Goal: Task Accomplishment & Management: Manage account settings

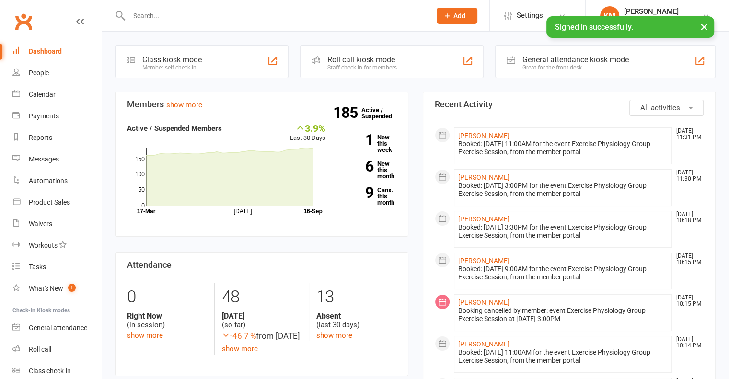
click at [238, 19] on input "text" at bounding box center [275, 15] width 298 height 13
paste input "Geoff Davey"
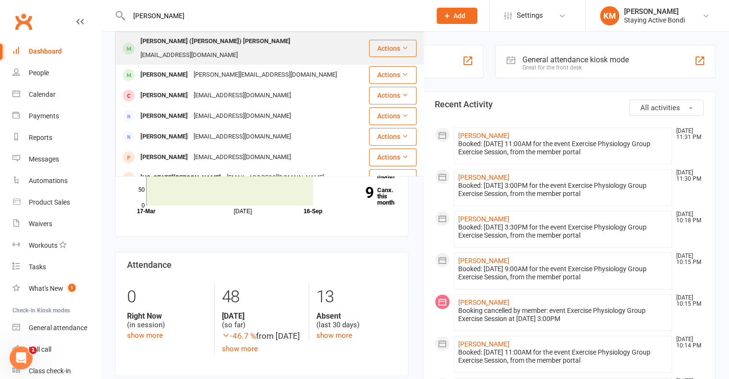
type input "Geoff Davey"
click at [228, 48] on div "gffdvy@outlook.com" at bounding box center [189, 55] width 103 height 14
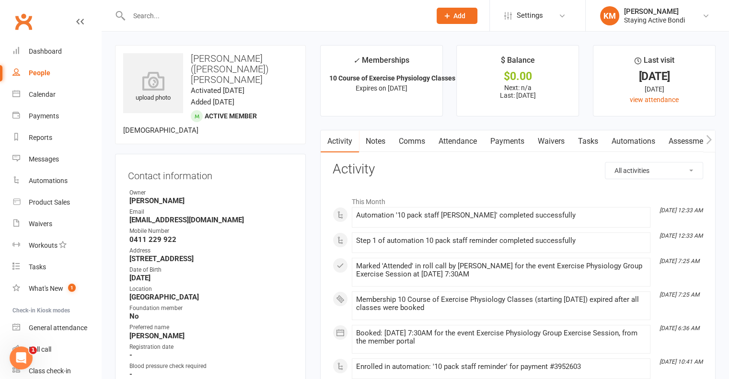
click at [452, 139] on link "Attendance" at bounding box center [458, 141] width 52 height 22
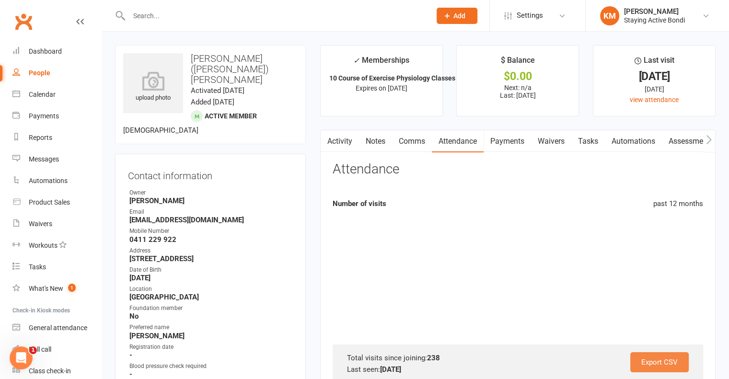
click at [663, 362] on link "Export CSV" at bounding box center [659, 362] width 58 height 20
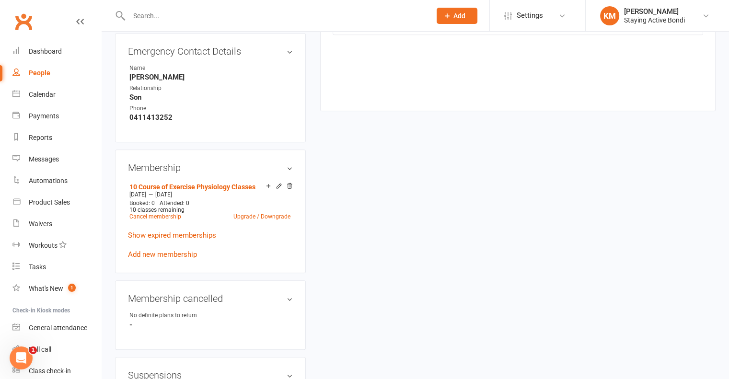
scroll to position [575, 0]
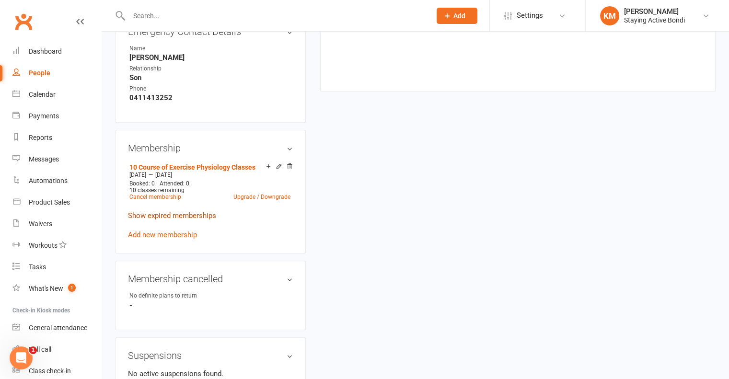
click at [191, 211] on link "Show expired memberships" at bounding box center [172, 215] width 88 height 9
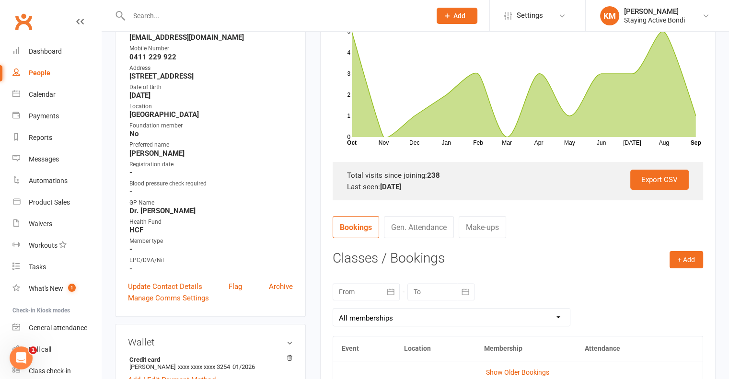
scroll to position [0, 0]
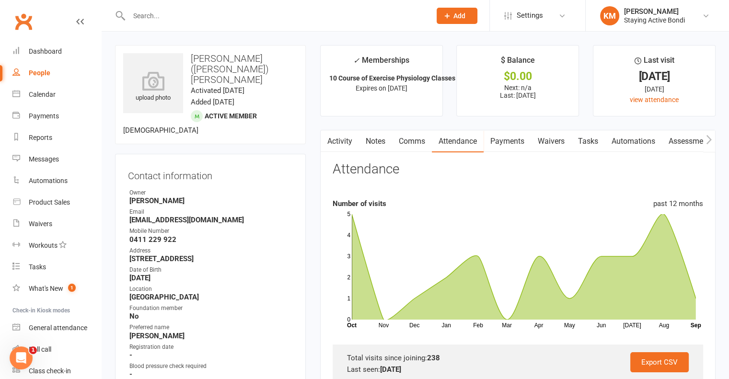
click at [236, 11] on input "text" at bounding box center [275, 15] width 298 height 13
paste input "Peter Downey"
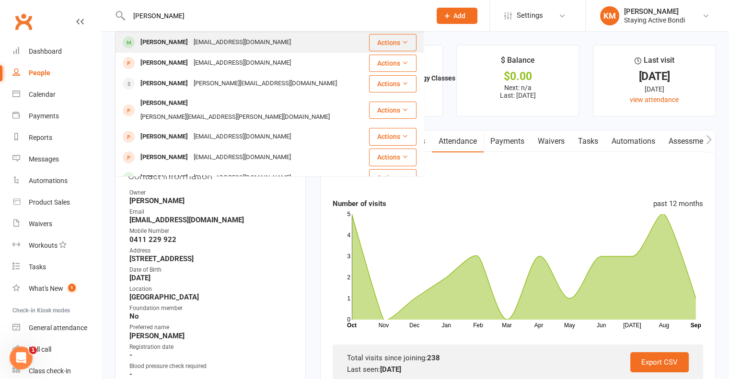
type input "Peter Downey"
click at [203, 36] on div "pjdowney52@gmail.com" at bounding box center [242, 42] width 103 height 14
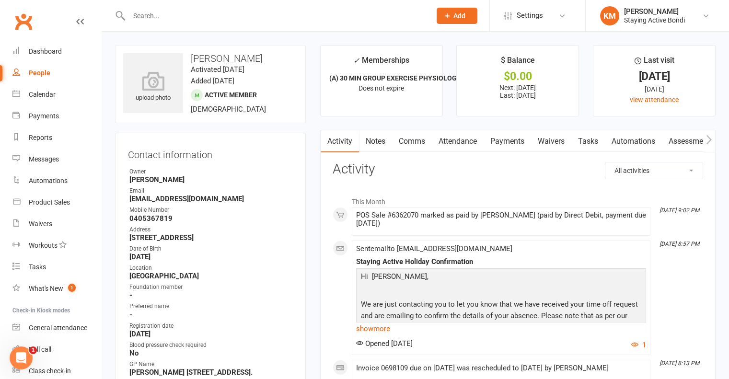
click at [500, 144] on link "Payments" at bounding box center [507, 141] width 47 height 22
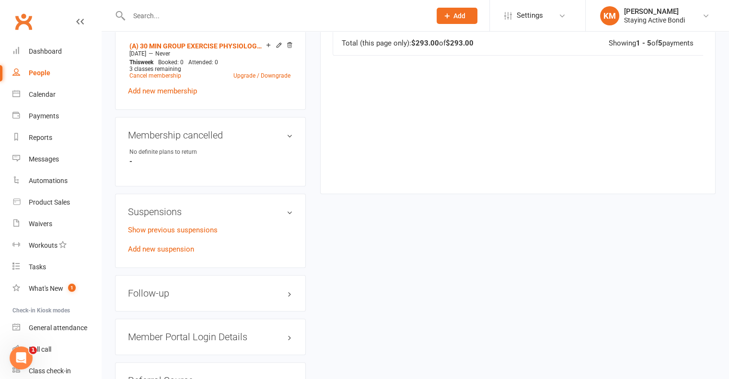
scroll to position [767, 0]
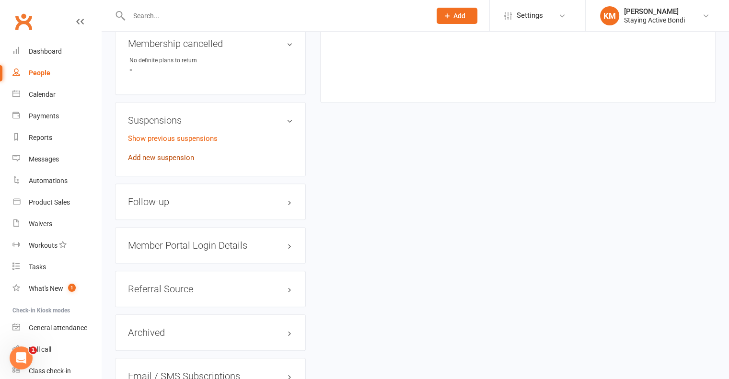
click at [150, 162] on link "Add new suspension" at bounding box center [161, 157] width 66 height 9
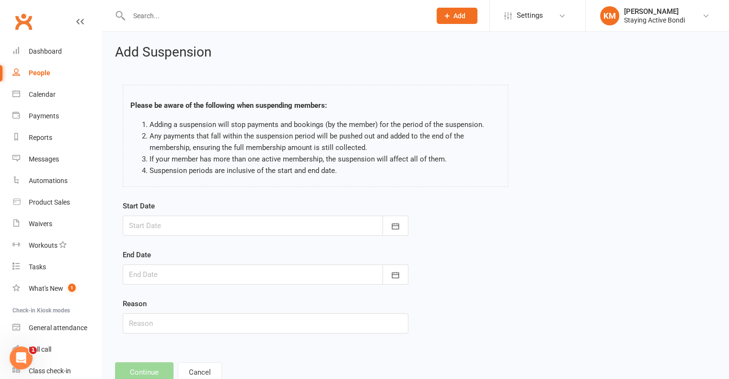
click at [222, 241] on form "Start Date September 2025 Sun Mon Tue Wed Thu Fri Sat 36 31 01 02 03 04 05 06 3…" at bounding box center [266, 266] width 286 height 133
click at [221, 227] on div at bounding box center [266, 226] width 286 height 20
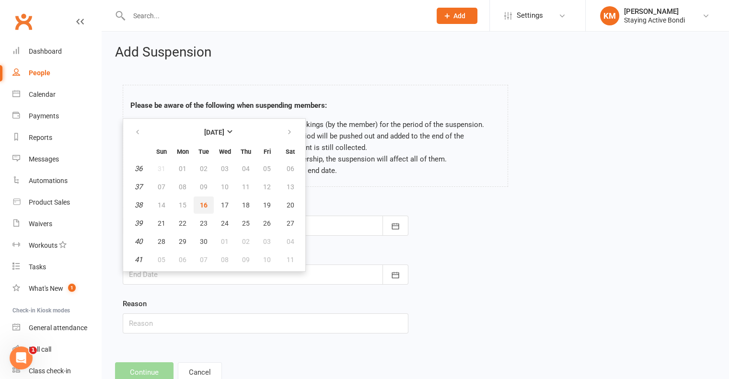
click at [200, 206] on span "16" at bounding box center [204, 205] width 8 height 8
type input "16 Sep 2025"
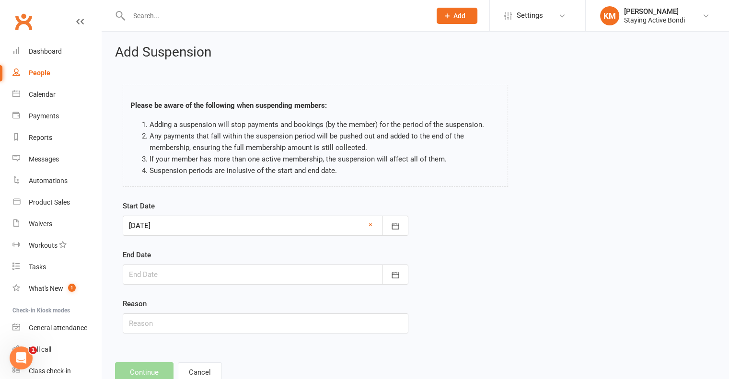
click at [172, 278] on div at bounding box center [266, 275] width 286 height 20
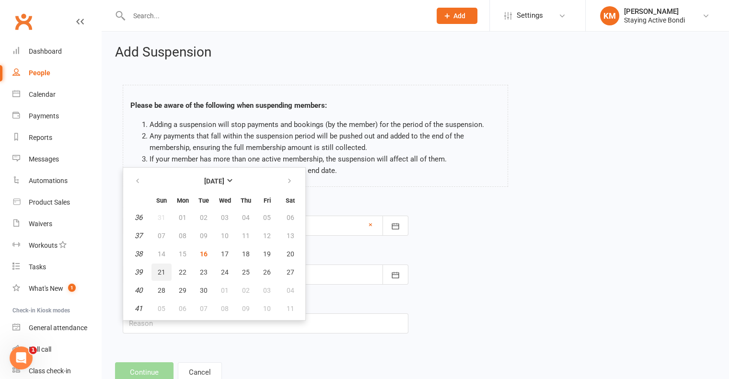
click at [160, 277] on button "21" at bounding box center [161, 272] width 20 height 17
type input "21 Sep 2025"
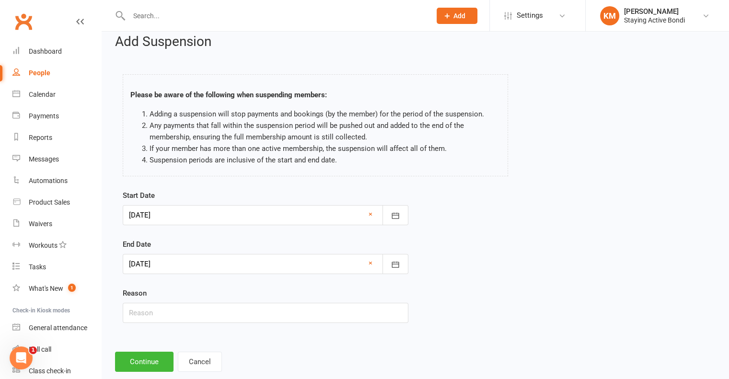
scroll to position [29, 0]
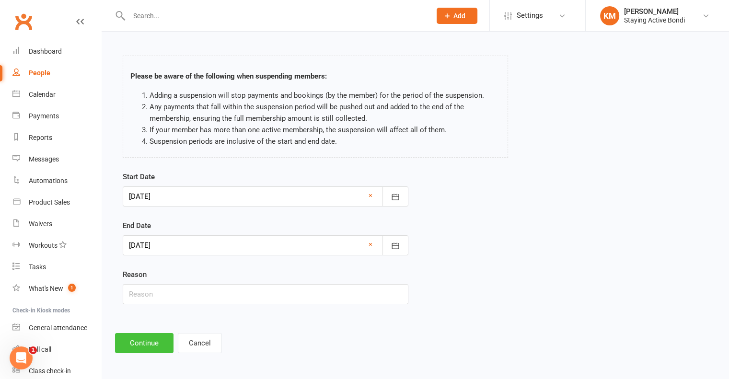
click at [158, 336] on button "Continue" at bounding box center [144, 343] width 58 height 20
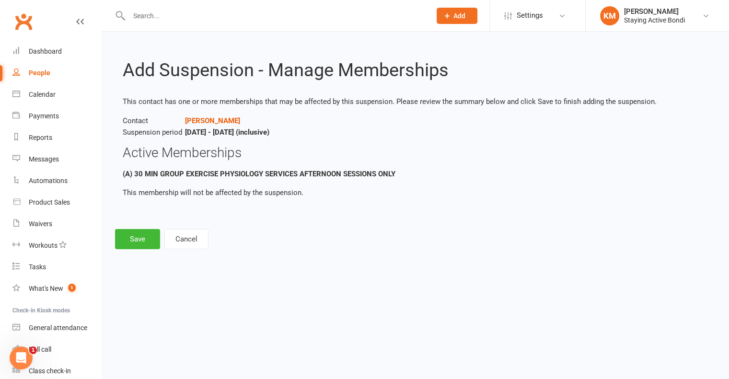
scroll to position [0, 0]
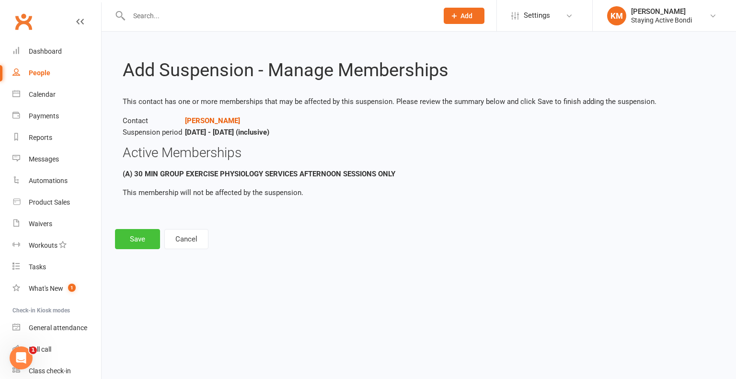
click at [144, 235] on button "Save" at bounding box center [137, 239] width 45 height 20
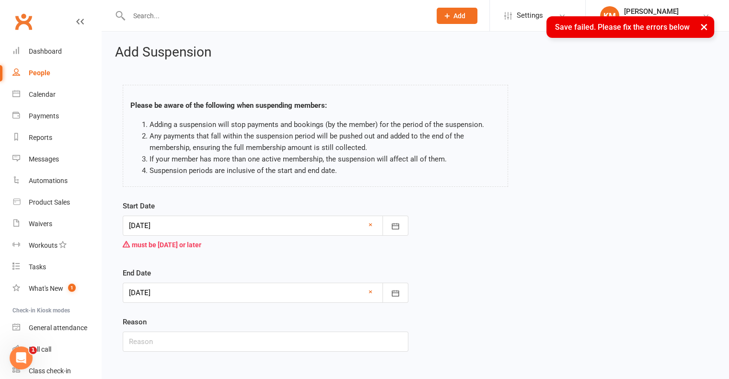
click at [175, 230] on div at bounding box center [266, 226] width 286 height 20
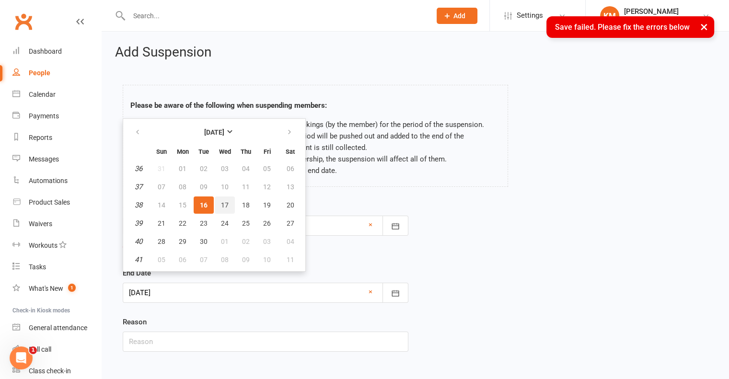
click at [217, 199] on button "17" at bounding box center [225, 205] width 20 height 17
type input "17 Sep 2025"
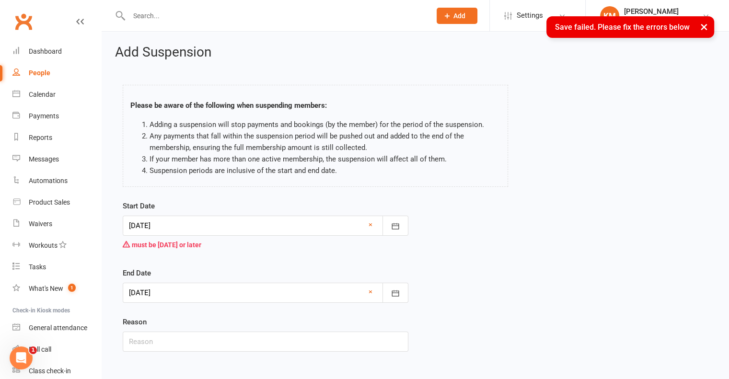
scroll to position [48, 0]
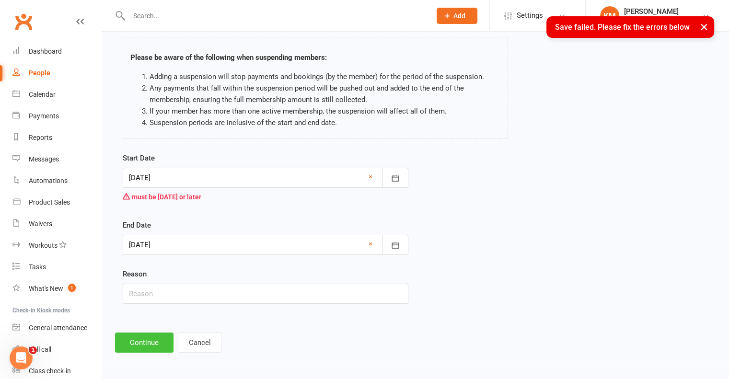
click at [145, 345] on button "Continue" at bounding box center [144, 343] width 58 height 20
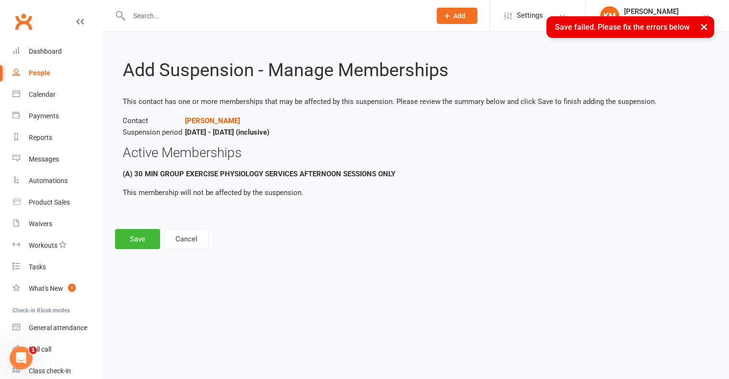
scroll to position [0, 0]
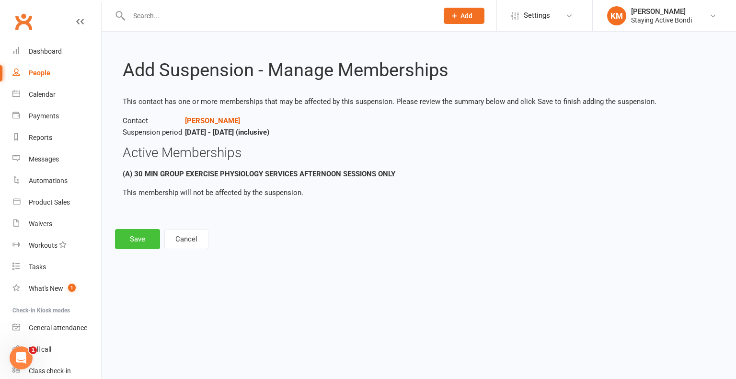
click at [148, 231] on button "Save" at bounding box center [137, 239] width 45 height 20
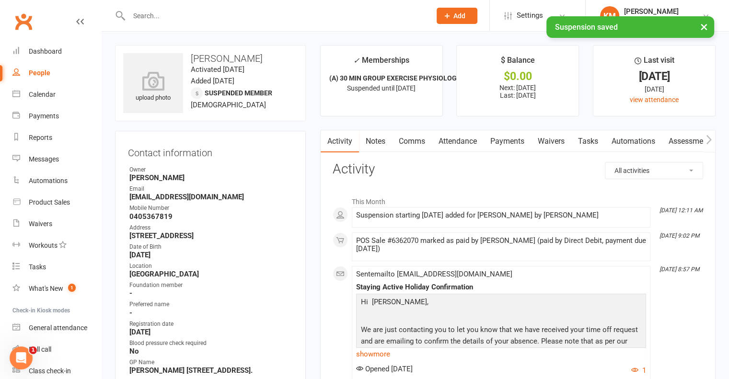
click at [516, 140] on link "Payments" at bounding box center [507, 141] width 47 height 22
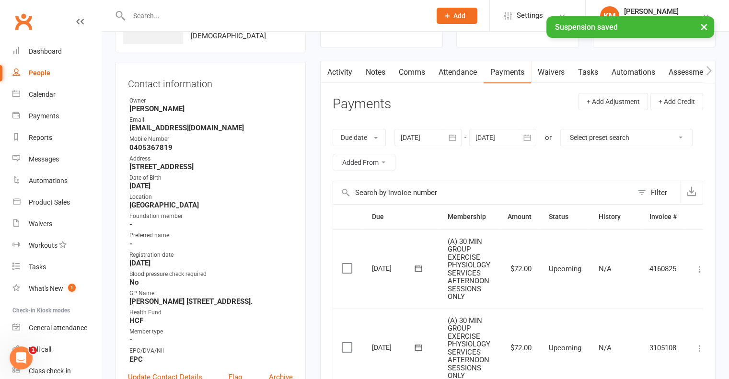
scroll to position [144, 0]
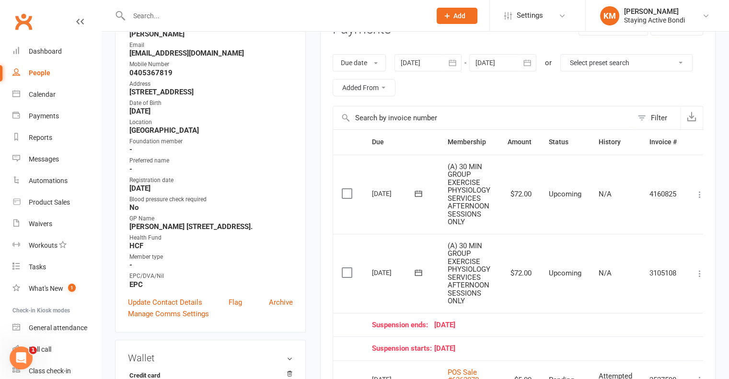
click at [701, 270] on icon at bounding box center [700, 274] width 10 height 10
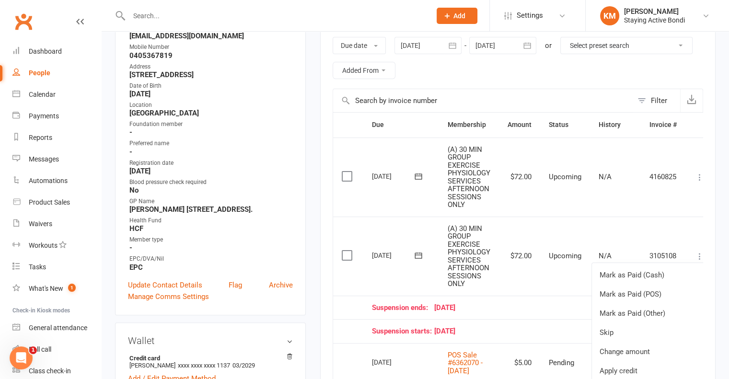
scroll to position [192, 0]
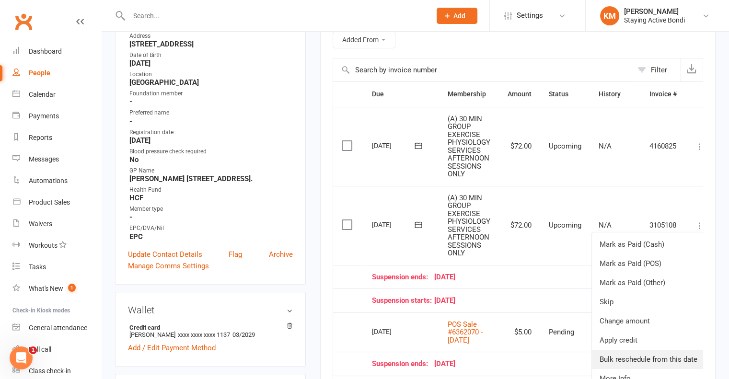
click at [639, 360] on link "Bulk reschedule from this date" at bounding box center [648, 359] width 113 height 19
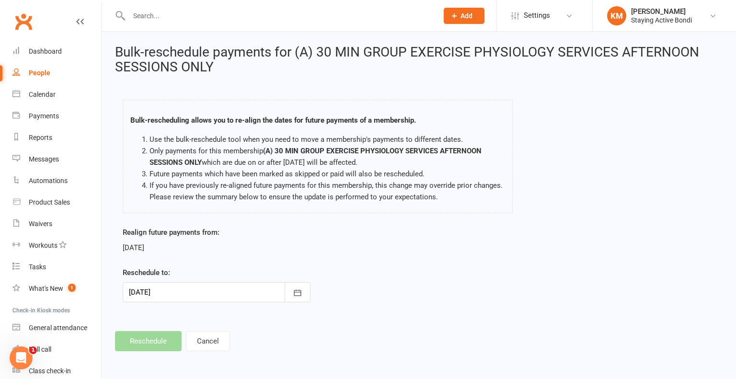
click at [190, 300] on div at bounding box center [217, 292] width 188 height 20
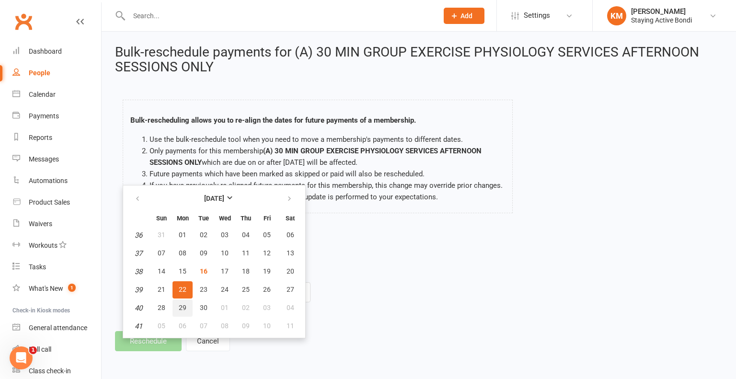
click at [179, 304] on span "29" at bounding box center [183, 308] width 8 height 8
type input "29 Sep 2025"
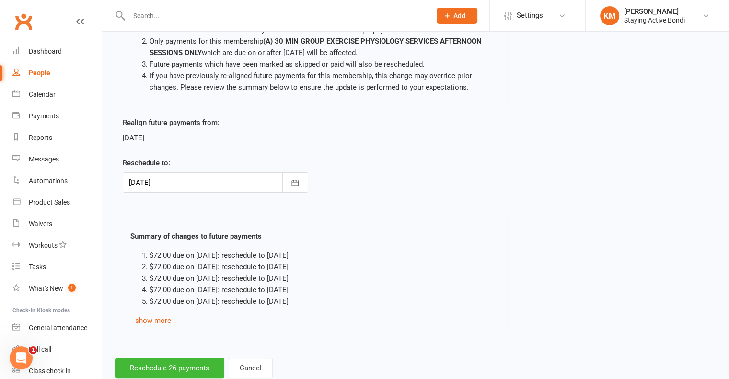
scroll to position [135, 0]
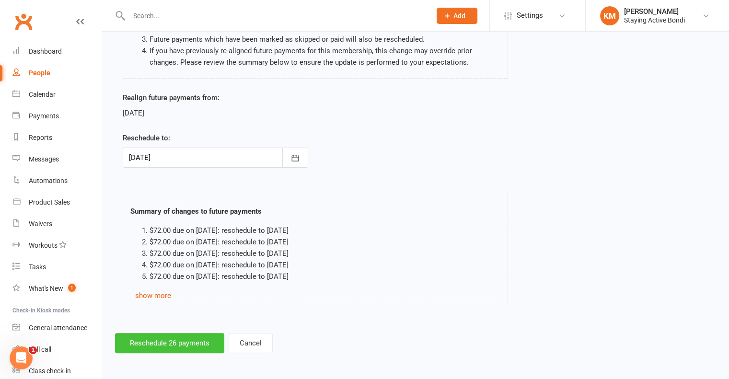
click at [160, 342] on button "Reschedule 26 payments" at bounding box center [169, 343] width 109 height 20
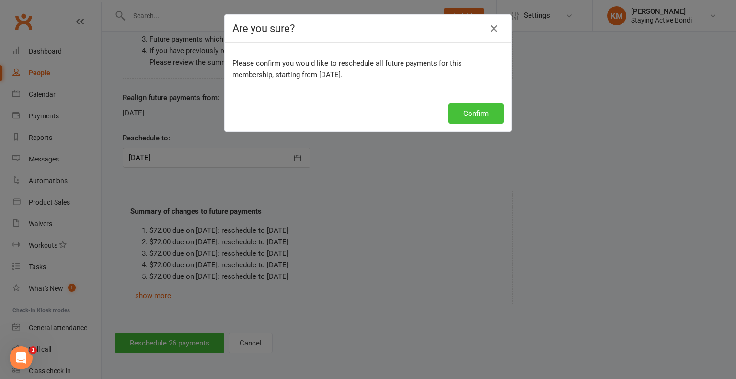
click at [478, 109] on button "Confirm" at bounding box center [476, 114] width 55 height 20
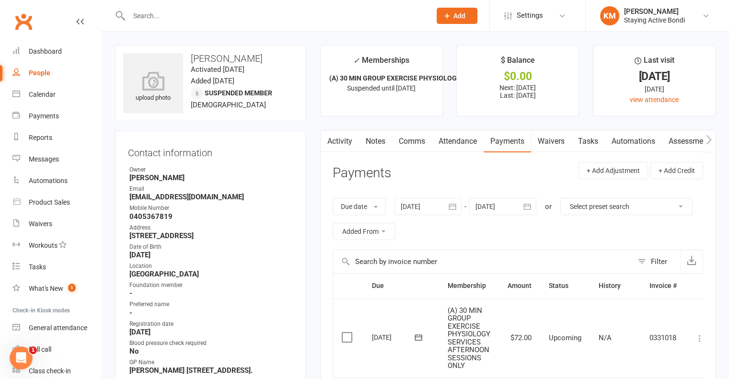
click at [334, 142] on link "Activity" at bounding box center [340, 141] width 38 height 22
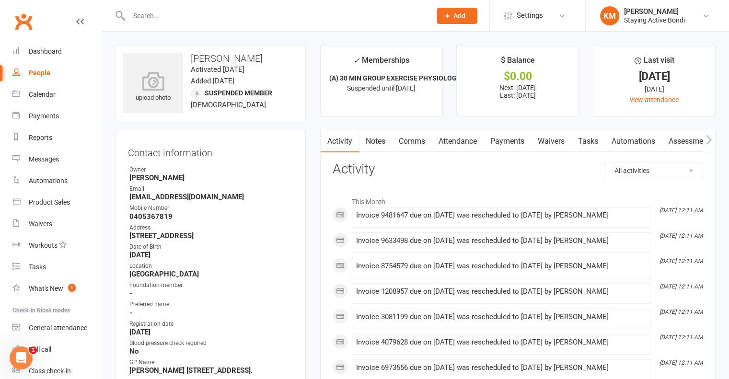
click at [417, 147] on link "Comms" at bounding box center [412, 141] width 40 height 22
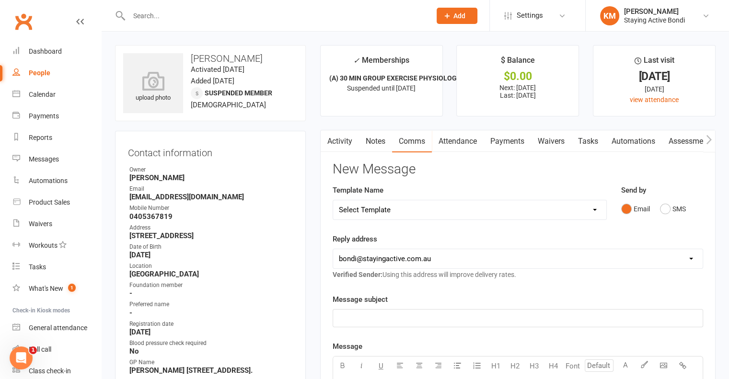
click at [450, 209] on select "Select Template [Email] 6 month - Follow ups [Email] Absentee [Email] Absentee-…" at bounding box center [469, 209] width 273 height 19
select select "8"
click at [333, 200] on select "Select Template [Email] 6 month - Follow ups [Email] Absentee [Email] Absentee-…" at bounding box center [469, 209] width 273 height 19
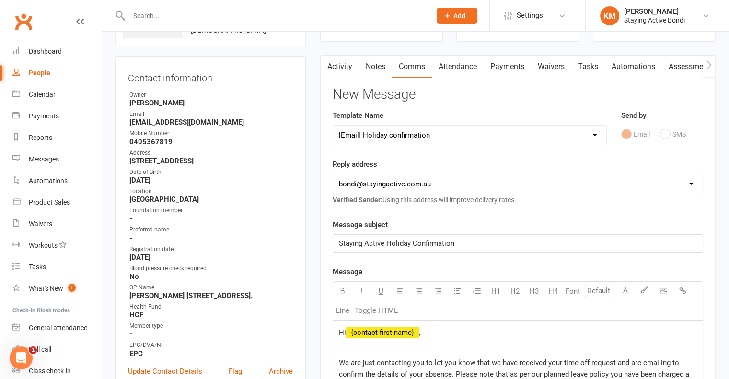
scroll to position [192, 0]
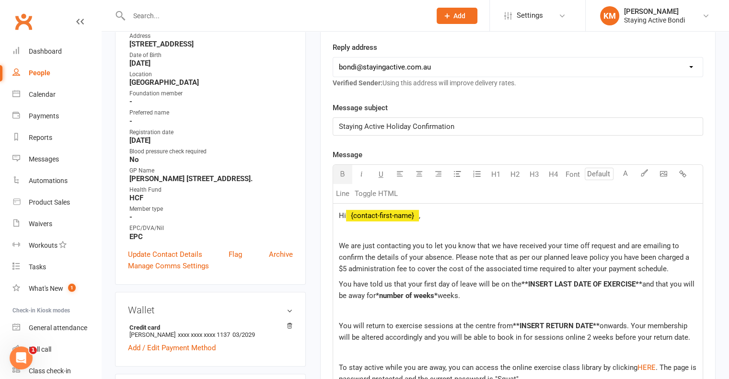
drag, startPoint x: 439, startPoint y: 291, endPoint x: 378, endPoint y: 296, distance: 61.1
click at [378, 296] on p "You have told us that your first day of leave will be on the **INSERT LAST DATE…" at bounding box center [518, 289] width 358 height 23
click at [401, 293] on span "weeks." at bounding box center [391, 295] width 23 height 9
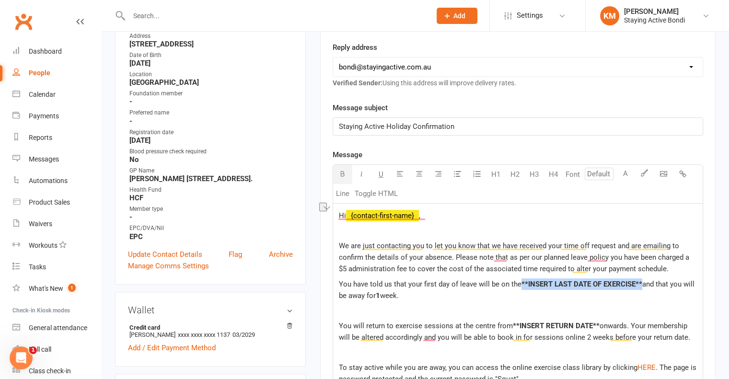
drag, startPoint x: 640, startPoint y: 280, endPoint x: 522, endPoint y: 284, distance: 118.9
click at [522, 284] on span "**INSERT LAST DATE OF EXERCISE**" at bounding box center [582, 284] width 121 height 9
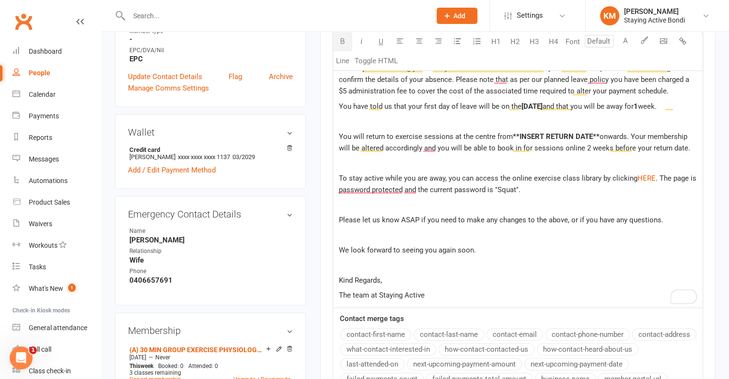
scroll to position [383, 0]
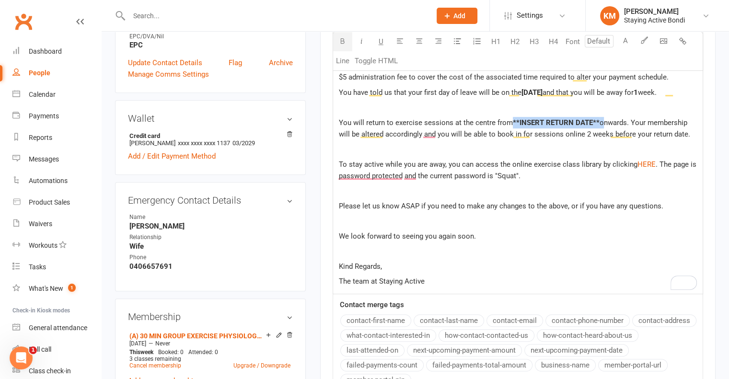
drag, startPoint x: 598, startPoint y: 119, endPoint x: 511, endPoint y: 120, distance: 86.8
click at [511, 120] on p "You will return to exercise sessions at the centre from **INSERT RETURN DATE** …" at bounding box center [518, 128] width 358 height 23
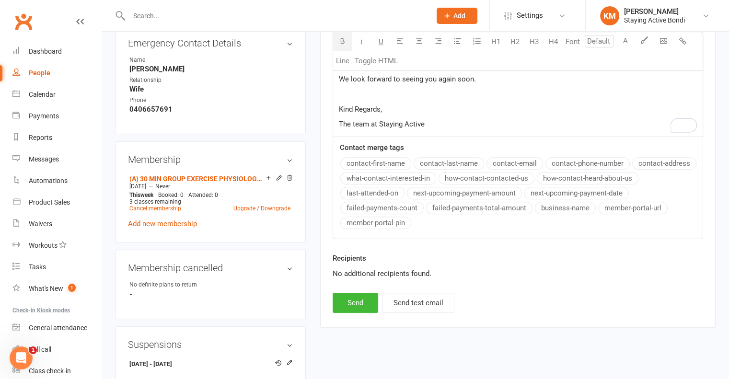
scroll to position [575, 0]
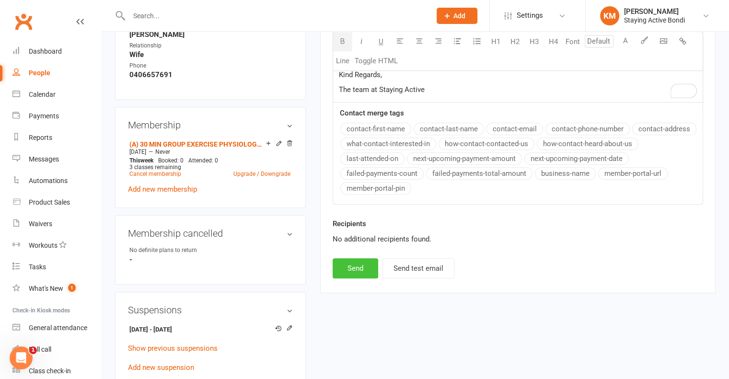
click at [367, 269] on button "Send" at bounding box center [356, 268] width 46 height 20
select select
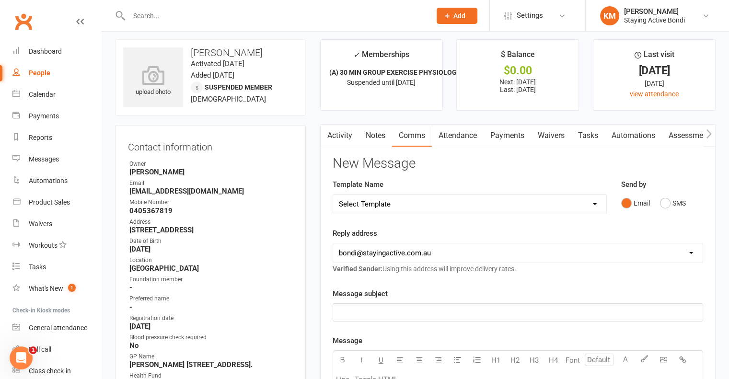
scroll to position [0, 0]
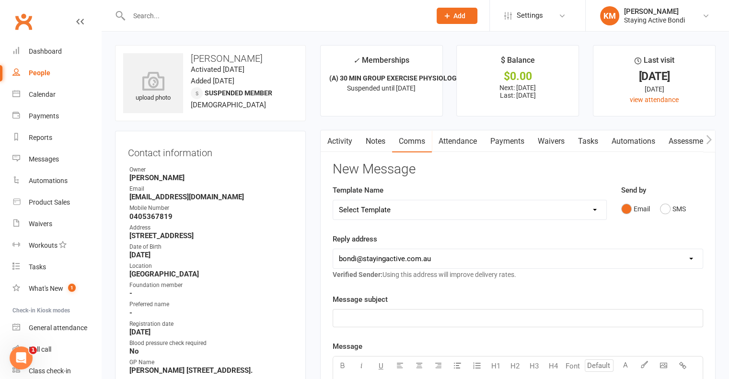
click at [371, 139] on link "Notes" at bounding box center [375, 141] width 33 height 22
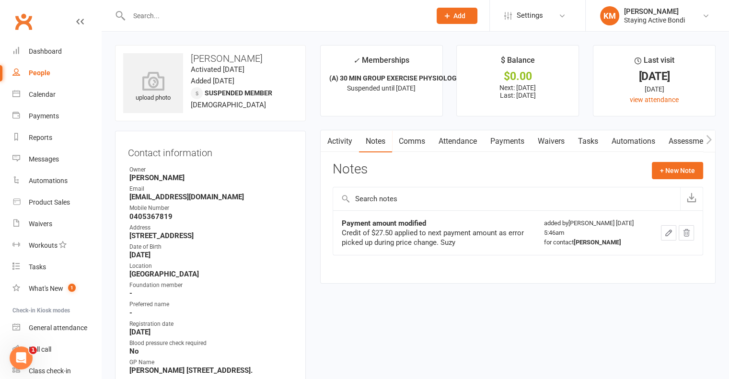
click at [675, 179] on div "Notes + New Note" at bounding box center [518, 174] width 371 height 25
click at [662, 172] on button "+ New Note" at bounding box center [677, 170] width 51 height 17
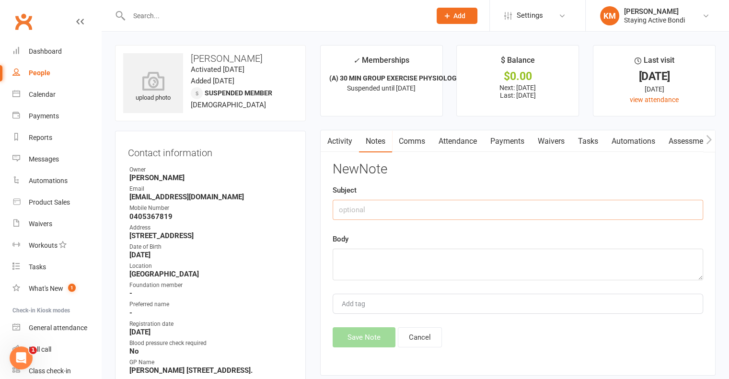
click at [370, 209] on input "text" at bounding box center [518, 210] width 371 height 20
type input "Suspension request"
paste textarea "Feeling unwell with bad cold"
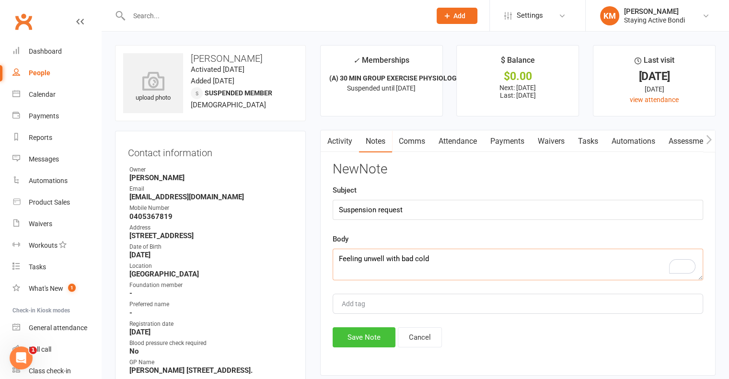
type textarea "Feeling unwell with bad cold"
click at [372, 330] on button "Save Note" at bounding box center [364, 337] width 63 height 20
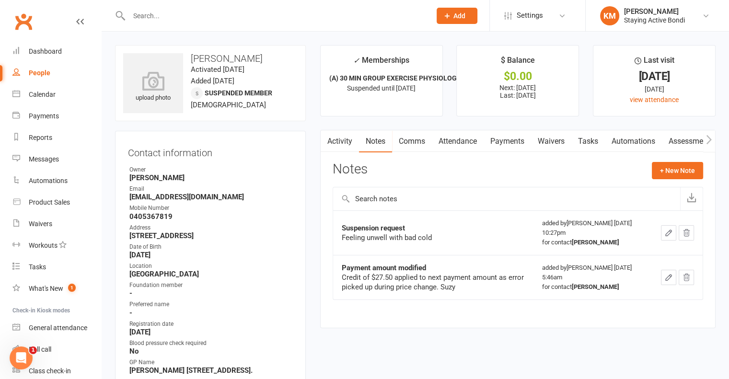
click at [238, 18] on input "text" at bounding box center [275, 15] width 298 height 13
paste input "Ken Rennie"
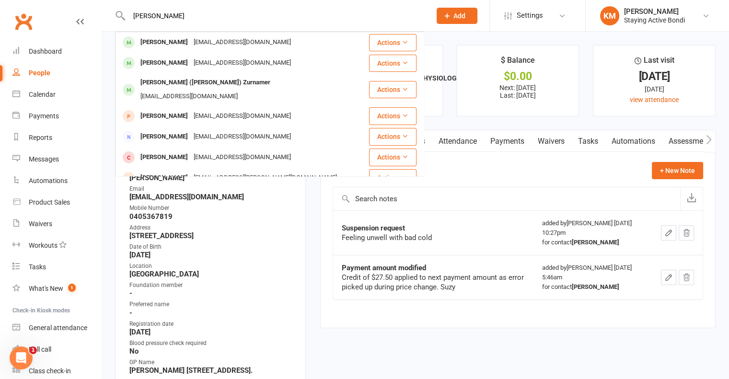
type input "Ken Rennie"
click at [195, 46] on div "kenrennie1110@gmail.com" at bounding box center [242, 42] width 103 height 14
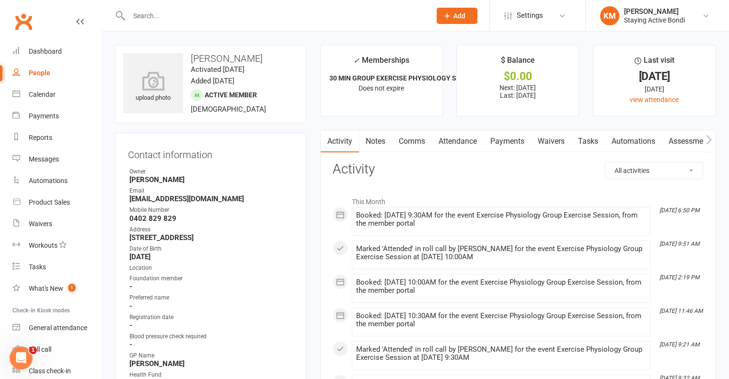
click at [503, 140] on link "Payments" at bounding box center [507, 141] width 47 height 22
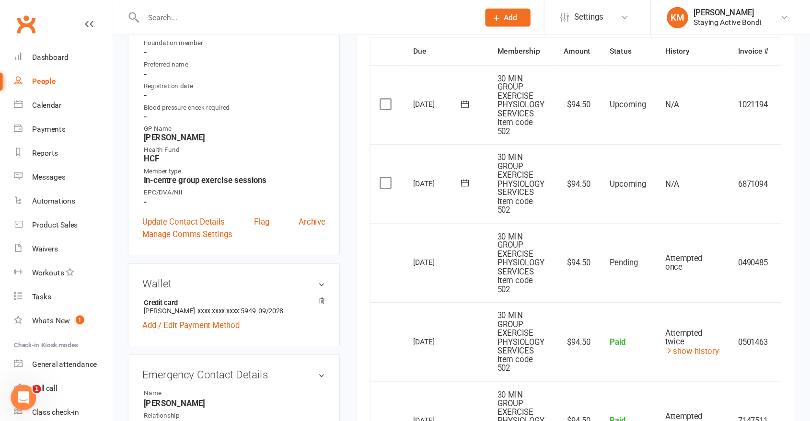
scroll to position [240, 0]
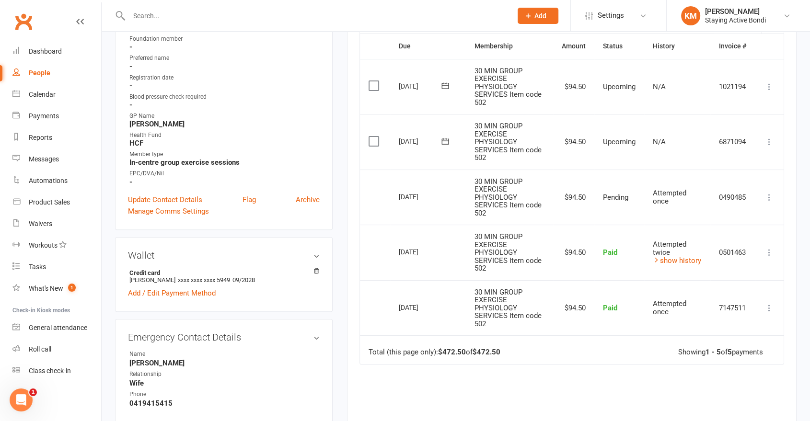
click at [729, 82] on icon at bounding box center [770, 87] width 10 height 10
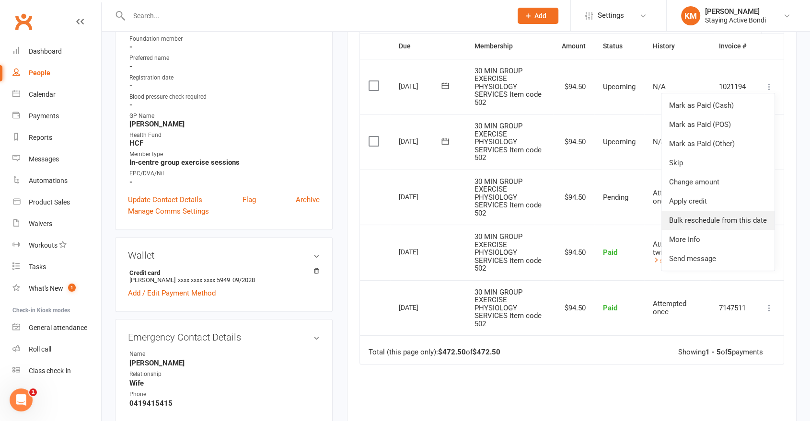
click at [729, 216] on link "Bulk reschedule from this date" at bounding box center [717, 220] width 113 height 19
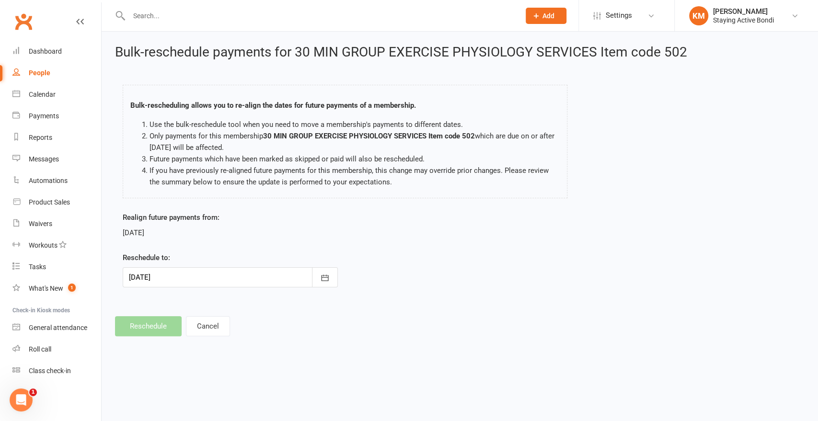
click at [212, 272] on div at bounding box center [230, 277] width 215 height 20
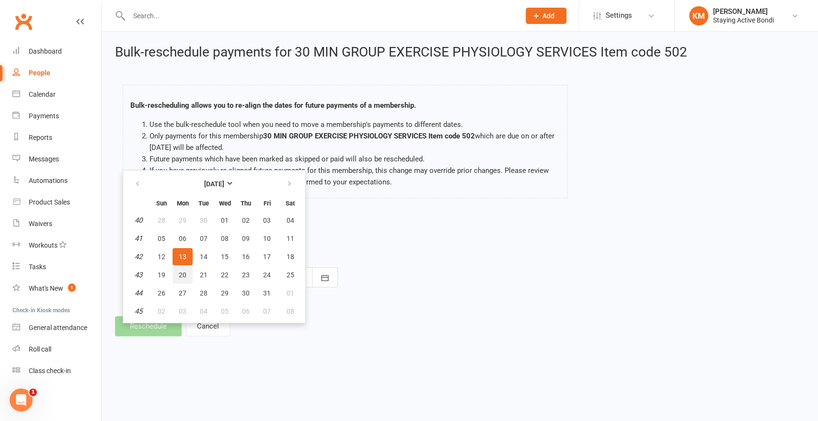
click at [185, 267] on button "20" at bounding box center [183, 275] width 20 height 17
type input "20 Oct 2025"
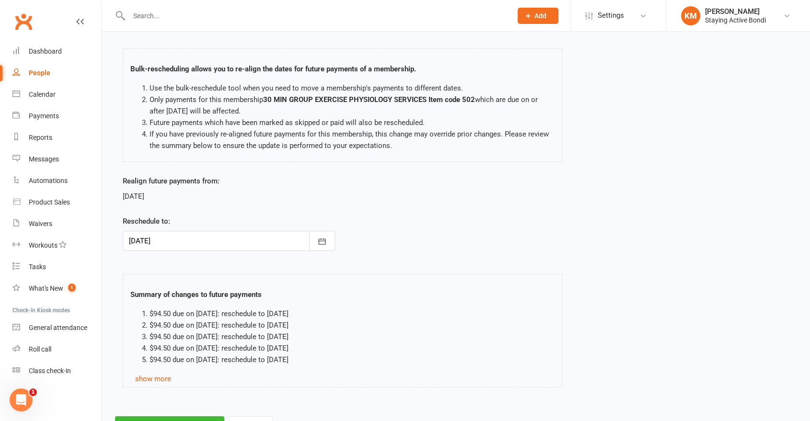
scroll to position [78, 0]
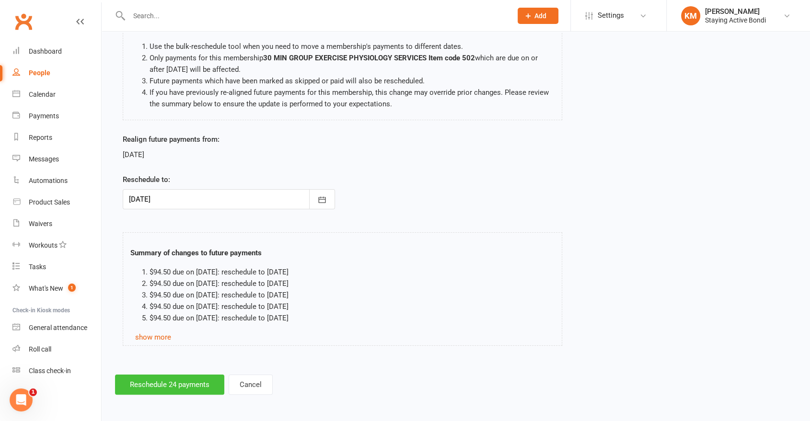
click at [190, 379] on button "Reschedule 24 payments" at bounding box center [169, 385] width 109 height 20
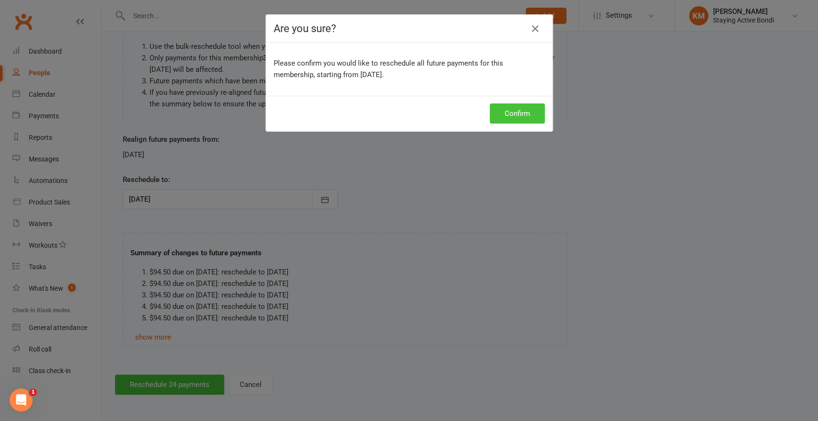
click at [505, 112] on button "Confirm" at bounding box center [517, 114] width 55 height 20
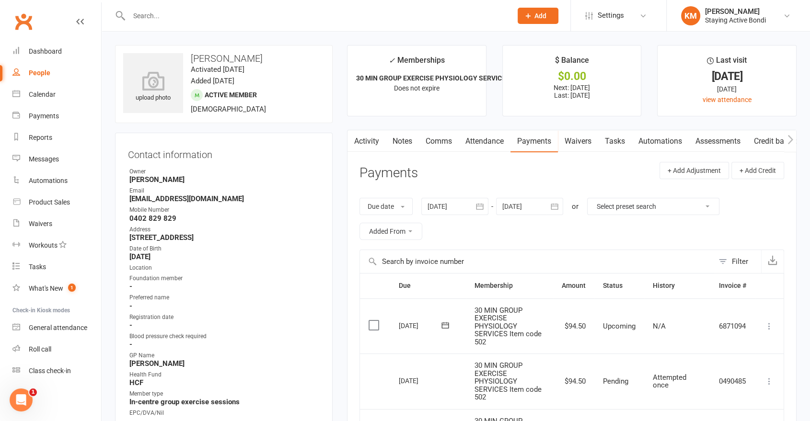
click at [371, 149] on link "Activity" at bounding box center [367, 141] width 38 height 22
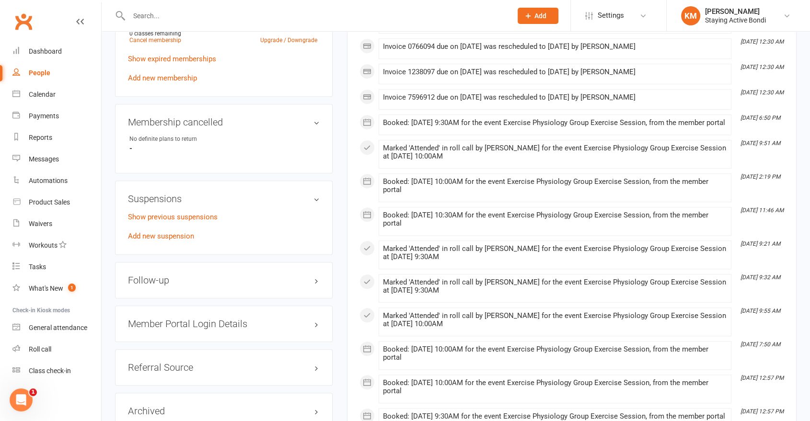
scroll to position [703, 0]
click at [162, 237] on link "Add new suspension" at bounding box center [161, 235] width 66 height 9
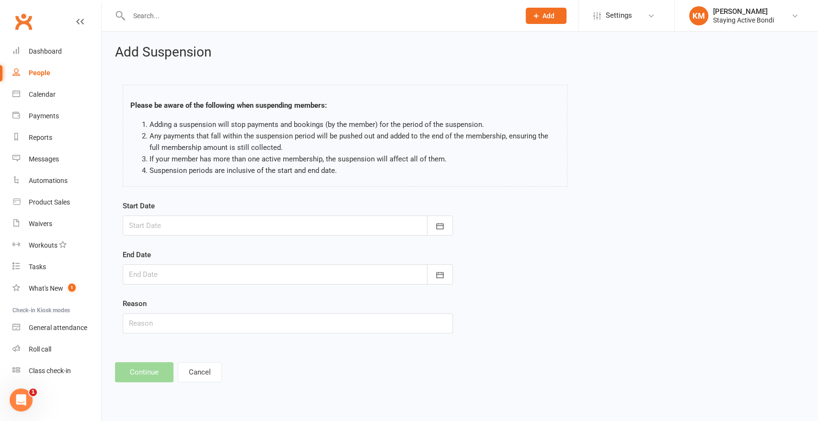
click at [163, 226] on div at bounding box center [288, 226] width 330 height 20
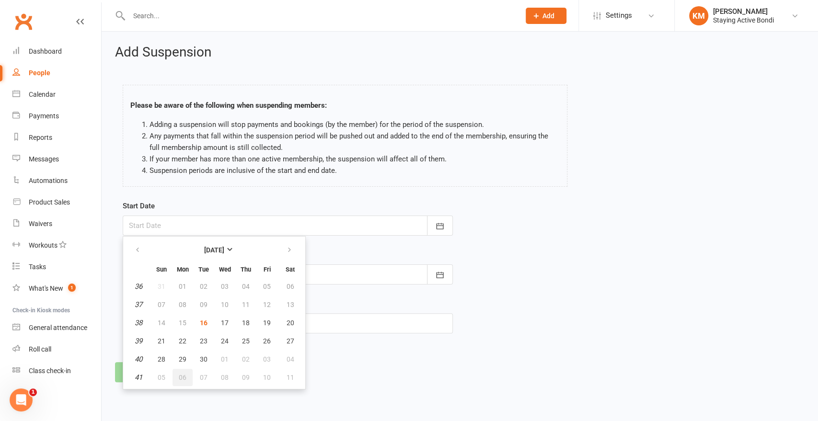
click at [184, 379] on button "06" at bounding box center [183, 377] width 20 height 17
type input "06 Oct 2025"
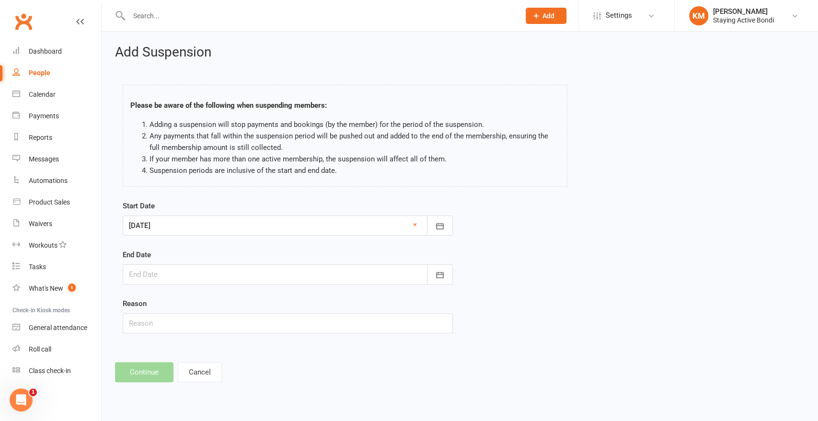
click at [199, 277] on div at bounding box center [288, 275] width 330 height 20
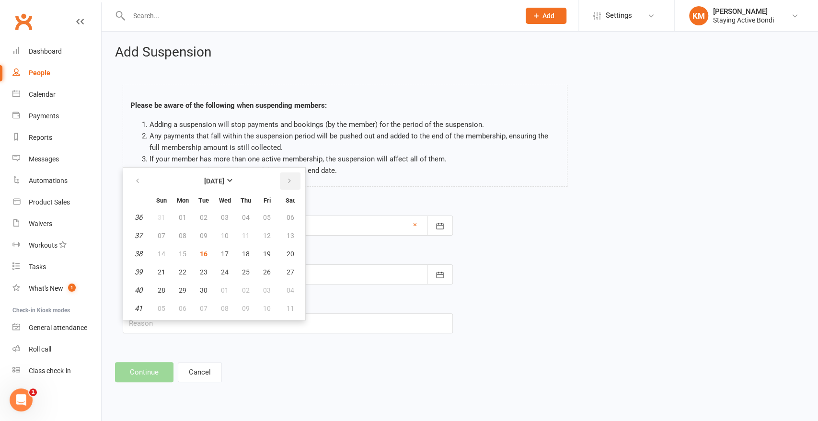
click at [291, 182] on button "button" at bounding box center [290, 181] width 21 height 17
click at [161, 293] on span "26" at bounding box center [162, 291] width 8 height 8
type input "26 Oct 2025"
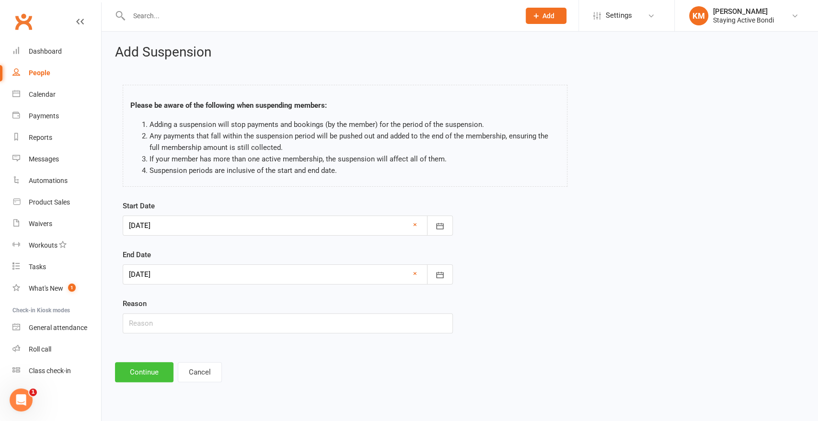
click at [156, 377] on button "Continue" at bounding box center [144, 372] width 58 height 20
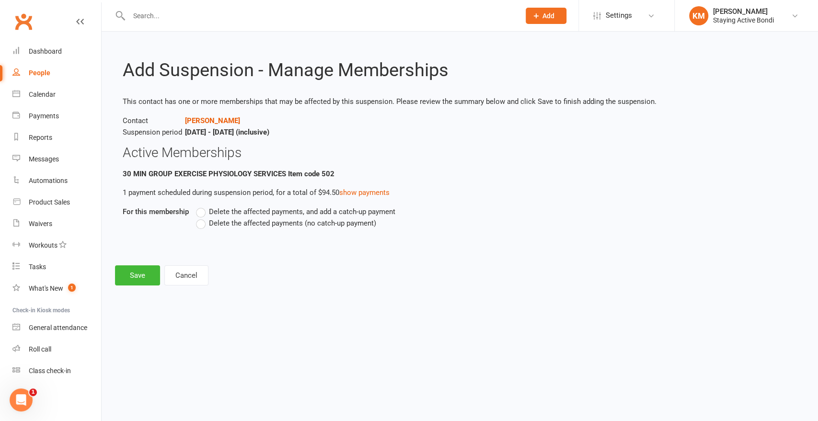
click at [202, 231] on div "Delete the affected payments, and add a catch-up payment Delete the affected pa…" at bounding box center [414, 224] width 450 height 36
click at [203, 222] on label "Delete the affected payments (no catch-up payment)" at bounding box center [286, 224] width 180 height 12
click at [202, 218] on input "Delete the affected payments (no catch-up payment)" at bounding box center [199, 218] width 6 height 0
click at [132, 269] on button "Save" at bounding box center [137, 276] width 45 height 20
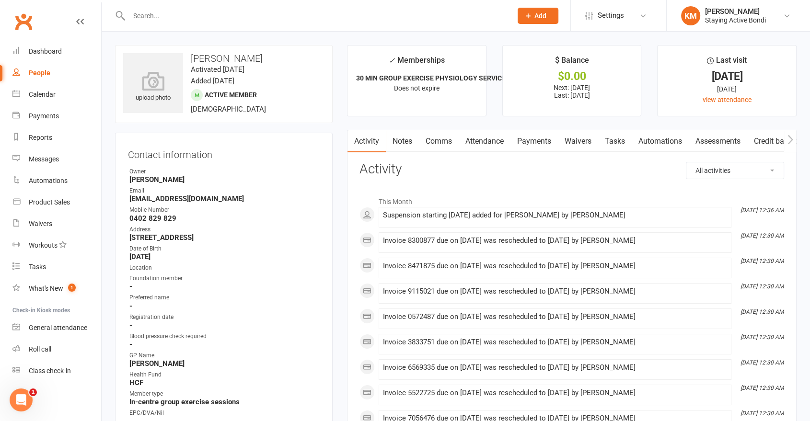
click at [447, 150] on link "Comms" at bounding box center [439, 141] width 40 height 22
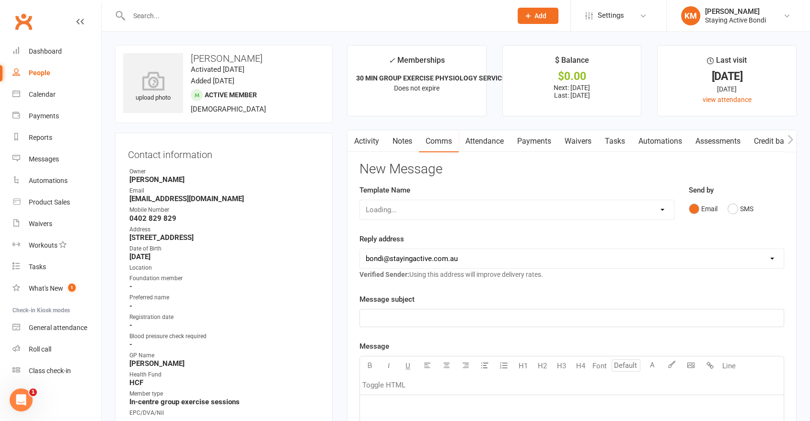
click at [423, 219] on select "Loading..." at bounding box center [517, 209] width 314 height 19
select select "8"
click at [360, 200] on select "Select Template [Email] 6 month - Follow ups [Email] Absentee [Email] Absentee-…" at bounding box center [517, 209] width 314 height 19
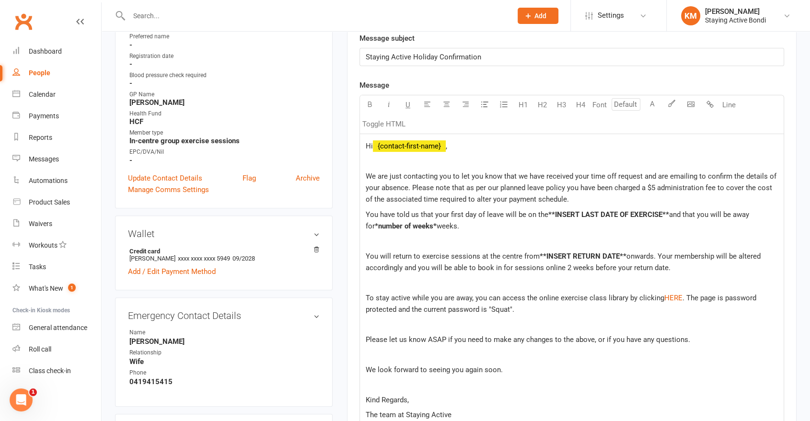
scroll to position [266, 0]
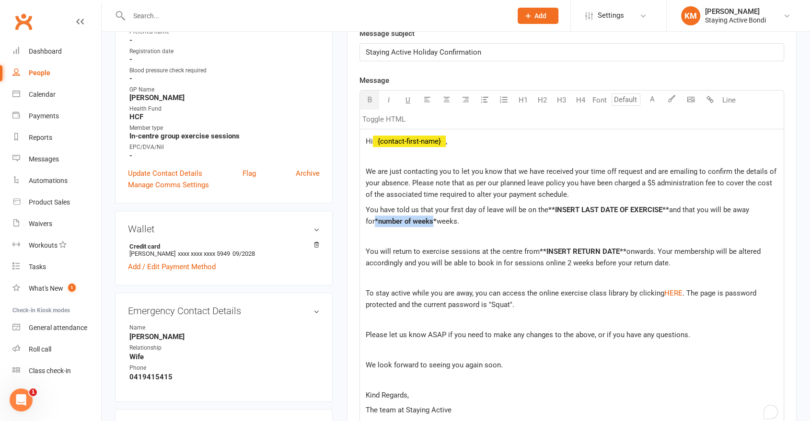
drag, startPoint x: 426, startPoint y: 219, endPoint x: 363, endPoint y: 220, distance: 62.8
click at [363, 221] on div "Hi ﻿ {contact-first-name} , We are just contacting you to let you know that we …" at bounding box center [572, 275] width 424 height 293
drag, startPoint x: 668, startPoint y: 209, endPoint x: 548, endPoint y: 210, distance: 119.4
click at [548, 210] on span "**INSERT LAST DATE OF EXERCISE**" at bounding box center [608, 210] width 121 height 9
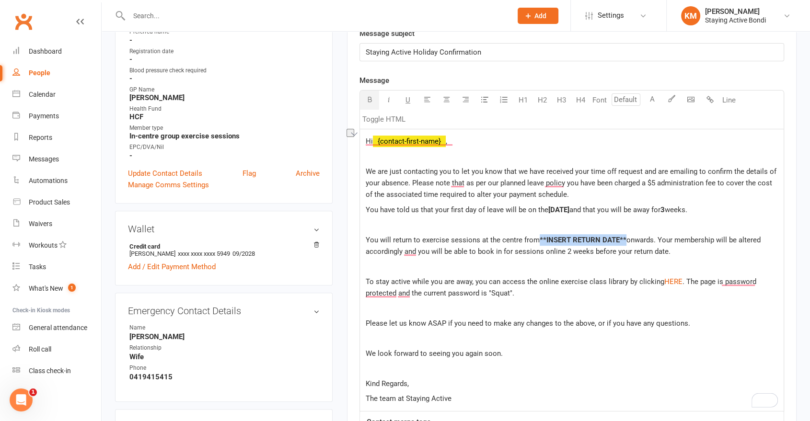
drag, startPoint x: 623, startPoint y: 236, endPoint x: 538, endPoint y: 232, distance: 85.4
click at [538, 232] on div "Hi ﻿ {contact-first-name} , We are just contacting you to let you know that we …" at bounding box center [572, 270] width 424 height 282
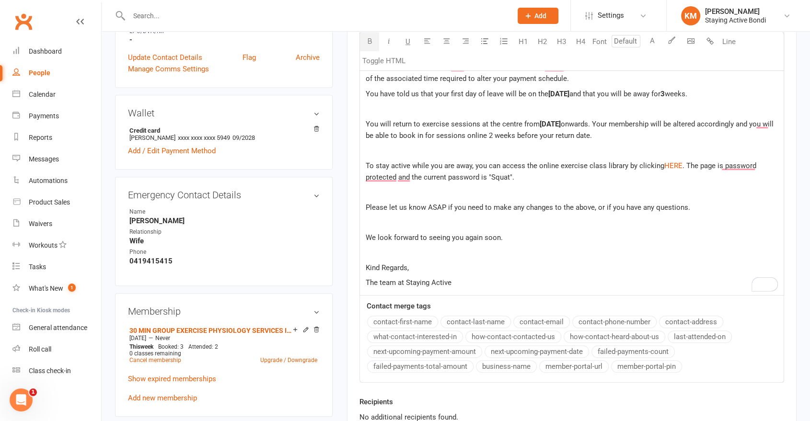
scroll to position [533, 0]
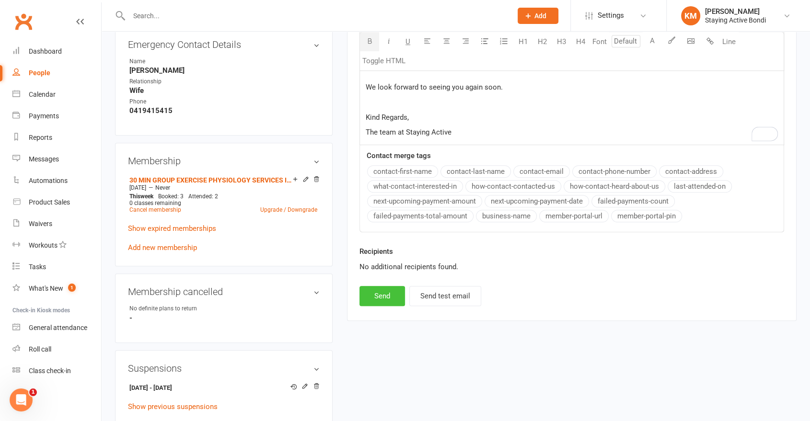
click at [380, 297] on button "Send" at bounding box center [382, 296] width 46 height 20
select select
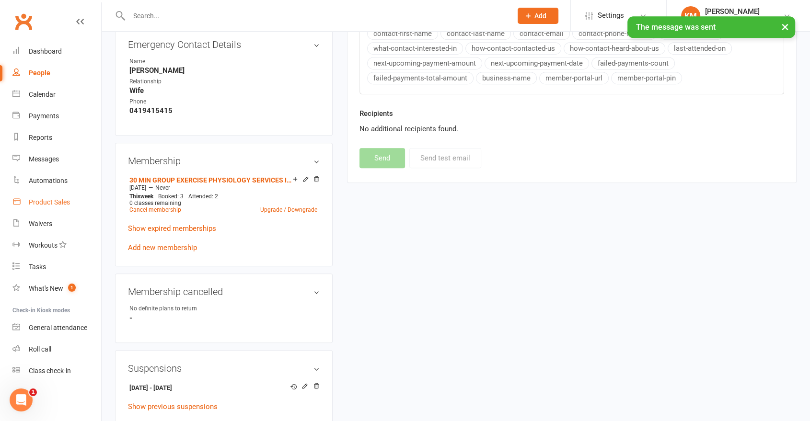
click at [71, 206] on link "Product Sales" at bounding box center [56, 203] width 89 height 22
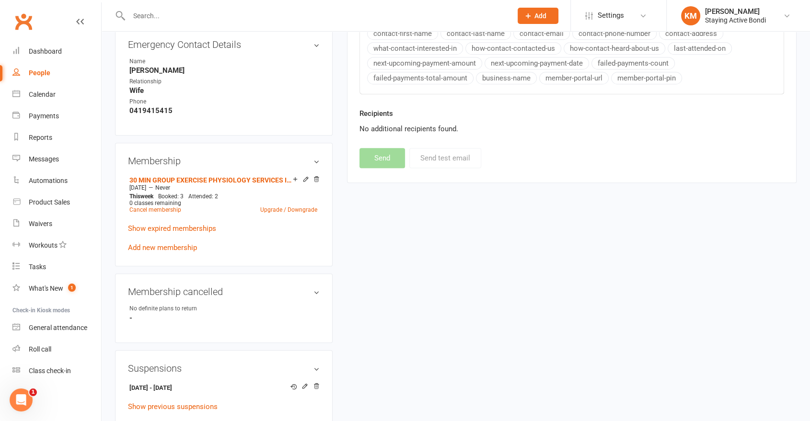
click at [209, 21] on input "text" at bounding box center [315, 15] width 379 height 13
paste input "Jacqui Rennie"
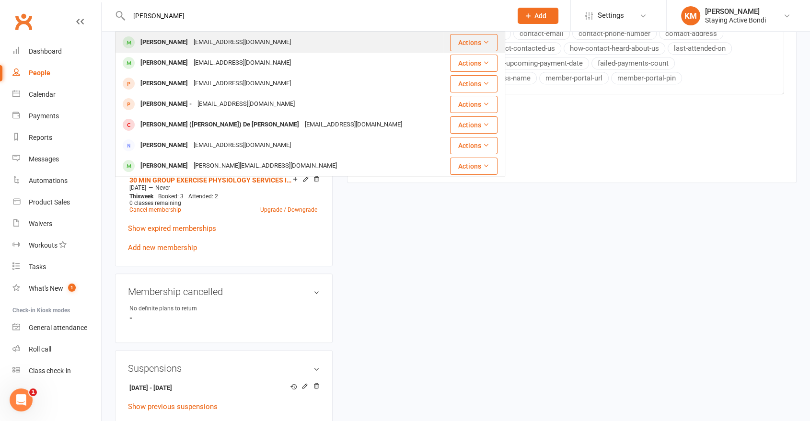
type input "Jacqui Rennie"
click at [160, 39] on div "Jacqui Rennie" at bounding box center [164, 42] width 53 height 14
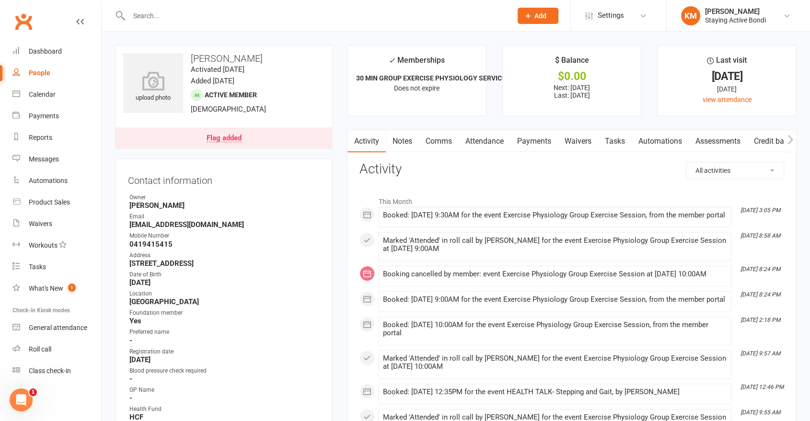
click at [529, 143] on link "Payments" at bounding box center [533, 141] width 47 height 22
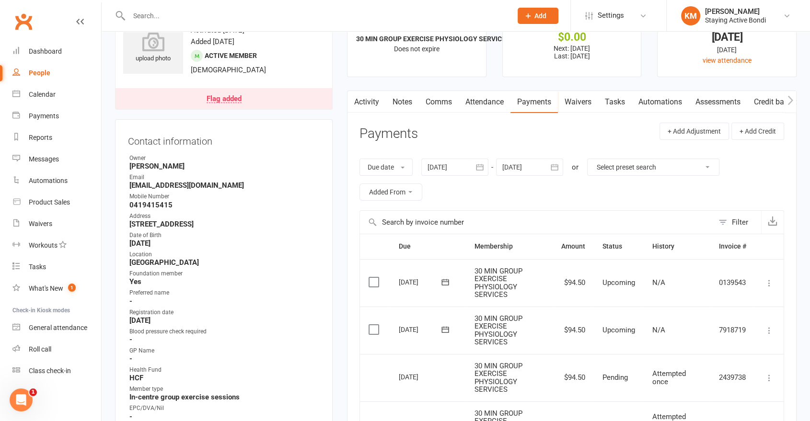
scroll to position [106, 0]
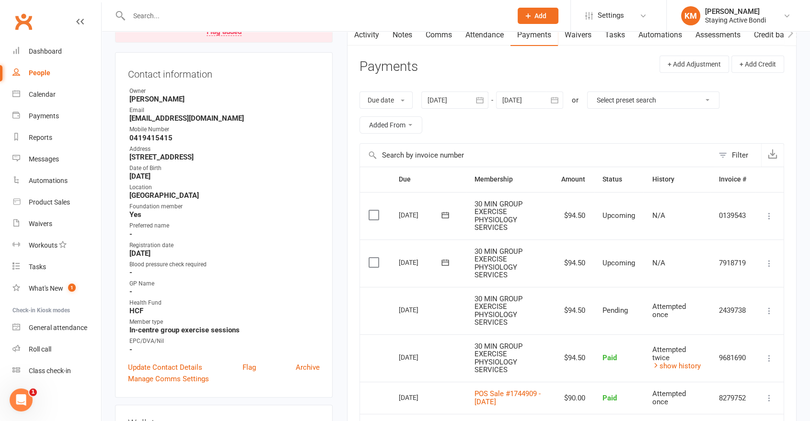
click at [729, 210] on button at bounding box center [770, 216] width 12 height 12
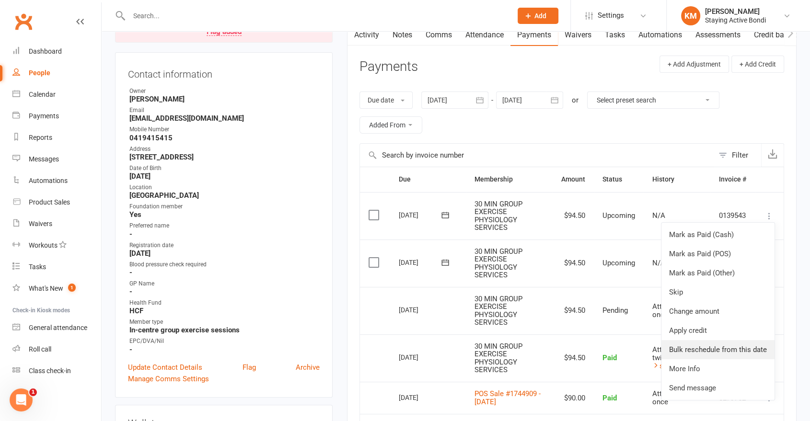
click at [713, 348] on link "Bulk reschedule from this date" at bounding box center [717, 349] width 113 height 19
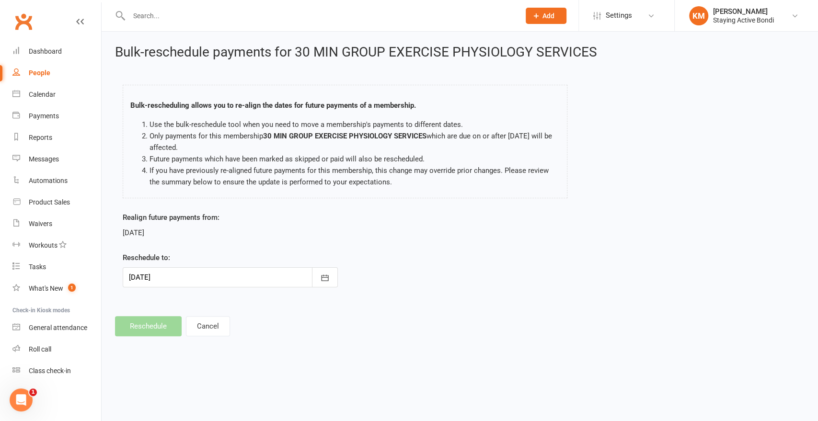
click at [237, 283] on div at bounding box center [230, 277] width 215 height 20
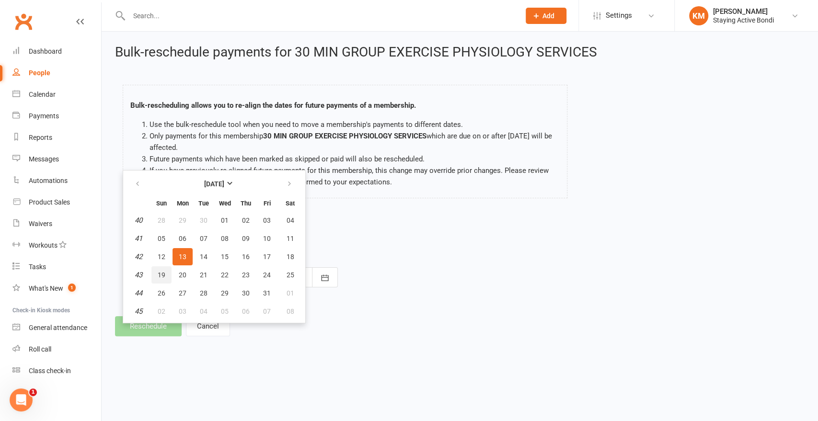
click at [171, 271] on button "19" at bounding box center [161, 275] width 20 height 17
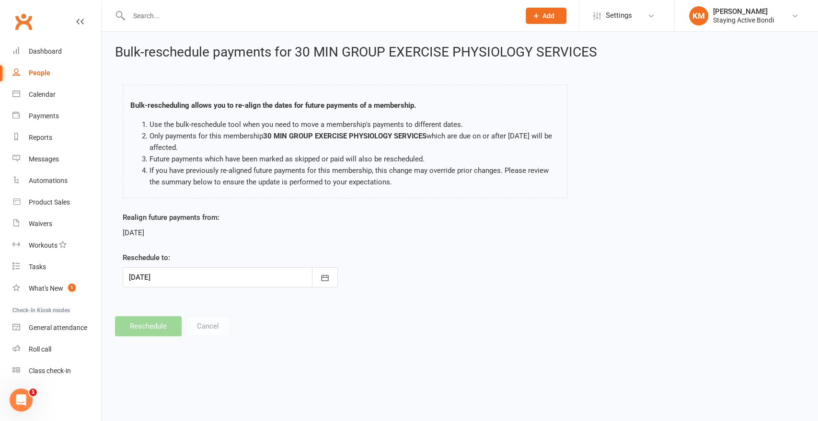
click at [171, 271] on div at bounding box center [230, 277] width 215 height 20
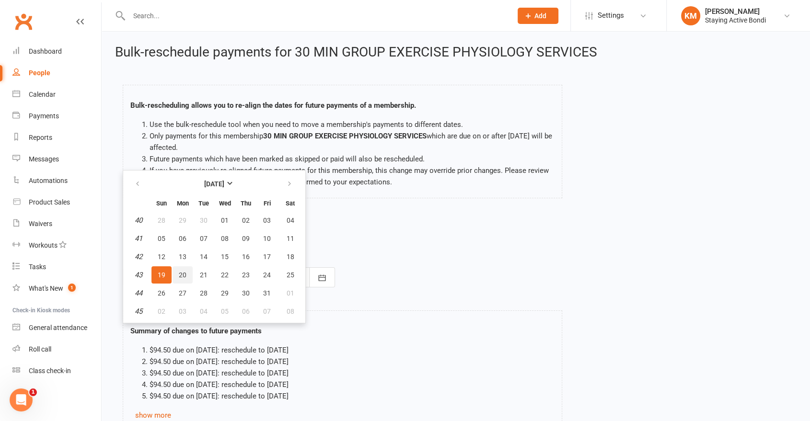
click at [179, 271] on span "20" at bounding box center [183, 275] width 8 height 8
type input "20 Oct 2025"
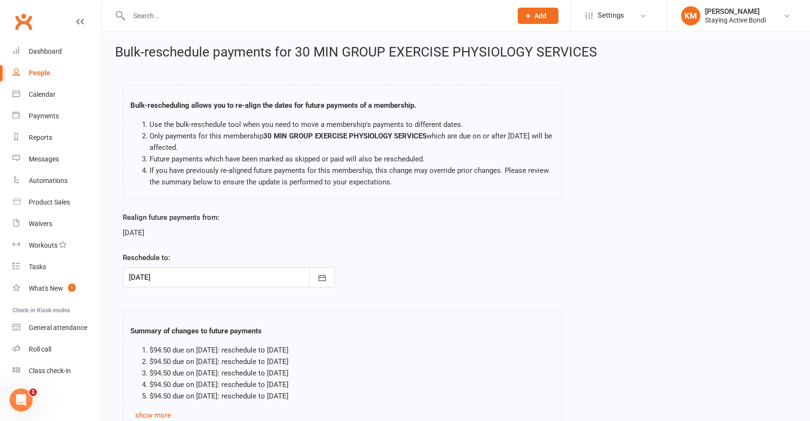
click at [264, 280] on div at bounding box center [229, 277] width 212 height 20
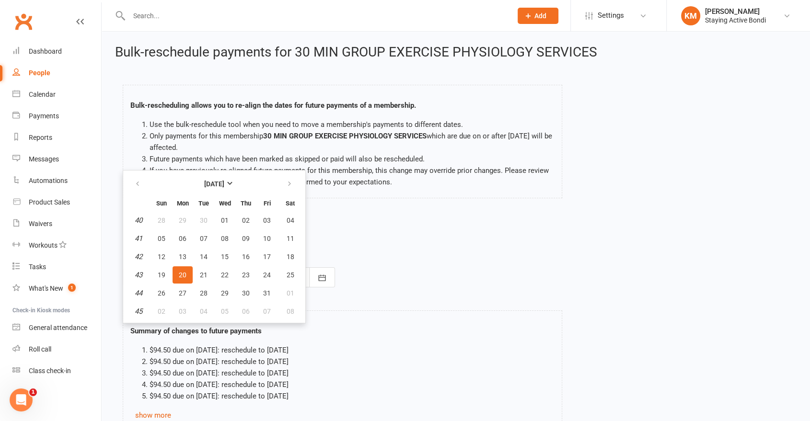
click at [392, 307] on div "Summary of changes to future payments $94.50 due on 13 Oct 2025: reschedule to …" at bounding box center [343, 369] width 454 height 137
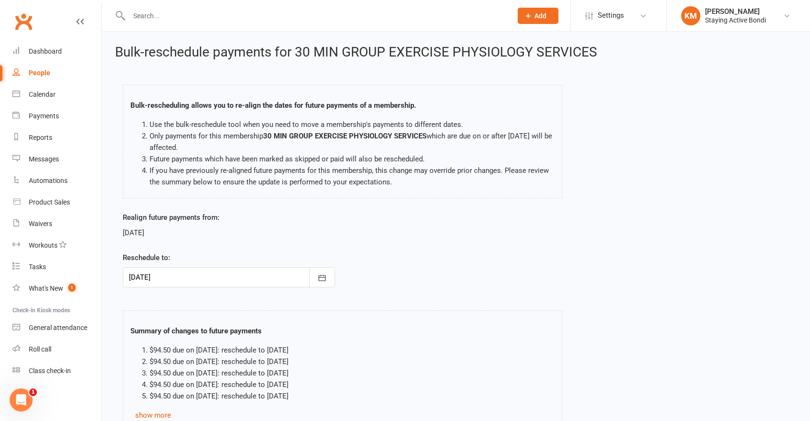
scroll to position [78, 0]
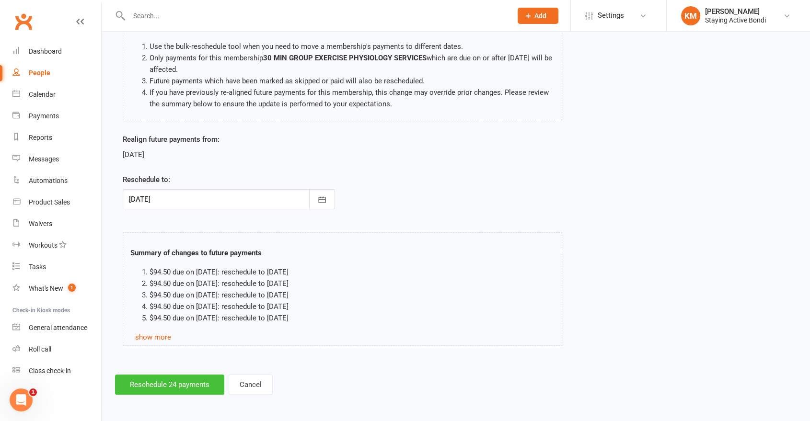
click at [163, 379] on button "Reschedule 24 payments" at bounding box center [169, 385] width 109 height 20
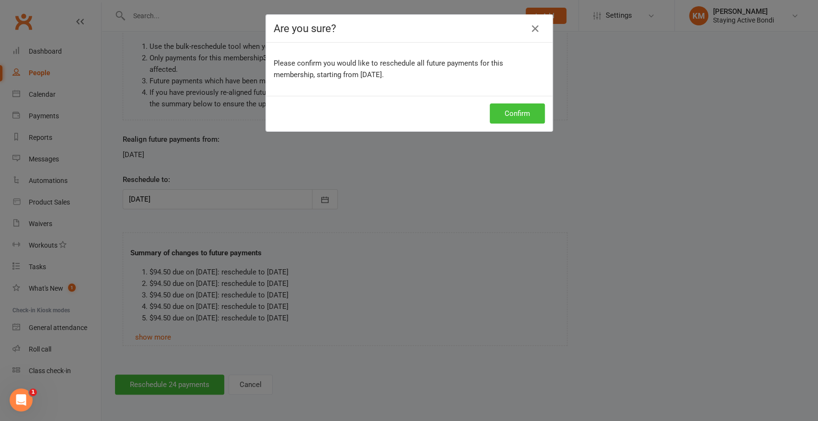
click at [519, 109] on button "Confirm" at bounding box center [517, 114] width 55 height 20
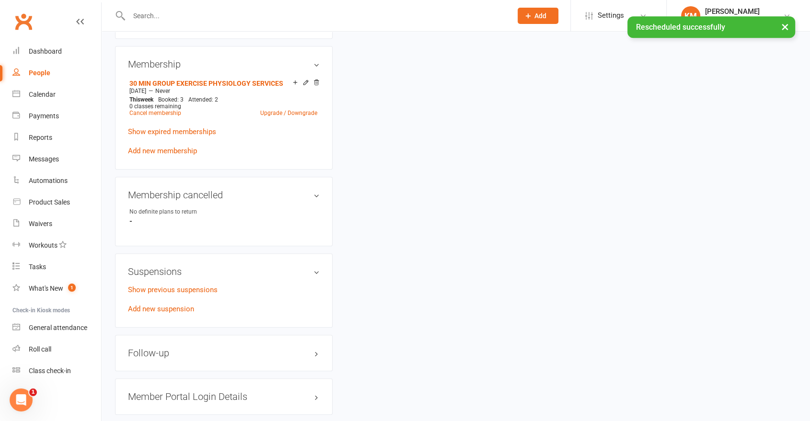
scroll to position [799, 0]
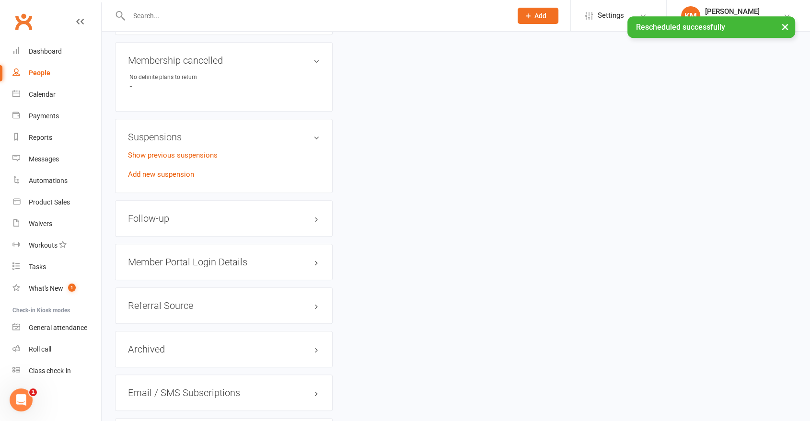
click at [161, 164] on div "Show previous suspensions Add new suspension" at bounding box center [224, 165] width 192 height 31
click at [160, 170] on link "Add new suspension" at bounding box center [161, 174] width 66 height 9
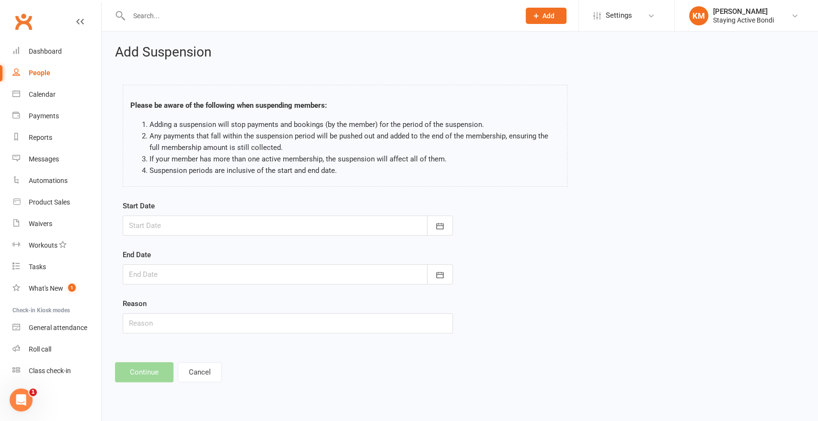
click at [221, 215] on div "Start Date September 2025 Sun Mon Tue Wed Thu Fri Sat 36 31 01 02 03 04 05 06 3…" at bounding box center [288, 217] width 330 height 35
click at [221, 225] on div at bounding box center [288, 226] width 330 height 20
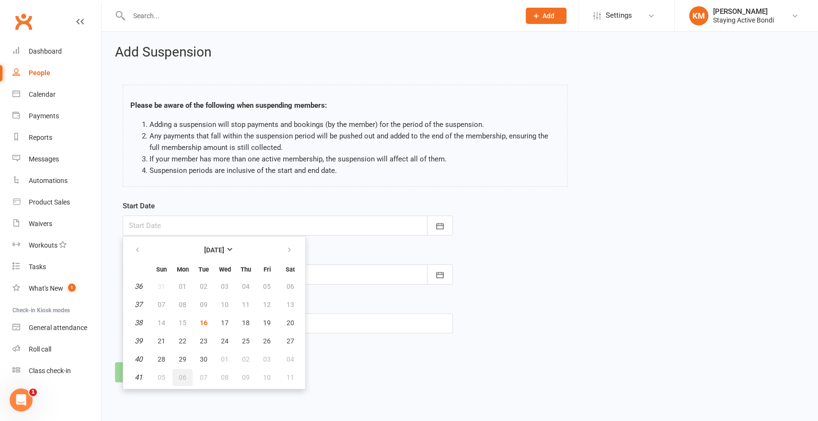
click at [182, 379] on button "06" at bounding box center [183, 377] width 20 height 17
type input "06 Oct 2025"
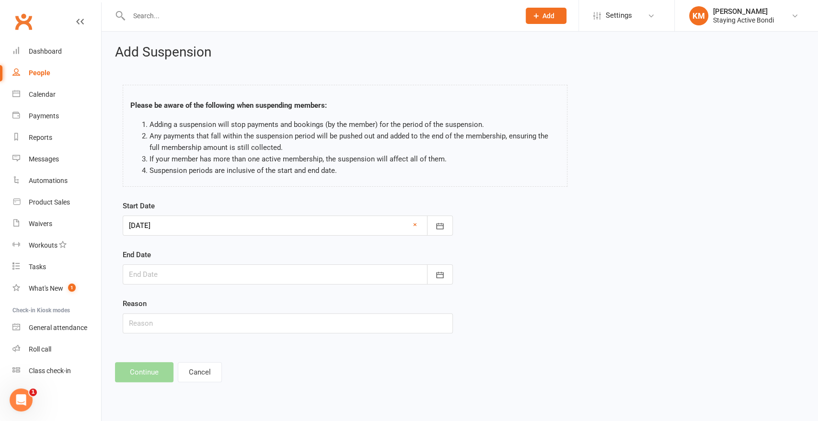
click at [172, 274] on div at bounding box center [288, 275] width 330 height 20
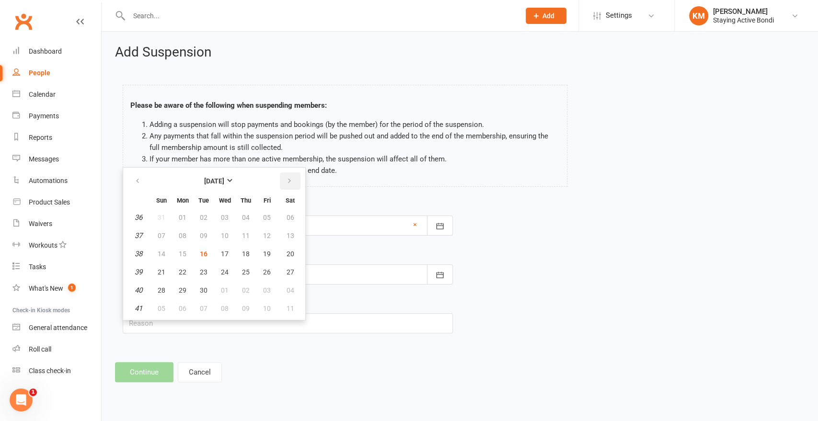
click at [286, 179] on icon "button" at bounding box center [289, 181] width 7 height 8
click at [155, 290] on button "26" at bounding box center [161, 290] width 20 height 17
type input "26 Oct 2025"
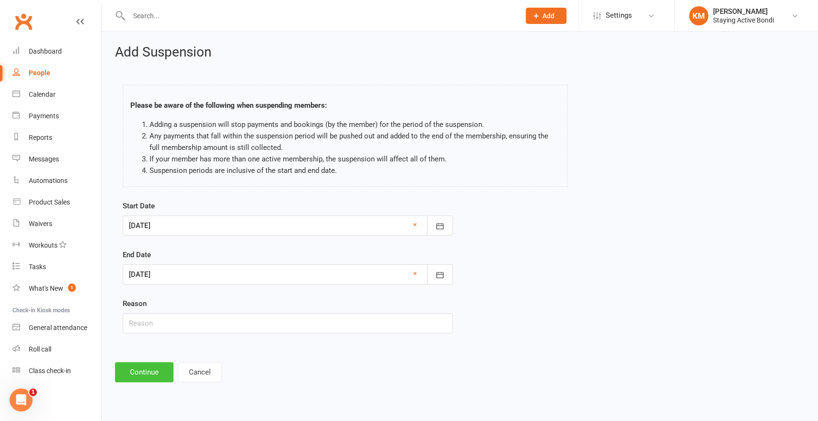
click at [143, 371] on button "Continue" at bounding box center [144, 372] width 58 height 20
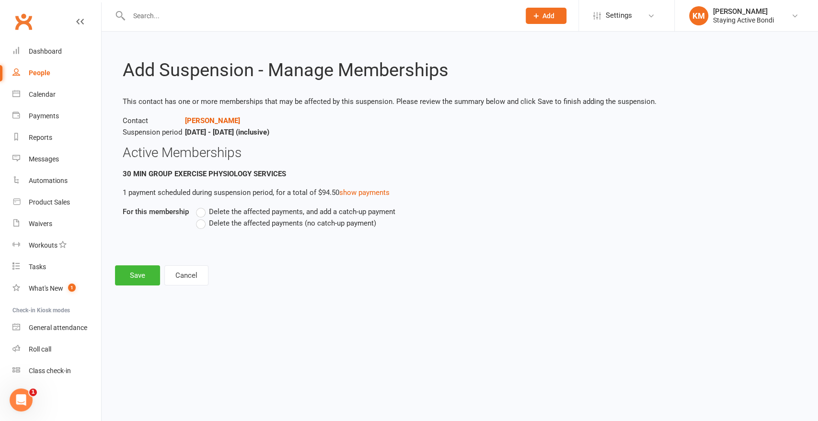
click at [201, 225] on label "Delete the affected payments (no catch-up payment)" at bounding box center [286, 224] width 180 height 12
click at [201, 218] on input "Delete the affected payments (no catch-up payment)" at bounding box center [199, 218] width 6 height 0
click at [153, 275] on button "Save" at bounding box center [137, 276] width 45 height 20
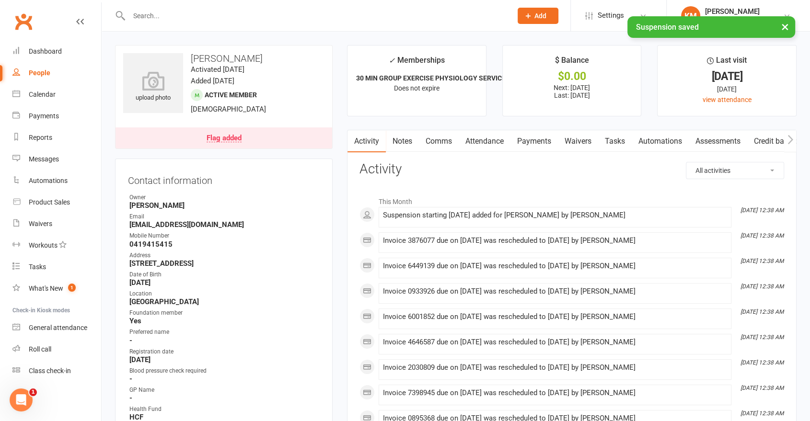
click at [444, 144] on link "Comms" at bounding box center [439, 141] width 40 height 22
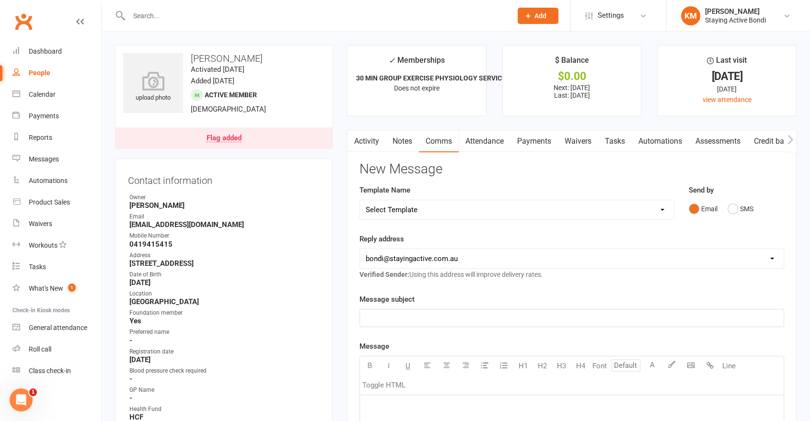
click at [418, 203] on select "Select Template [Email] 6 month - Follow ups [Email] Absentee [Email] Absentee-…" at bounding box center [517, 209] width 314 height 19
select select "8"
click at [360, 200] on select "Select Template [Email] 6 month - Follow ups [Email] Absentee [Email] Absentee-…" at bounding box center [517, 209] width 314 height 19
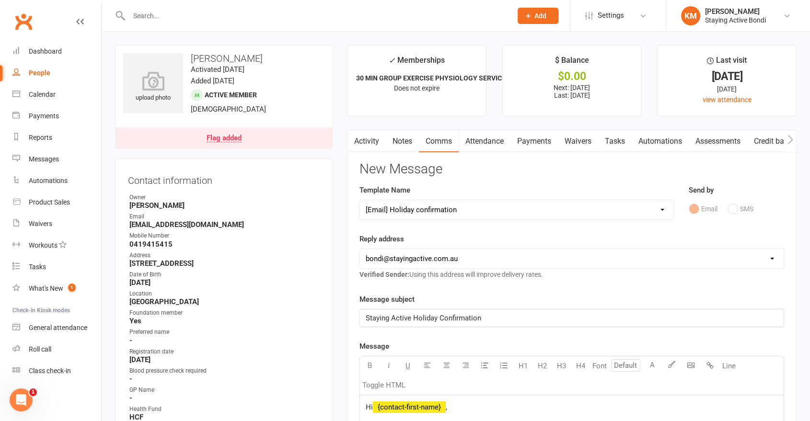
scroll to position [213, 0]
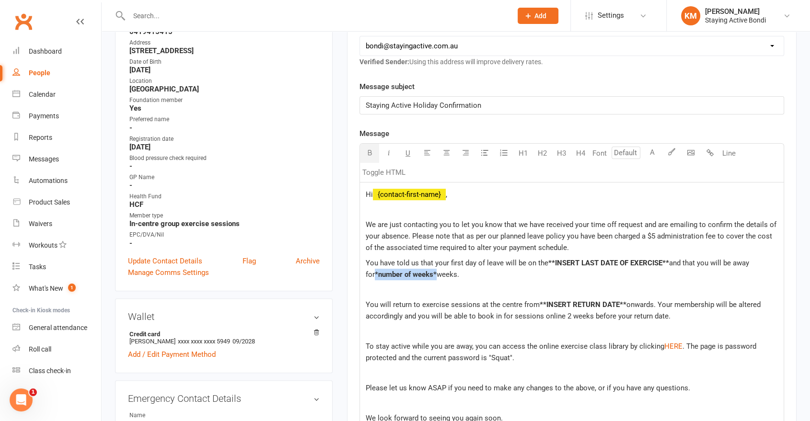
drag, startPoint x: 426, startPoint y: 276, endPoint x: 360, endPoint y: 272, distance: 65.3
click at [360, 272] on div "Hi ﻿ {contact-first-name} , We are just contacting you to let you know that we …" at bounding box center [572, 329] width 424 height 293
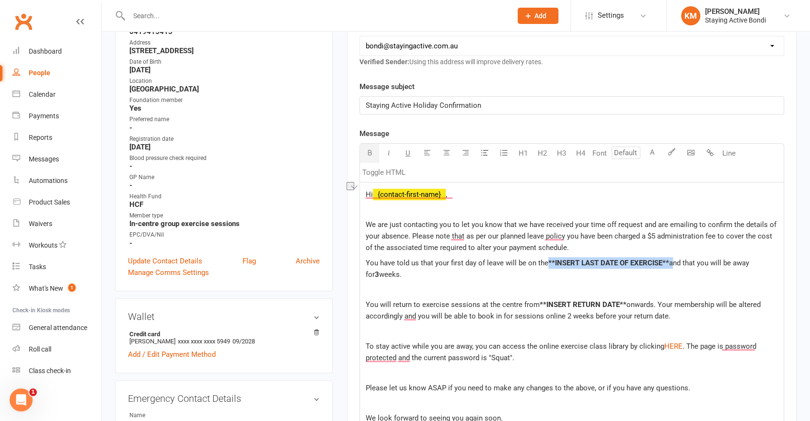
drag, startPoint x: 670, startPoint y: 261, endPoint x: 547, endPoint y: 267, distance: 122.4
click at [547, 267] on p "You have told us that your first day of leave will be on the **INSERT LAST DATE…" at bounding box center [572, 268] width 412 height 23
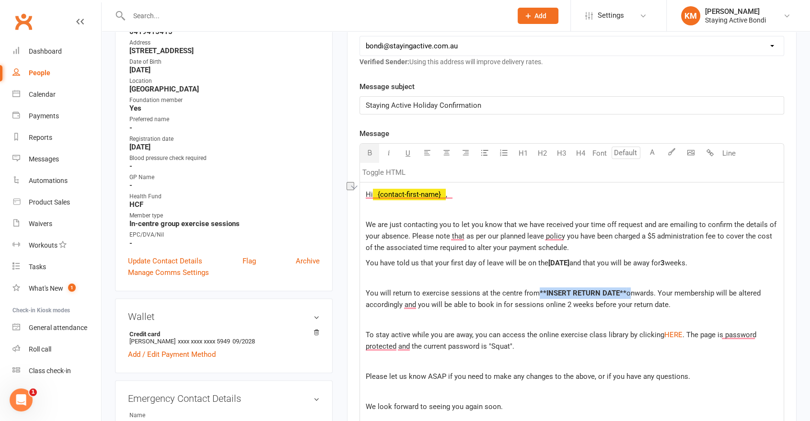
drag, startPoint x: 625, startPoint y: 294, endPoint x: 539, endPoint y: 292, distance: 86.3
click at [539, 292] on p "You will return to exercise sessions at the centre from **INSERT RETURN DATE** …" at bounding box center [572, 299] width 412 height 23
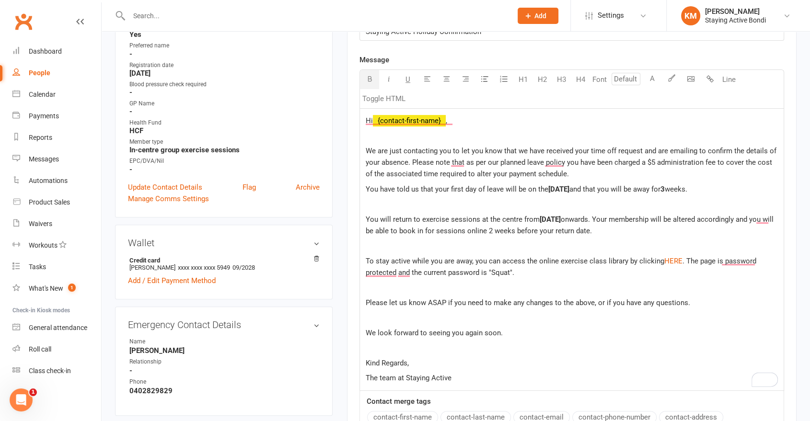
scroll to position [533, 0]
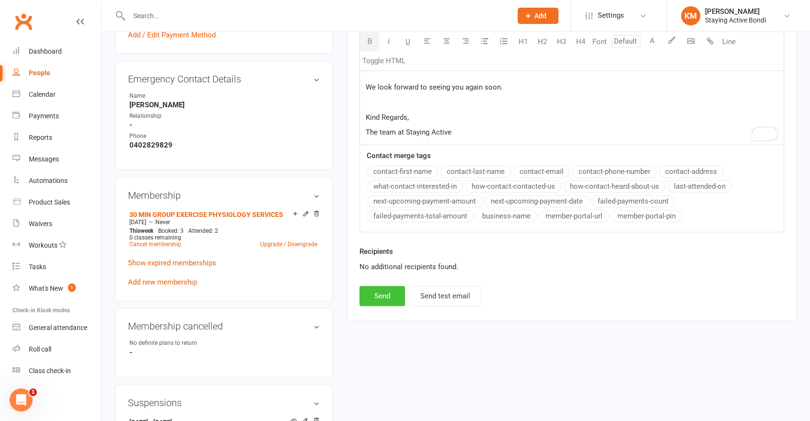
click at [364, 289] on button "Send" at bounding box center [382, 296] width 46 height 20
select select
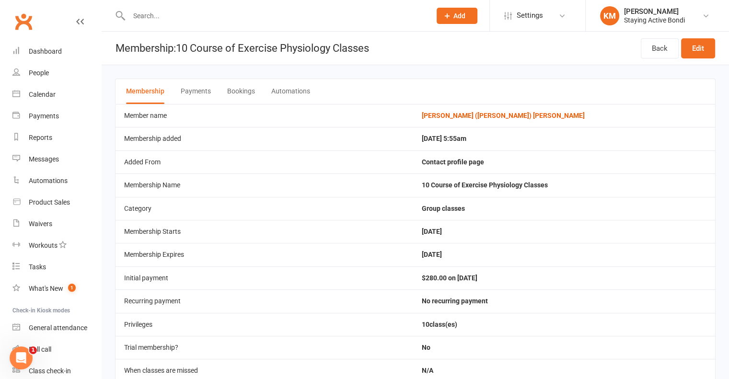
click at [197, 92] on button "Payments" at bounding box center [196, 91] width 30 height 25
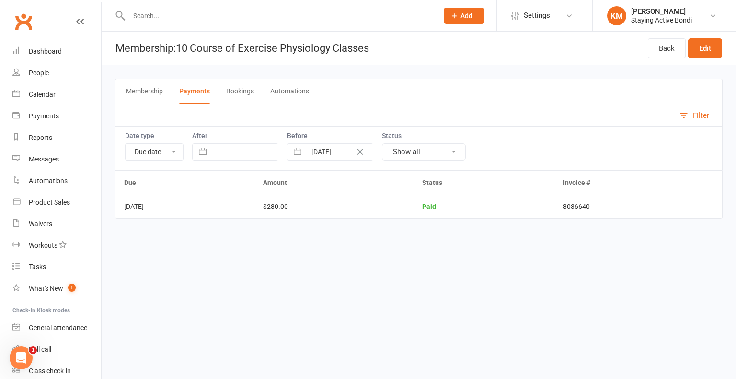
click at [597, 207] on td "8036640" at bounding box center [639, 206] width 168 height 23
copy td "8036640"
click at [234, 97] on button "Bookings" at bounding box center [240, 91] width 28 height 25
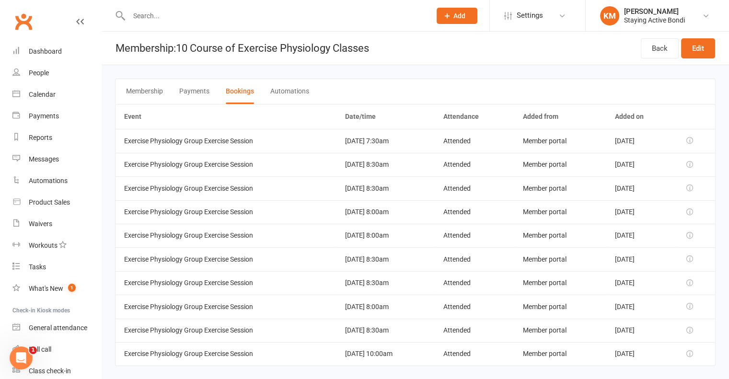
scroll to position [8, 0]
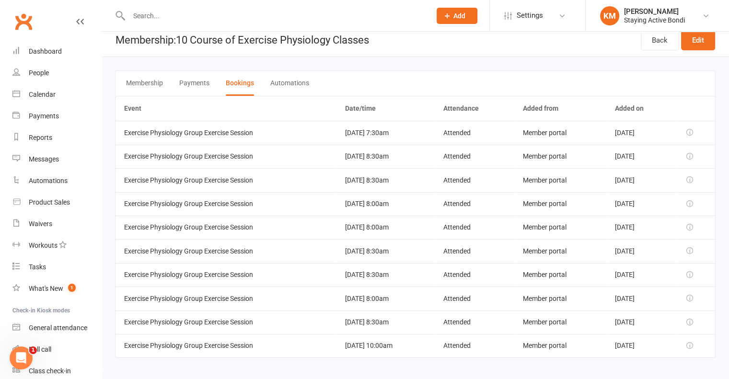
click at [197, 89] on button "Payments" at bounding box center [194, 83] width 30 height 25
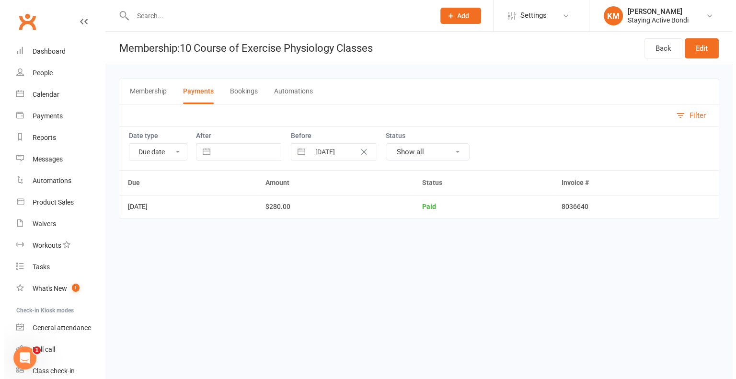
scroll to position [0, 0]
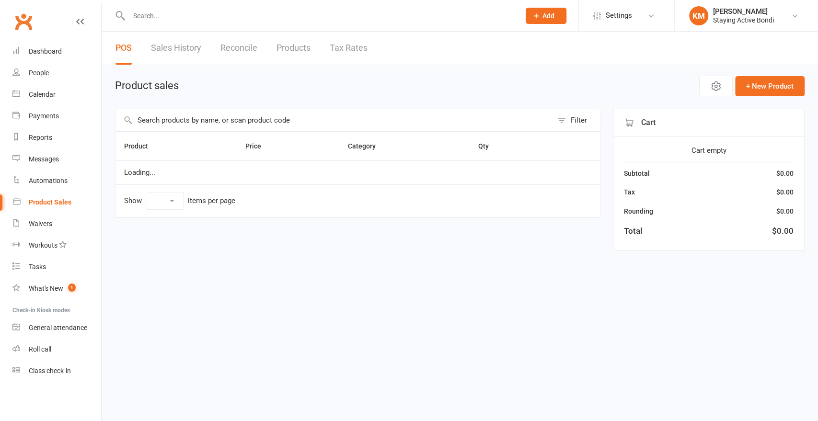
select select "10"
click at [251, 108] on main "Product sales Open POS Portal + New Product Filter Product Price Category Qty L…" at bounding box center [460, 163] width 690 height 175
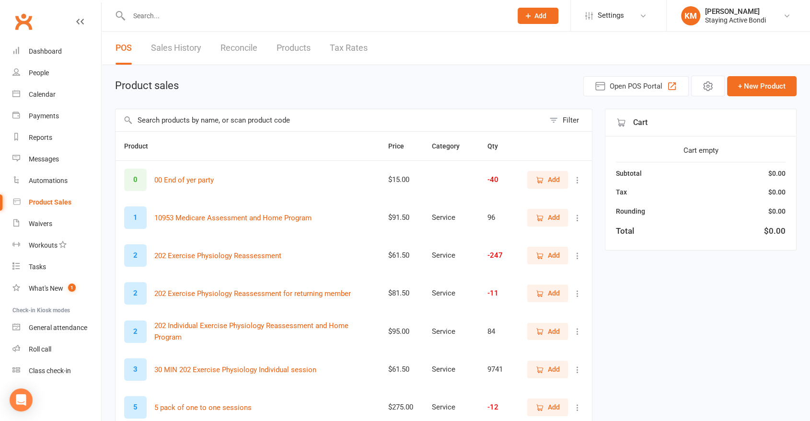
click at [247, 117] on input "text" at bounding box center [330, 120] width 429 height 22
type input "admin"
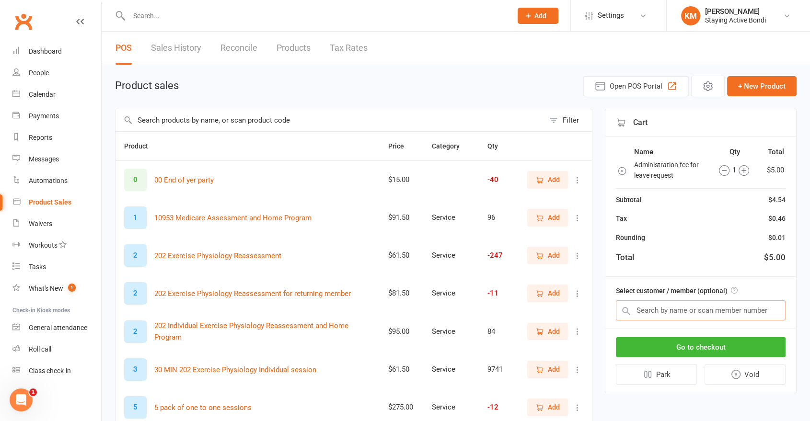
click at [750, 311] on input "text" at bounding box center [701, 311] width 170 height 20
paste input "Ken Rennie"
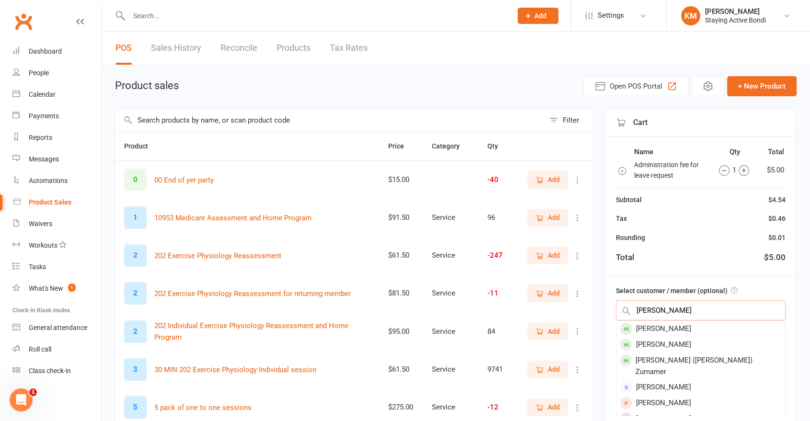
type input "Ken Rennie"
click at [674, 322] on div "Ken Rennie" at bounding box center [700, 329] width 169 height 16
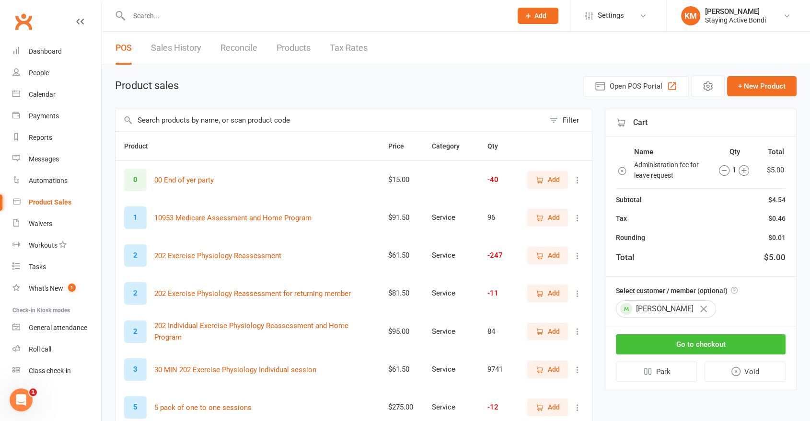
click at [671, 343] on button "Go to checkout" at bounding box center [701, 345] width 170 height 20
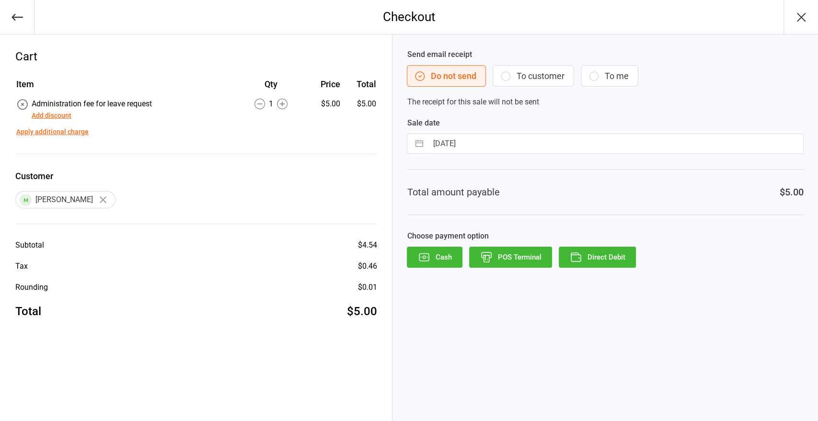
click at [588, 252] on button "Direct Debit" at bounding box center [597, 257] width 77 height 21
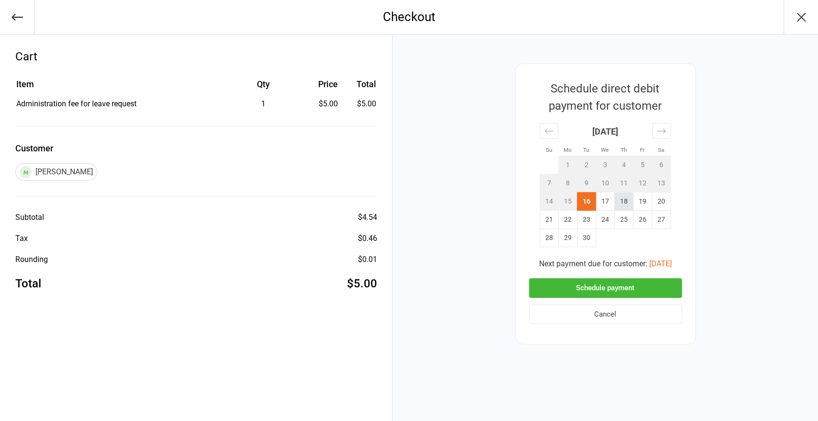
click at [631, 200] on td "18" at bounding box center [623, 202] width 19 height 18
click at [619, 293] on button "Schedule payment" at bounding box center [605, 288] width 153 height 20
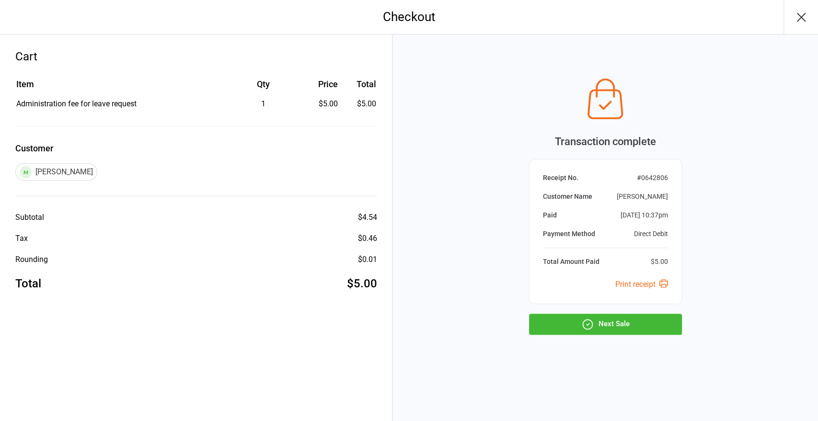
click at [574, 316] on button "Next Sale" at bounding box center [605, 324] width 153 height 21
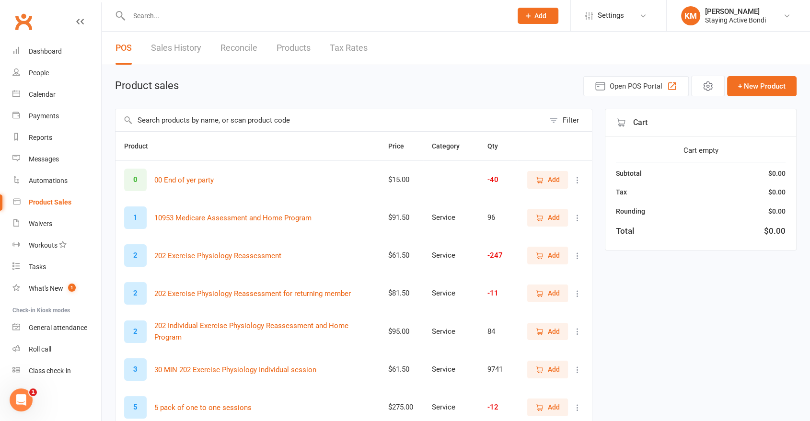
click at [274, 119] on input "text" at bounding box center [330, 120] width 429 height 22
type input "admin"
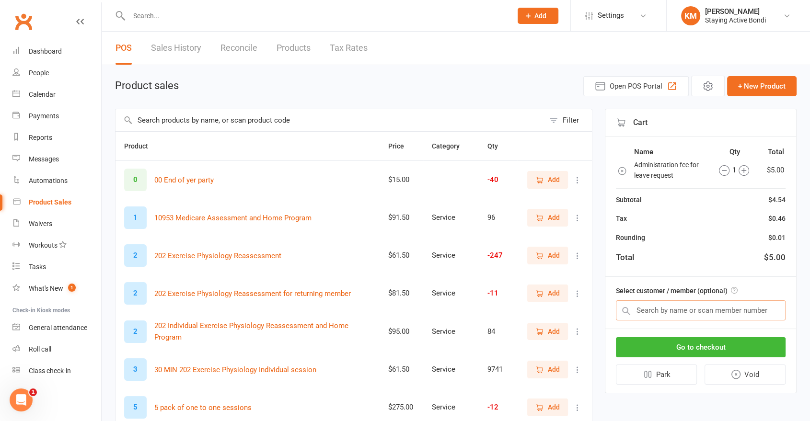
click at [677, 309] on input "text" at bounding box center [701, 311] width 170 height 20
paste input "[PERSON_NAME]"
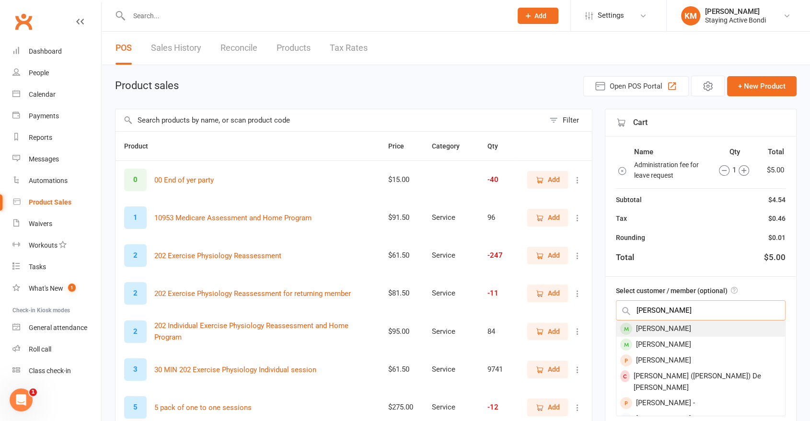
type input "[PERSON_NAME]"
click at [664, 325] on div "[PERSON_NAME]" at bounding box center [700, 329] width 169 height 16
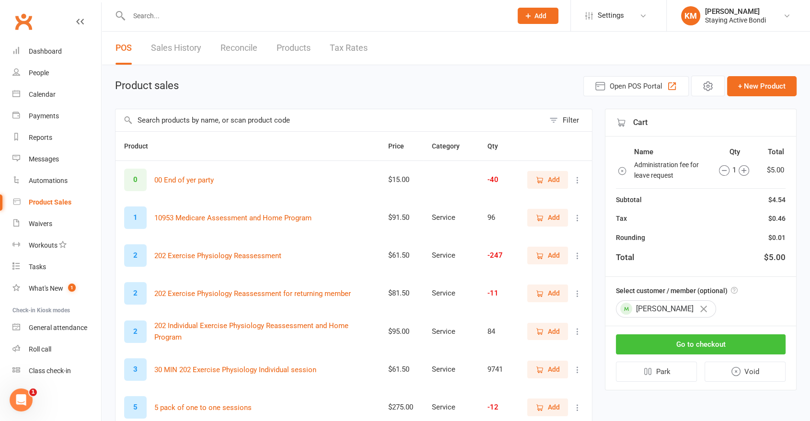
click at [654, 341] on button "Go to checkout" at bounding box center [701, 345] width 170 height 20
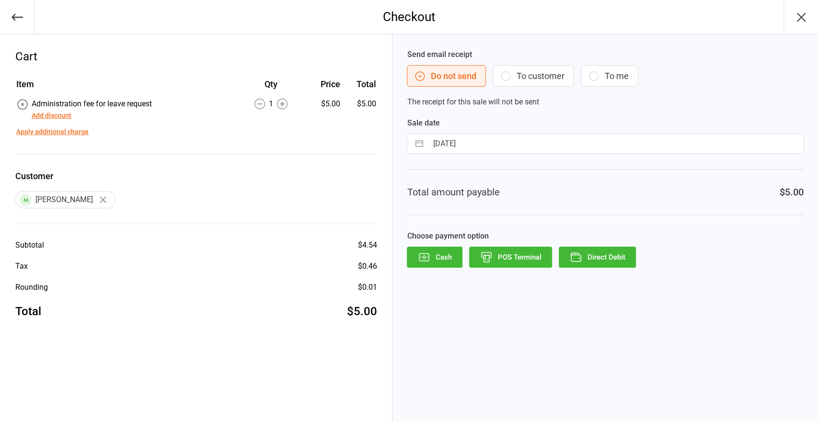
click at [570, 262] on icon "button" at bounding box center [576, 257] width 12 height 12
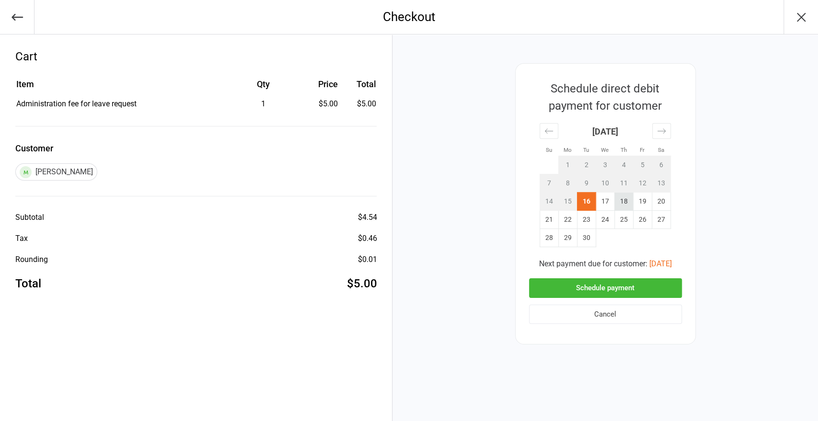
click at [621, 201] on td "18" at bounding box center [623, 202] width 19 height 18
click at [608, 295] on button "Schedule payment" at bounding box center [605, 288] width 153 height 20
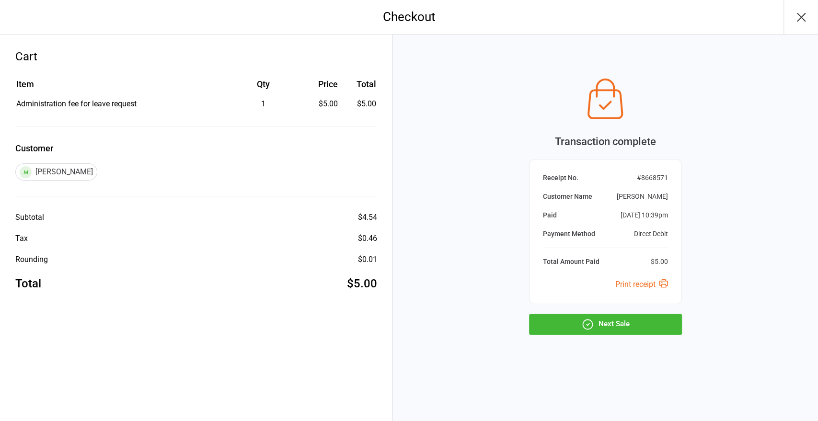
click at [604, 317] on button "Next Sale" at bounding box center [605, 324] width 153 height 21
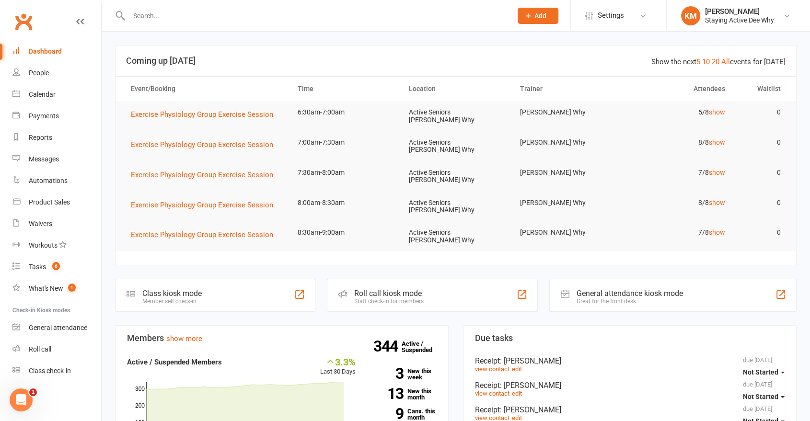
click at [183, 18] on input "text" at bounding box center [315, 15] width 379 height 13
paste input "[PERSON_NAME]"
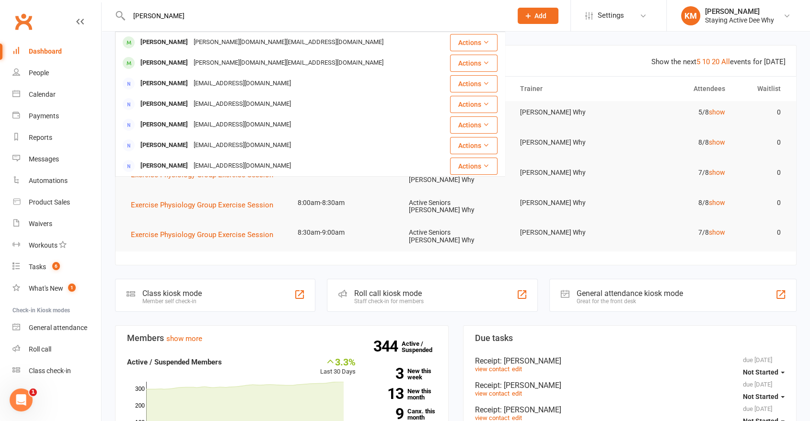
type input "[PERSON_NAME]"
click at [191, 36] on div "[PERSON_NAME][DOMAIN_NAME][EMAIL_ADDRESS][DOMAIN_NAME]" at bounding box center [289, 42] width 196 height 14
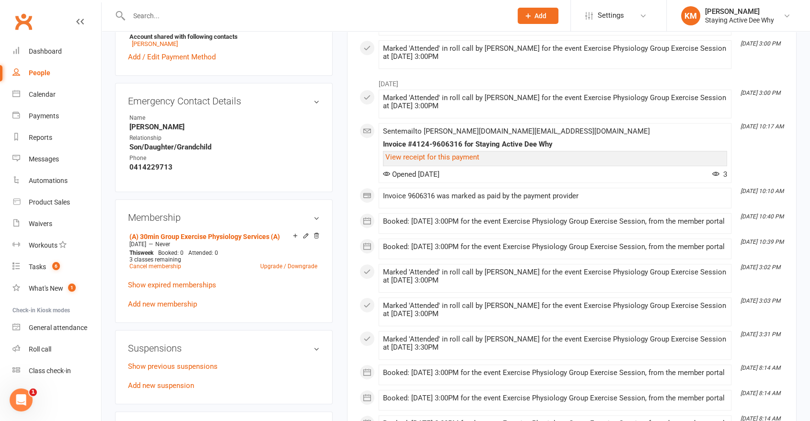
scroll to position [745, 0]
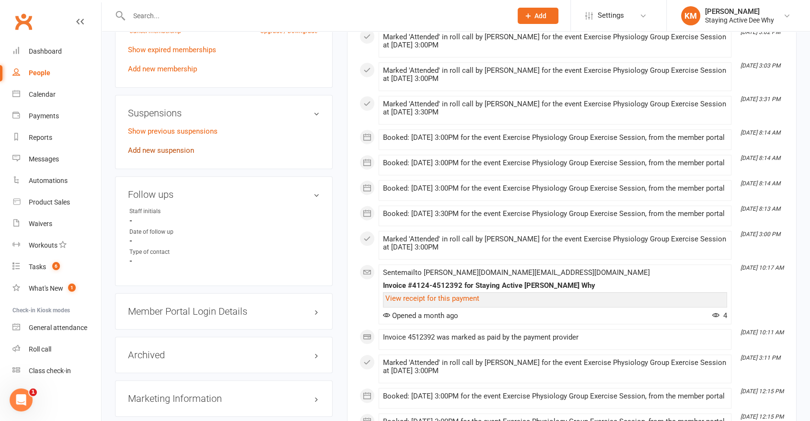
click at [142, 146] on link "Add new suspension" at bounding box center [161, 150] width 66 height 9
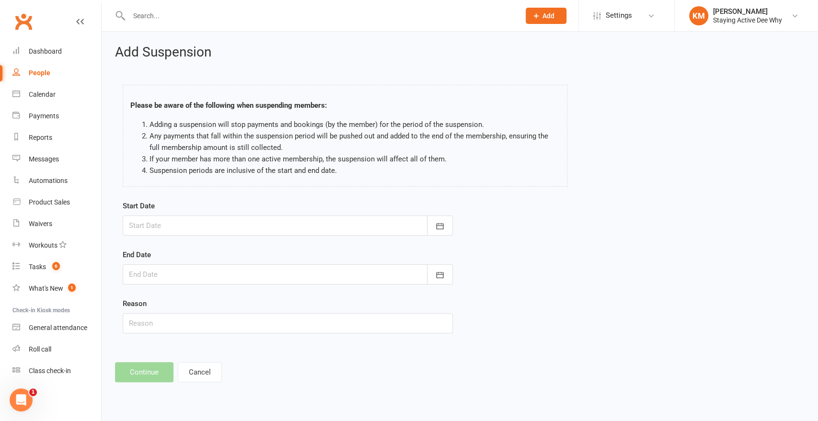
click at [163, 213] on div "Start Date [DATE] Sun Mon Tue Wed Thu Fri Sat 36 31 01 02 03 04 05 06 37 07 08 …" at bounding box center [288, 217] width 330 height 35
click at [163, 218] on div at bounding box center [288, 226] width 330 height 20
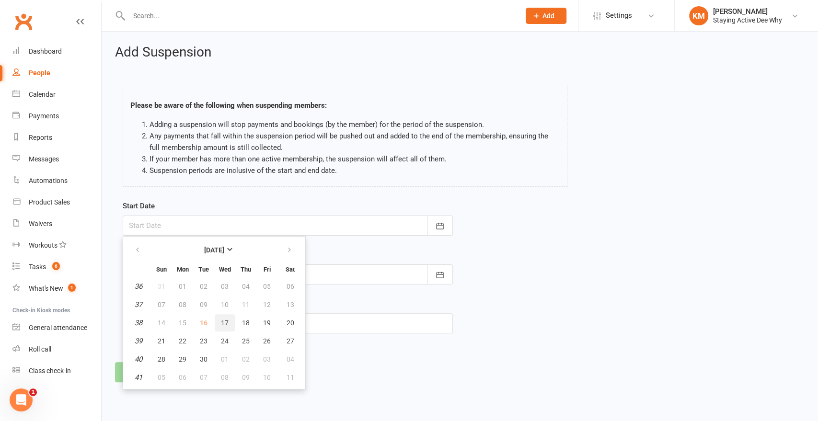
click at [230, 325] on button "17" at bounding box center [225, 322] width 20 height 17
type input "[DATE]"
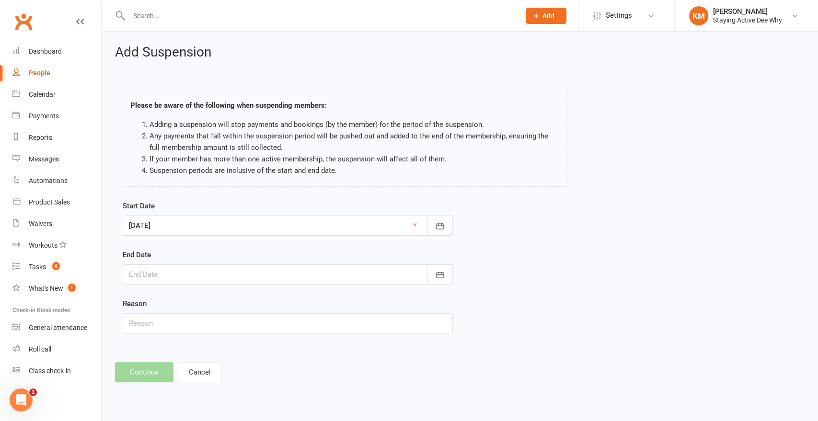
click at [170, 272] on div at bounding box center [288, 275] width 330 height 20
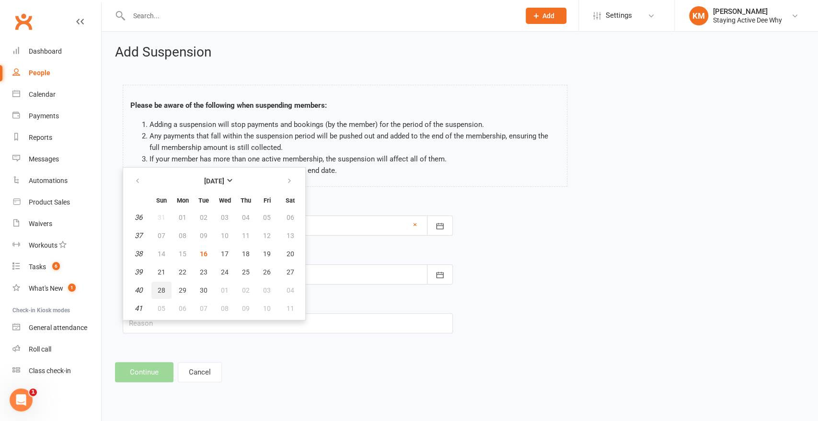
click at [152, 290] on button "28" at bounding box center [161, 290] width 20 height 17
type input "[DATE]"
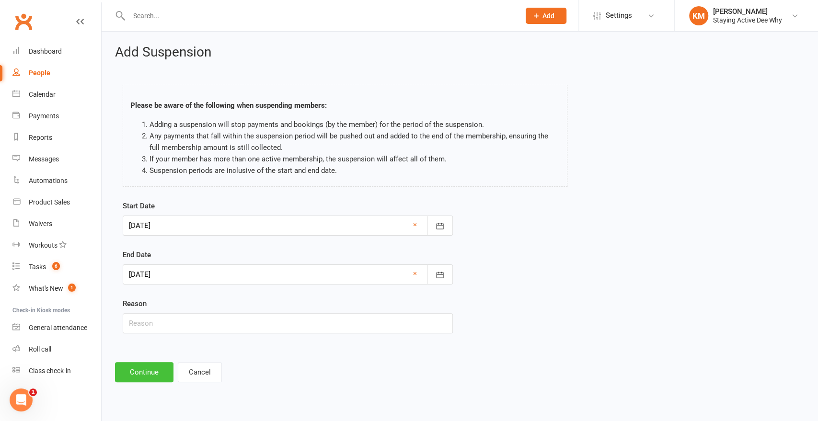
drag, startPoint x: 130, startPoint y: 375, endPoint x: 134, endPoint y: 366, distance: 9.9
click at [130, 375] on button "Continue" at bounding box center [144, 372] width 58 height 20
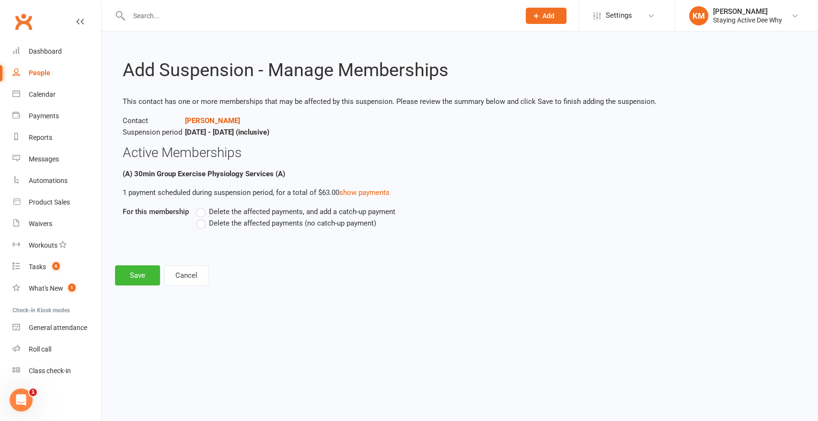
click at [245, 225] on span "Delete the affected payments (no catch-up payment)" at bounding box center [292, 223] width 167 height 10
click at [202, 218] on input "Delete the affected payments (no catch-up payment)" at bounding box center [199, 218] width 6 height 0
click at [131, 279] on button "Save" at bounding box center [137, 276] width 45 height 20
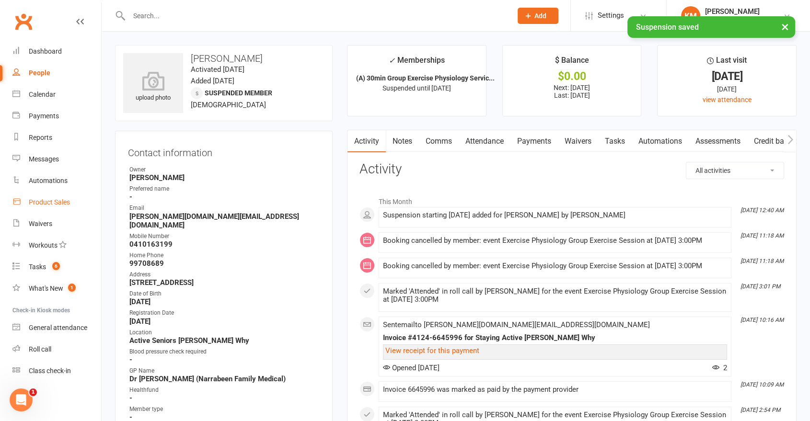
click at [53, 203] on div "Product Sales" at bounding box center [49, 202] width 41 height 8
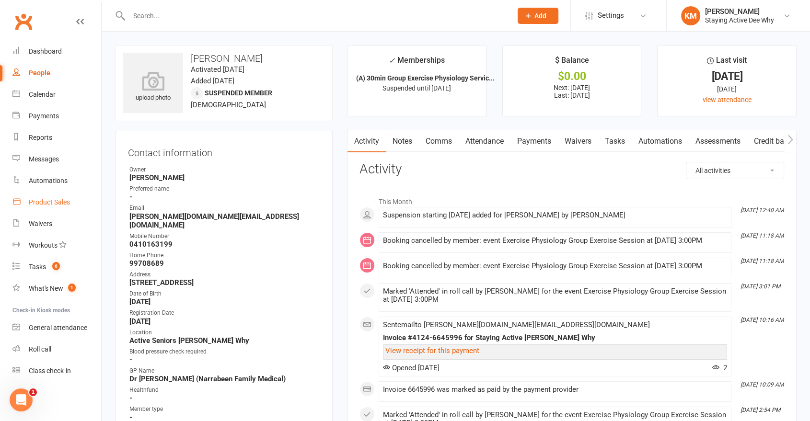
click at [440, 139] on link "Comms" at bounding box center [439, 141] width 40 height 22
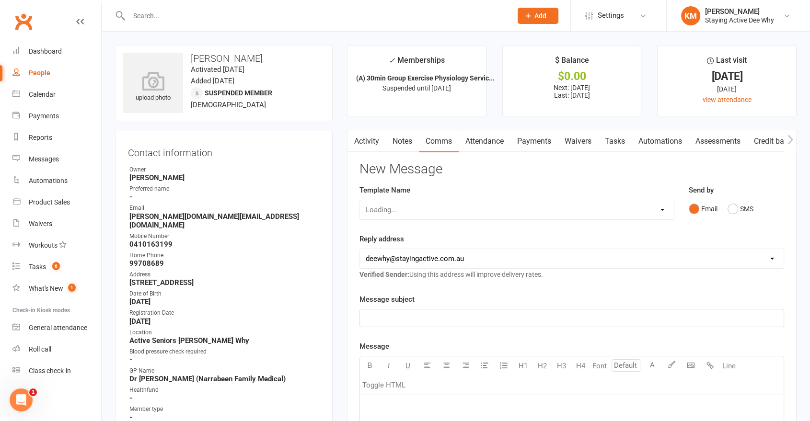
click at [443, 202] on div "Loading..." at bounding box center [516, 210] width 315 height 20
click at [444, 213] on div "Loading..." at bounding box center [516, 210] width 315 height 20
click at [485, 210] on select "Select Template [Email] 12 month follow-up [Email] 12 week health challenge [Em…" at bounding box center [517, 209] width 314 height 19
select select "23"
click at [360, 200] on select "Select Template [Email] 12 month follow-up [Email] 12 week health challenge [Em…" at bounding box center [517, 209] width 314 height 19
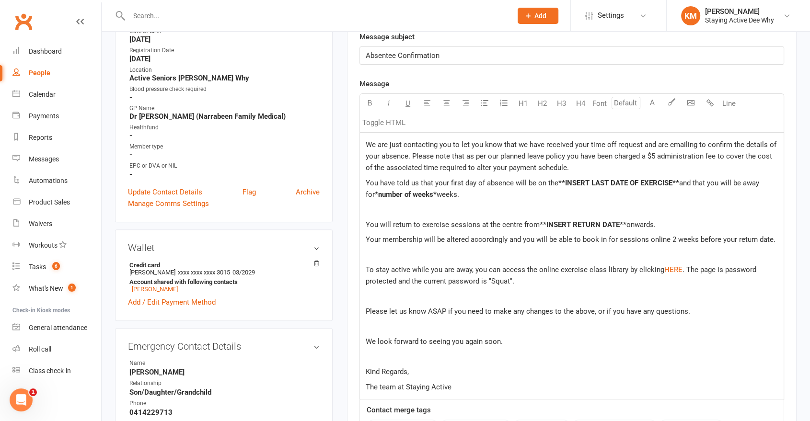
scroll to position [266, 0]
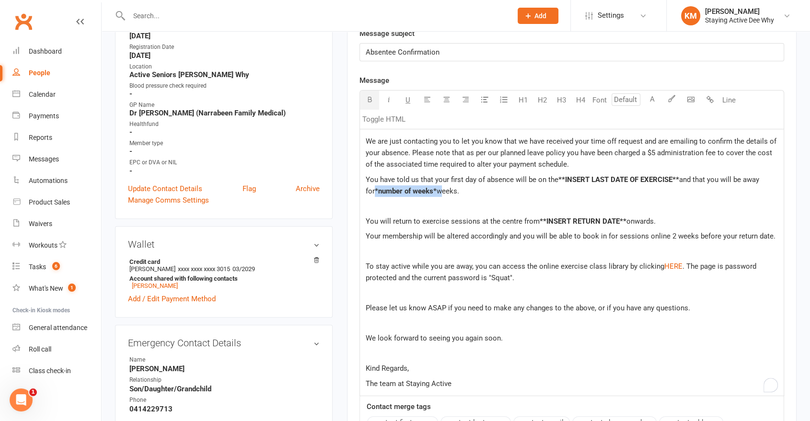
drag, startPoint x: 429, startPoint y: 191, endPoint x: 354, endPoint y: 189, distance: 74.3
click at [354, 189] on div "Activity Notes Comms Attendance Payments Waivers Tasks Automations Assessments …" at bounding box center [572, 218] width 450 height 708
drag, startPoint x: 624, startPoint y: 219, endPoint x: 540, endPoint y: 221, distance: 84.4
click at [540, 221] on p "You will return to exercise sessions at the centre from **INSERT RETURN DATE** …" at bounding box center [572, 222] width 412 height 12
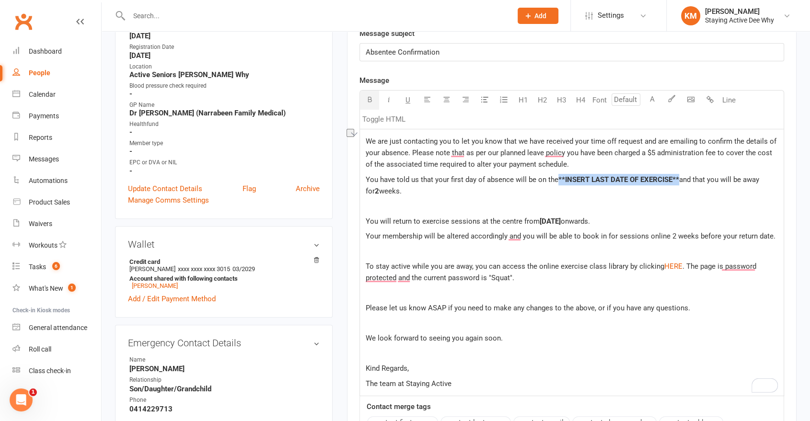
drag, startPoint x: 679, startPoint y: 178, endPoint x: 557, endPoint y: 183, distance: 121.9
click at [557, 183] on p "You have told us that your first day of absence will be on the **INSERT LAST DA…" at bounding box center [572, 185] width 412 height 23
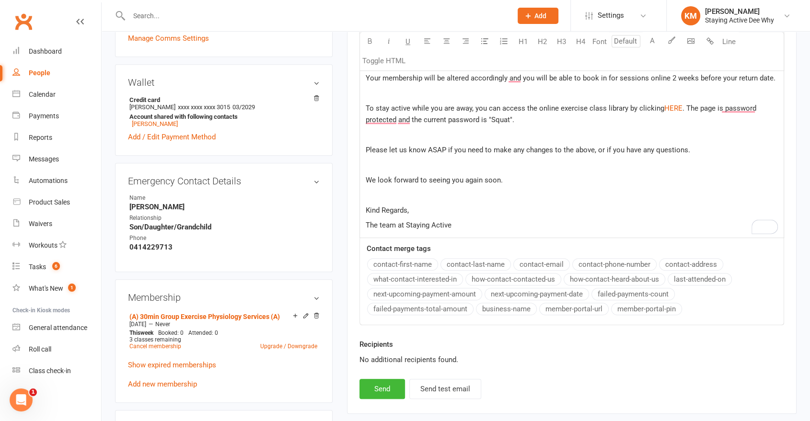
scroll to position [586, 0]
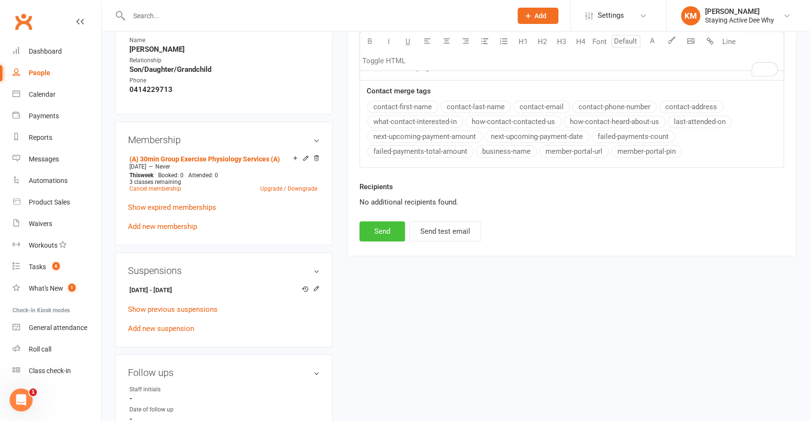
click at [363, 236] on button "Send" at bounding box center [382, 231] width 46 height 20
select select
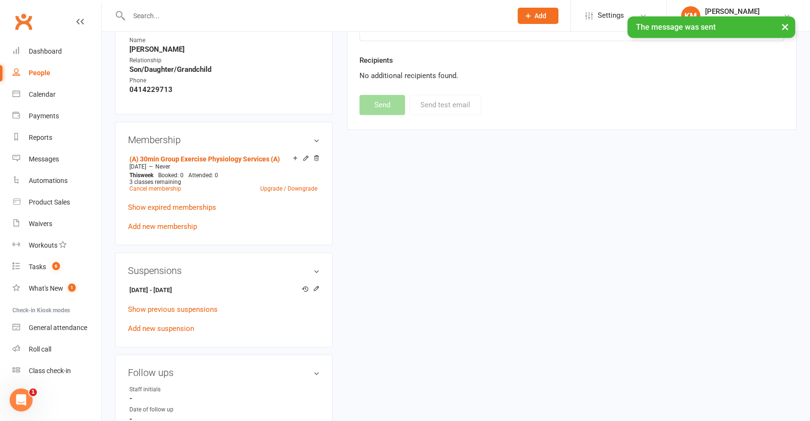
click at [210, 16] on div "× The message was sent" at bounding box center [399, 16] width 798 height 0
click at [209, 14] on input "text" at bounding box center [315, 15] width 379 height 13
paste input "John"
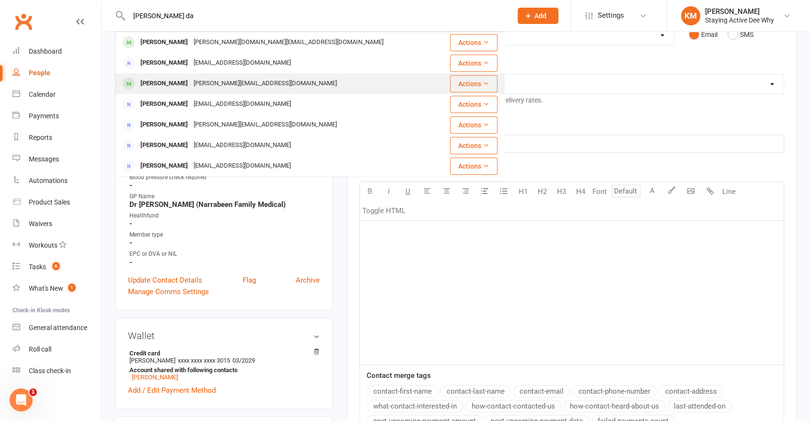
scroll to position [160, 0]
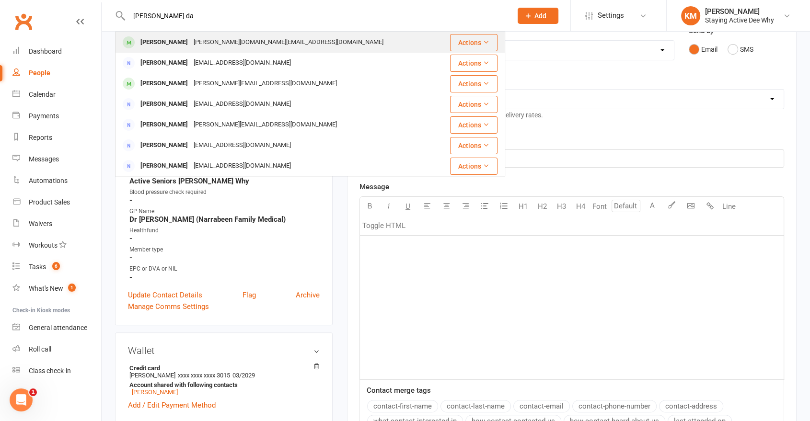
type input "John da"
click at [198, 46] on div "darroch.li@gmail.com" at bounding box center [289, 42] width 196 height 14
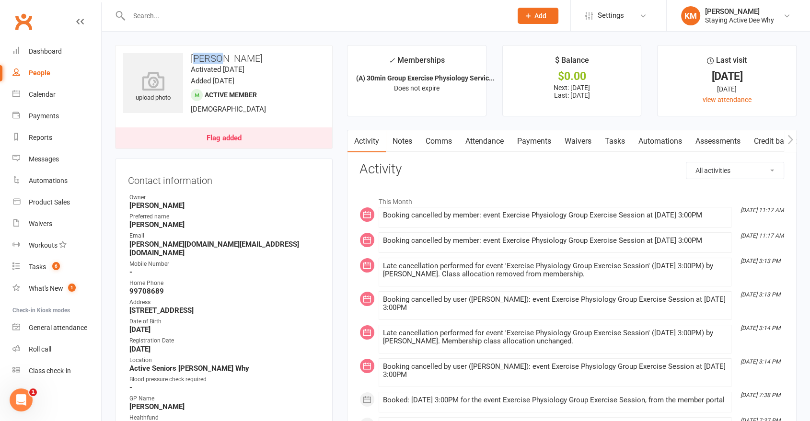
drag, startPoint x: 198, startPoint y: 59, endPoint x: 218, endPoint y: 61, distance: 20.2
click at [218, 61] on h3 "John Darroch" at bounding box center [223, 58] width 201 height 11
click at [223, 60] on h3 "John Darroch" at bounding box center [223, 58] width 201 height 11
drag, startPoint x: 222, startPoint y: 59, endPoint x: 197, endPoint y: 55, distance: 24.8
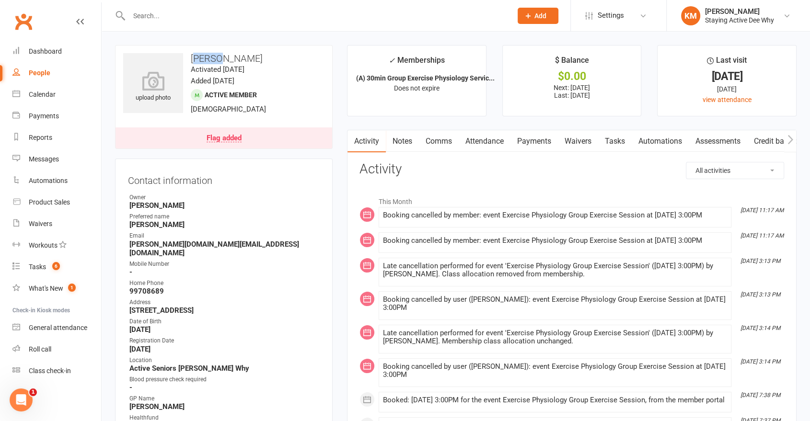
click at [197, 55] on h3 "John Darroch" at bounding box center [223, 58] width 201 height 11
click at [200, 55] on h3 "John Darroch" at bounding box center [223, 58] width 201 height 11
drag, startPoint x: 200, startPoint y: 55, endPoint x: 221, endPoint y: 58, distance: 21.3
click at [219, 58] on h3 "John Darroch" at bounding box center [223, 58] width 201 height 11
click at [223, 58] on h3 "John Darroch" at bounding box center [223, 58] width 201 height 11
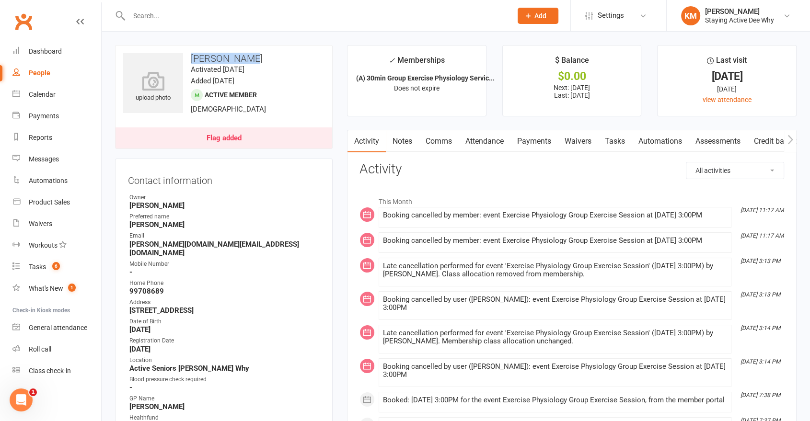
copy h3 "John Darroch"
drag, startPoint x: 223, startPoint y: 58, endPoint x: 201, endPoint y: 56, distance: 22.2
click at [201, 56] on h3 "John Darroch" at bounding box center [223, 58] width 201 height 11
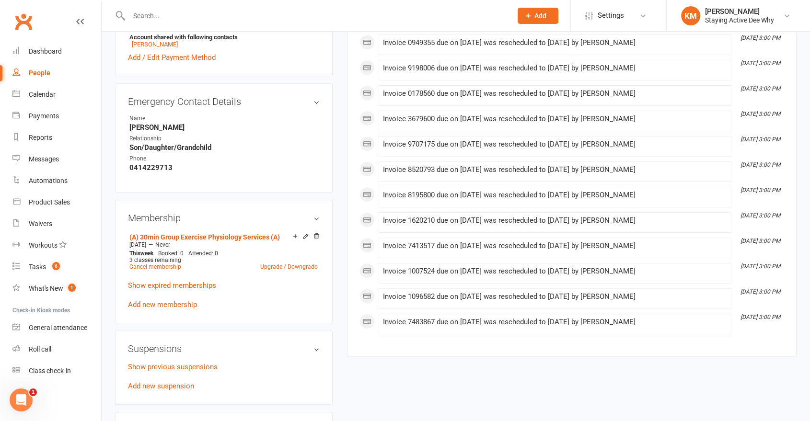
scroll to position [692, 0]
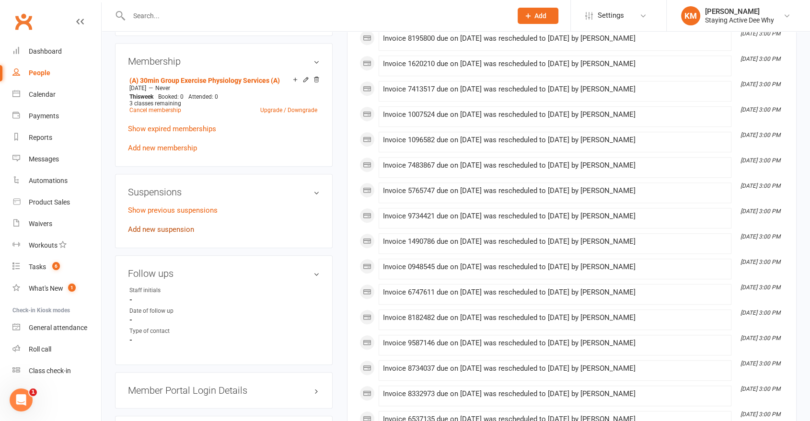
click at [161, 225] on link "Add new suspension" at bounding box center [161, 229] width 66 height 9
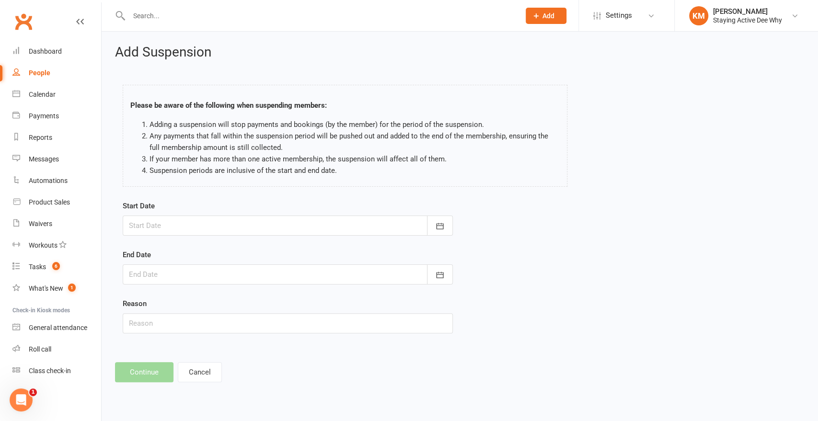
click at [199, 222] on div at bounding box center [288, 226] width 330 height 20
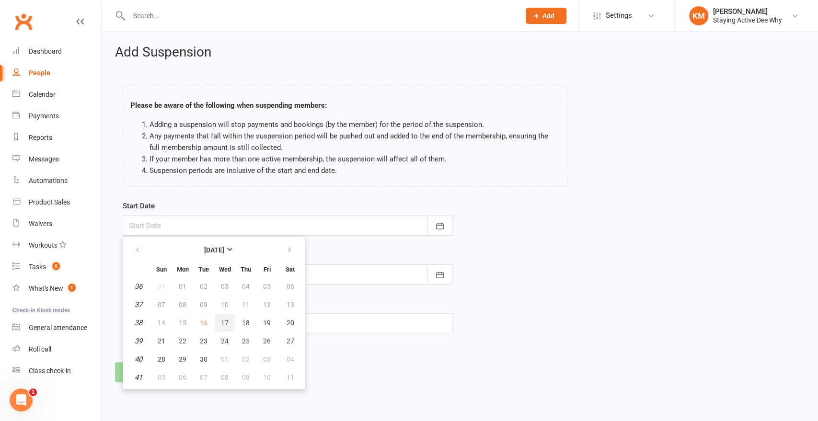
click at [227, 323] on span "17" at bounding box center [225, 323] width 8 height 8
type input "17 Sep 2025"
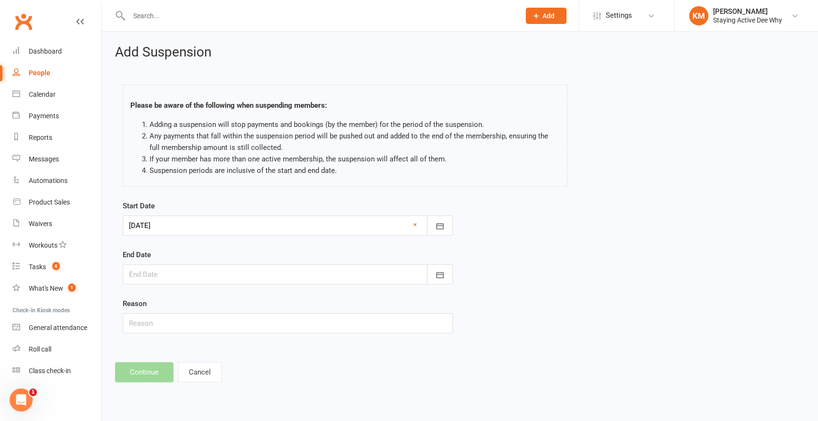
click at [180, 269] on div at bounding box center [288, 275] width 330 height 20
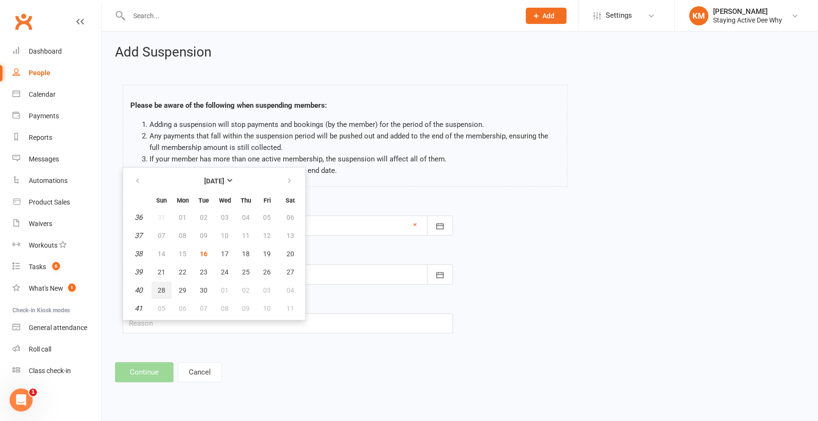
click at [156, 290] on button "28" at bounding box center [161, 290] width 20 height 17
type input "28 Sep 2025"
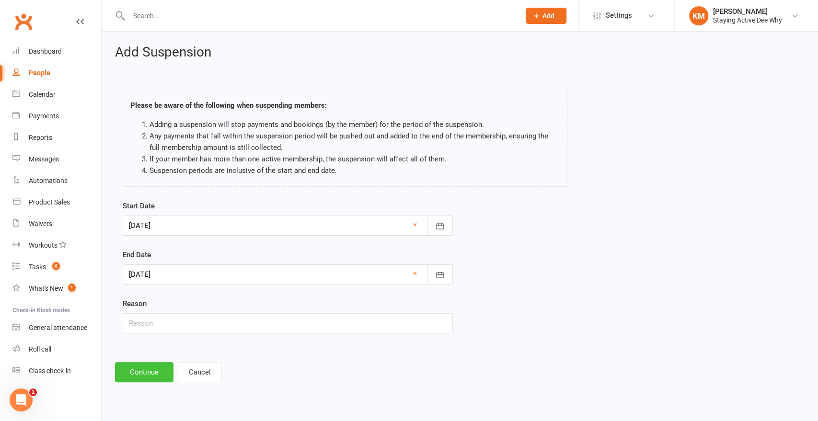
click at [140, 371] on button "Continue" at bounding box center [144, 372] width 58 height 20
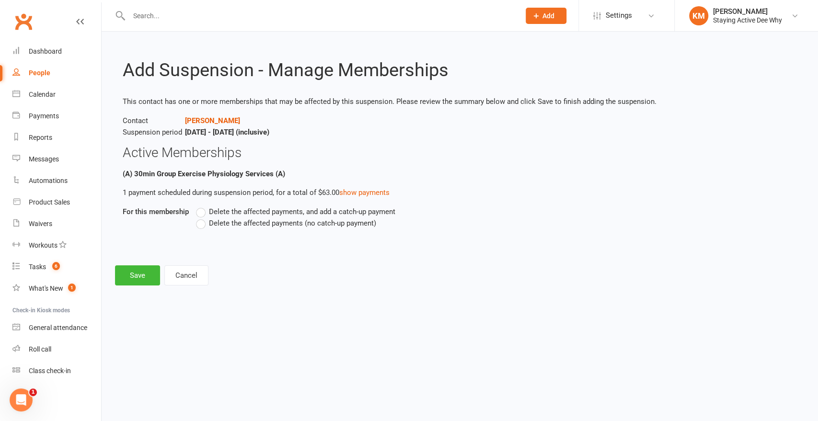
click at [216, 222] on span "Delete the affected payments (no catch-up payment)" at bounding box center [292, 223] width 167 height 10
click at [202, 218] on input "Delete the affected payments (no catch-up payment)" at bounding box center [199, 218] width 6 height 0
click at [146, 273] on button "Save" at bounding box center [137, 276] width 45 height 20
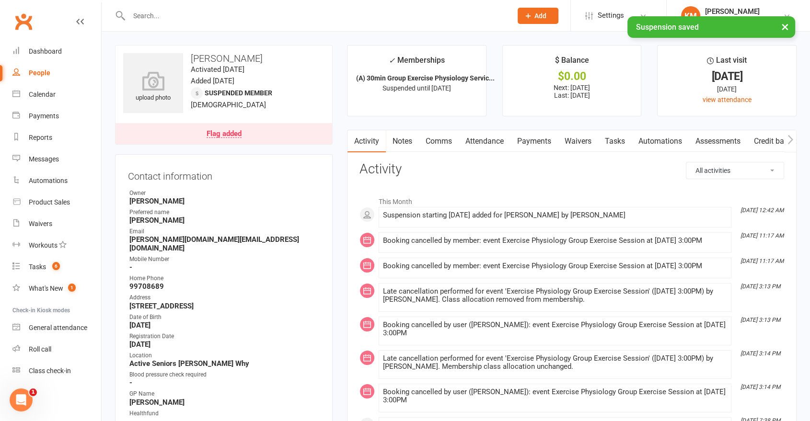
click at [433, 142] on link "Comms" at bounding box center [439, 141] width 40 height 22
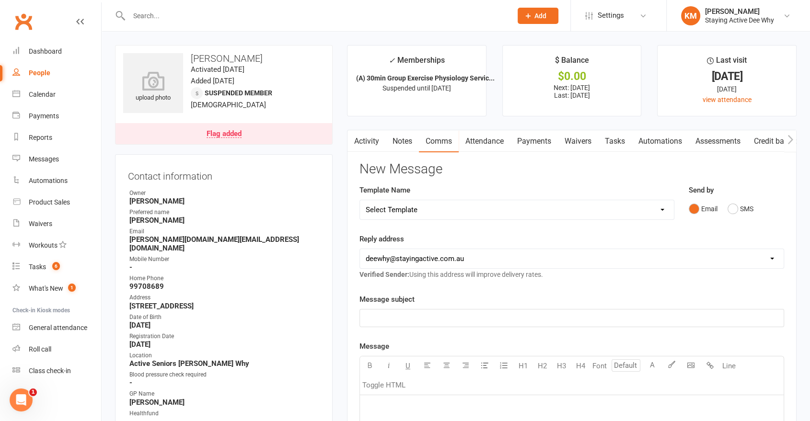
click at [423, 211] on select "Select Template [Email] 12 month follow-up [Email] 12 week health challenge [Em…" at bounding box center [517, 209] width 314 height 19
select select "23"
click at [360, 200] on select "Select Template [Email] 12 month follow-up [Email] 12 week health challenge [Em…" at bounding box center [517, 209] width 314 height 19
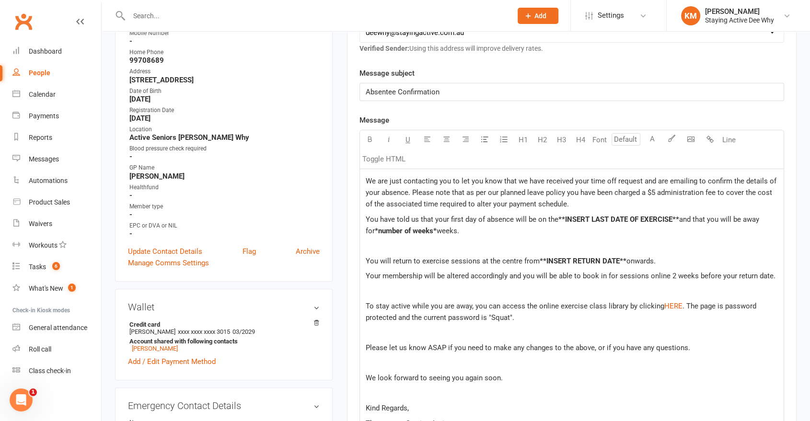
scroll to position [160, 0]
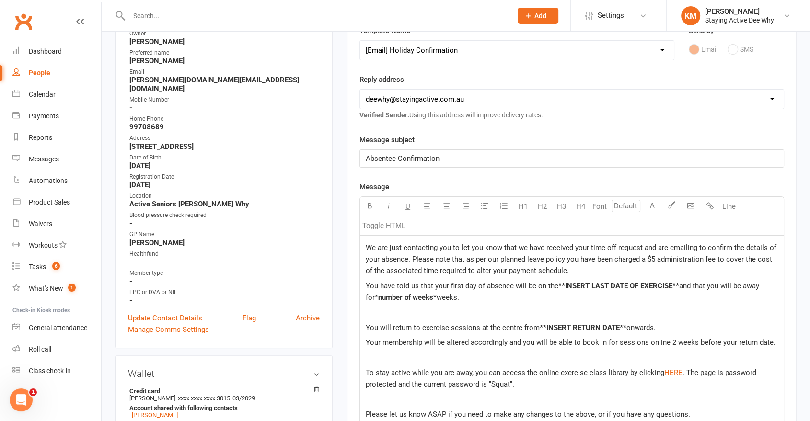
drag, startPoint x: 429, startPoint y: 291, endPoint x: 372, endPoint y: 294, distance: 57.1
click at [368, 293] on p "You have told us that your first day of absence will be on the **INSERT LAST DA…" at bounding box center [572, 291] width 412 height 23
drag, startPoint x: 430, startPoint y: 299, endPoint x: 366, endPoint y: 299, distance: 64.2
click at [366, 299] on p "You have told us that your first day of absence will be on the **INSERT LAST DA…" at bounding box center [572, 291] width 412 height 23
drag, startPoint x: 679, startPoint y: 284, endPoint x: 556, endPoint y: 290, distance: 122.8
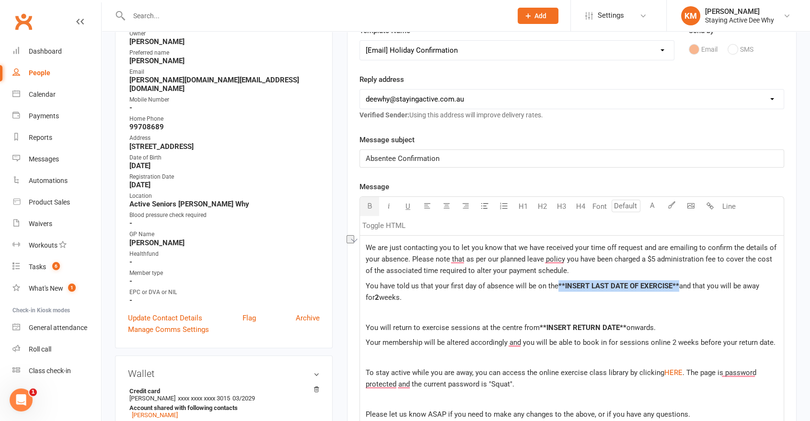
click at [556, 290] on p "You have told us that your first day of absence will be on the **INSERT LAST DA…" at bounding box center [572, 291] width 412 height 23
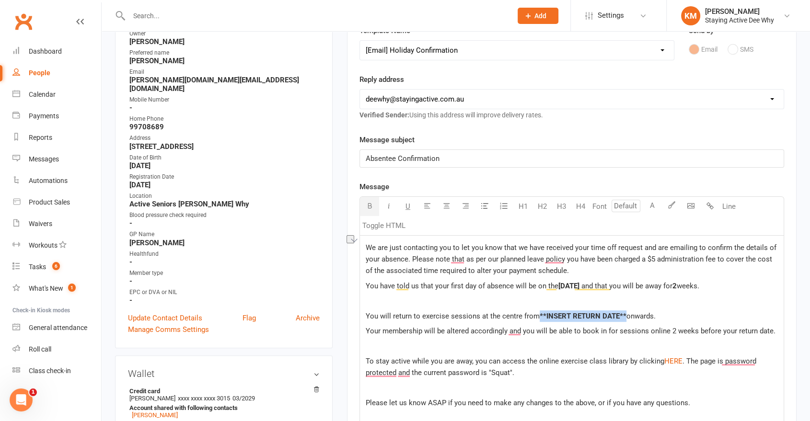
drag, startPoint x: 625, startPoint y: 317, endPoint x: 538, endPoint y: 313, distance: 86.4
click at [538, 313] on p "You will return to exercise sessions at the centre from **INSERT RETURN DATE** …" at bounding box center [572, 317] width 412 height 12
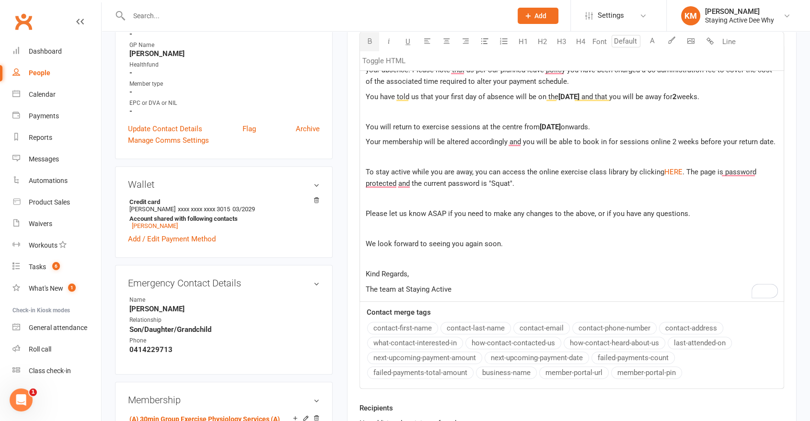
scroll to position [426, 0]
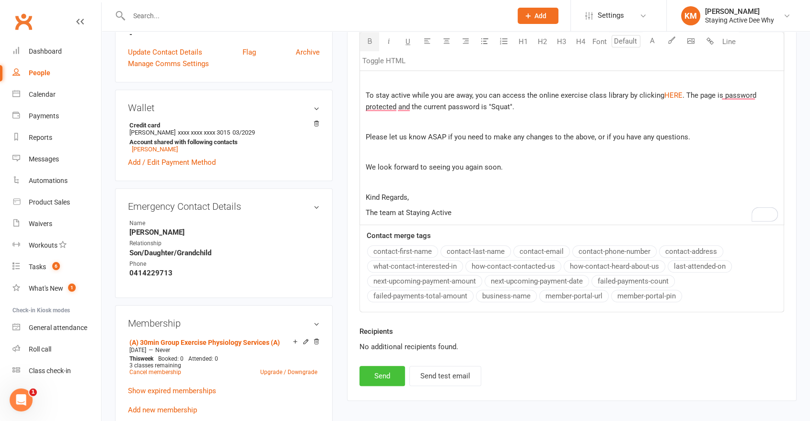
click at [380, 371] on button "Send" at bounding box center [382, 376] width 46 height 20
select select
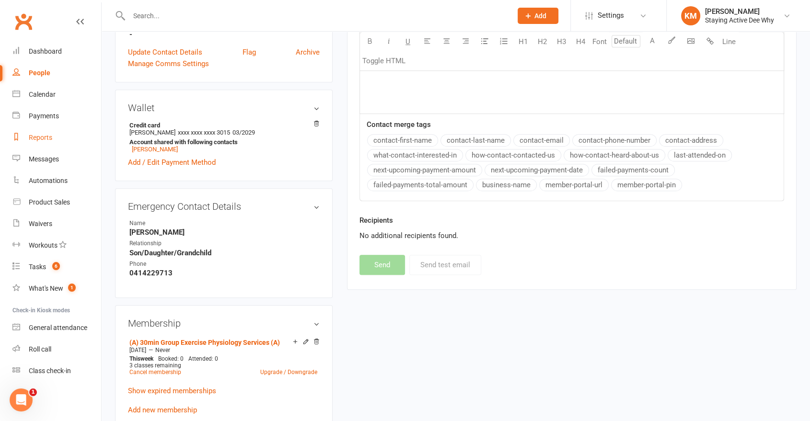
drag, startPoint x: 56, startPoint y: 145, endPoint x: 65, endPoint y: 144, distance: 9.1
click at [56, 144] on link "Reports" at bounding box center [56, 138] width 89 height 22
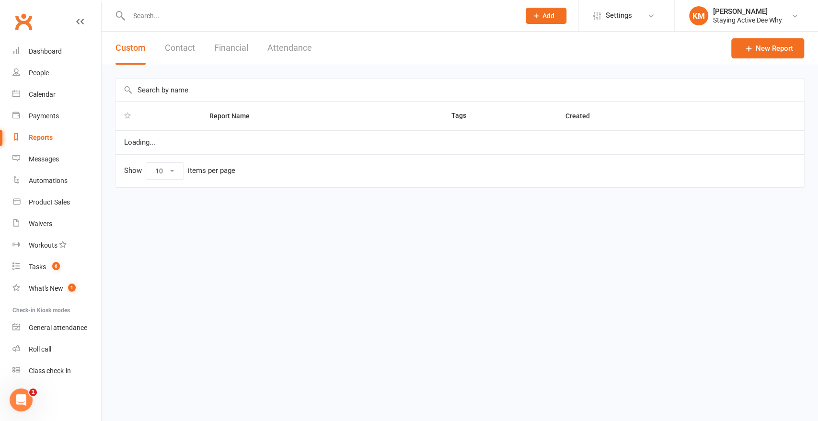
select select "50"
click at [211, 98] on input "text" at bounding box center [460, 90] width 689 height 22
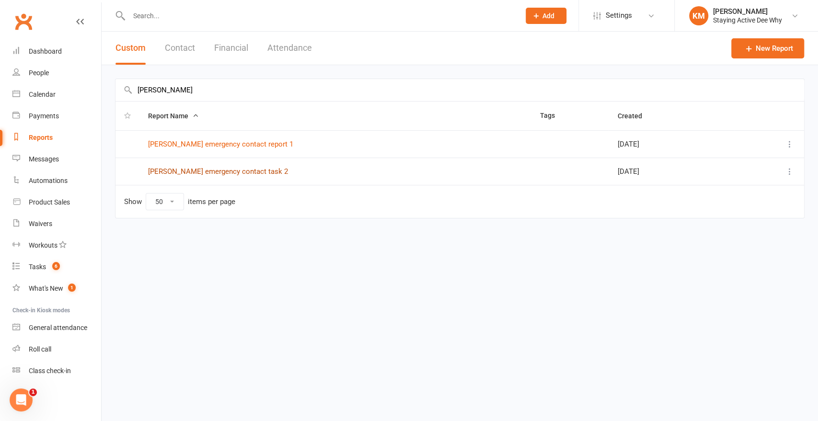
type input "kate"
click at [182, 170] on link "Kate emergency contact task 2" at bounding box center [218, 171] width 140 height 9
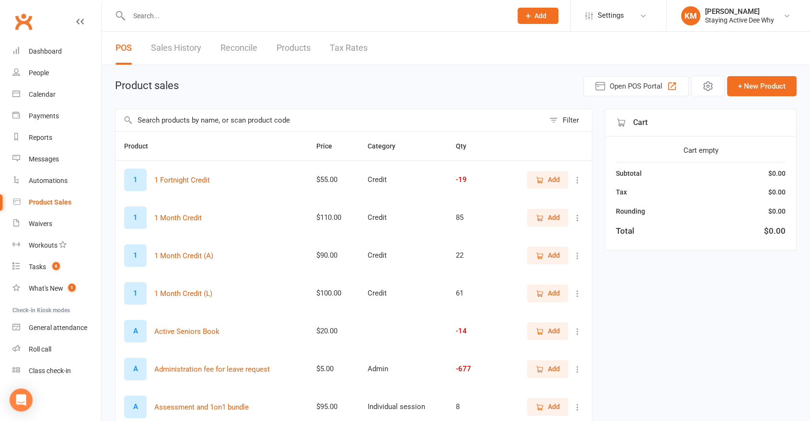
click at [184, 128] on input "text" at bounding box center [330, 120] width 429 height 22
type input "admin"
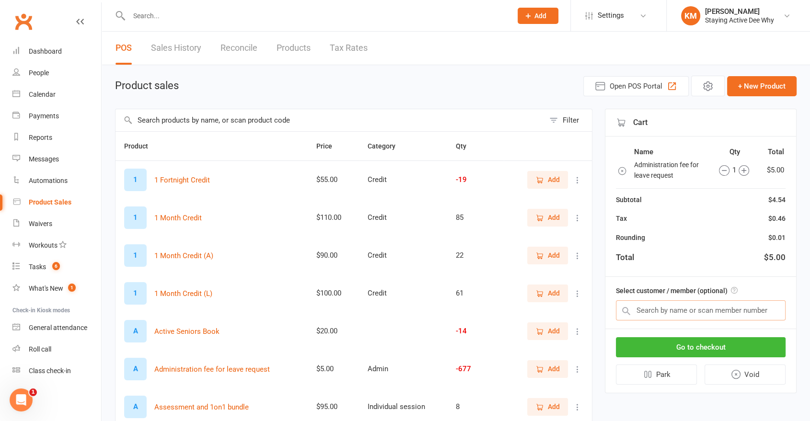
click at [683, 302] on input "text" at bounding box center [701, 311] width 170 height 20
paste input "[PERSON_NAME]"
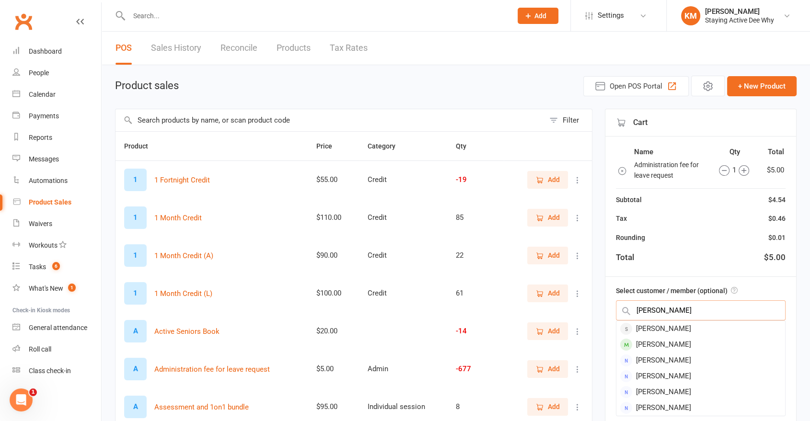
type input "[PERSON_NAME]"
click at [668, 327] on div "[PERSON_NAME]" at bounding box center [700, 329] width 169 height 16
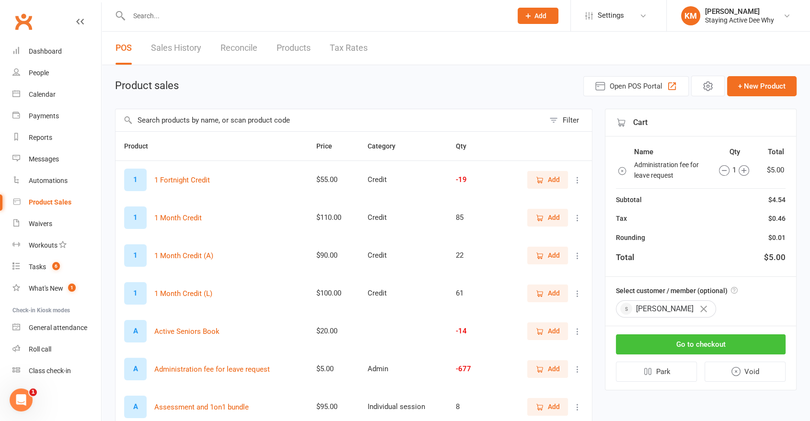
click at [665, 348] on button "Go to checkout" at bounding box center [701, 345] width 170 height 20
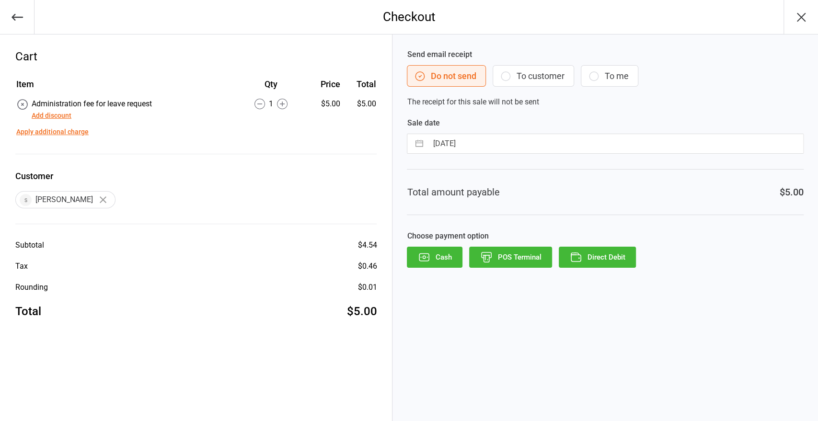
click at [577, 259] on icon "button" at bounding box center [576, 257] width 12 height 12
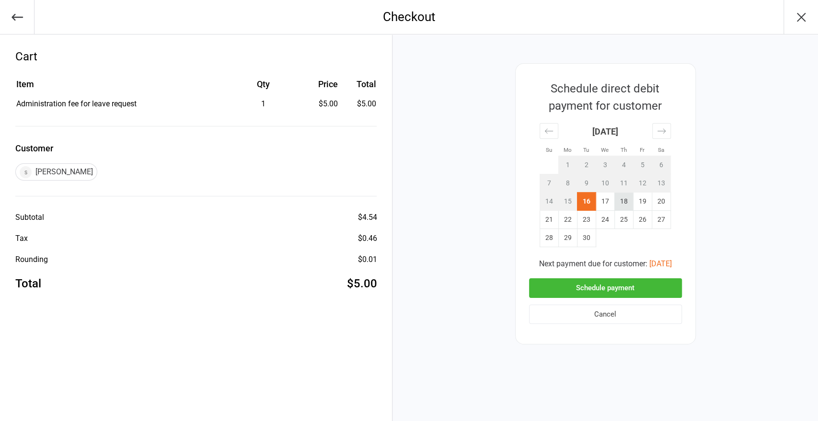
click at [625, 201] on td "18" at bounding box center [623, 202] width 19 height 18
click at [619, 288] on button "Schedule payment" at bounding box center [605, 288] width 153 height 20
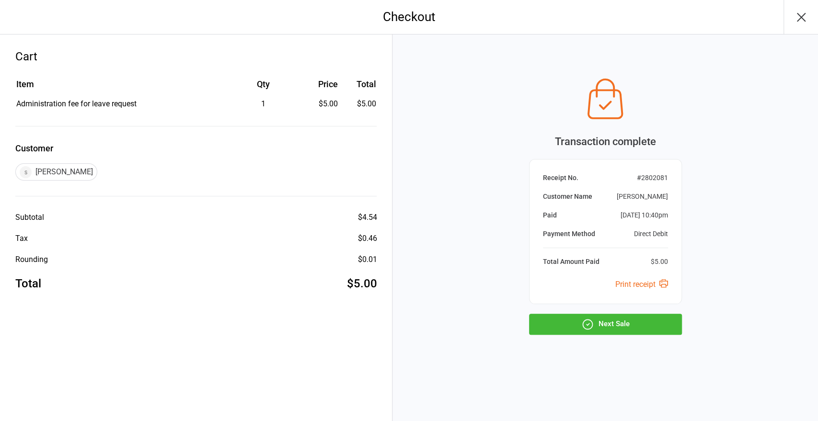
click at [562, 325] on button "Next Sale" at bounding box center [605, 324] width 153 height 21
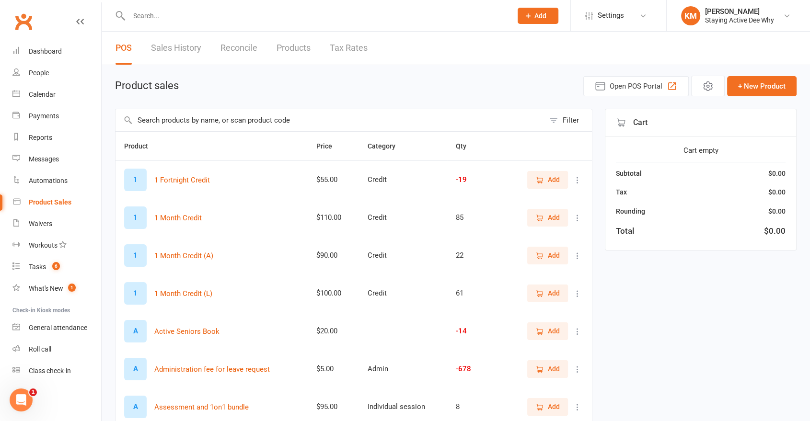
click at [224, 112] on input "text" at bounding box center [330, 120] width 429 height 22
type input "admin"
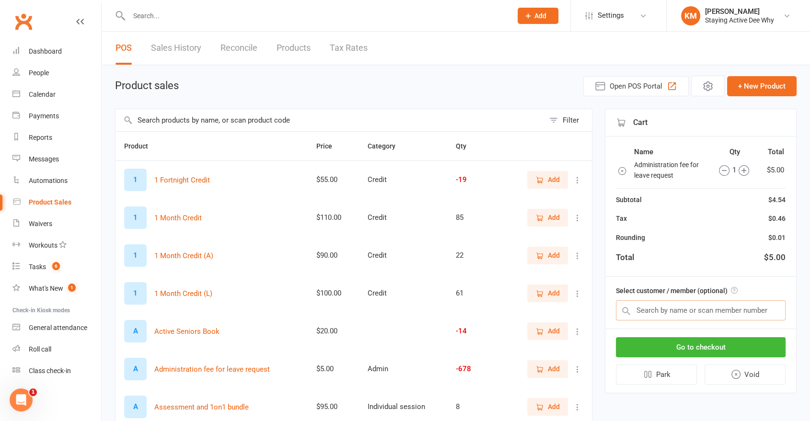
click at [661, 311] on input "text" at bounding box center [701, 311] width 170 height 20
paste input "John Darroch"
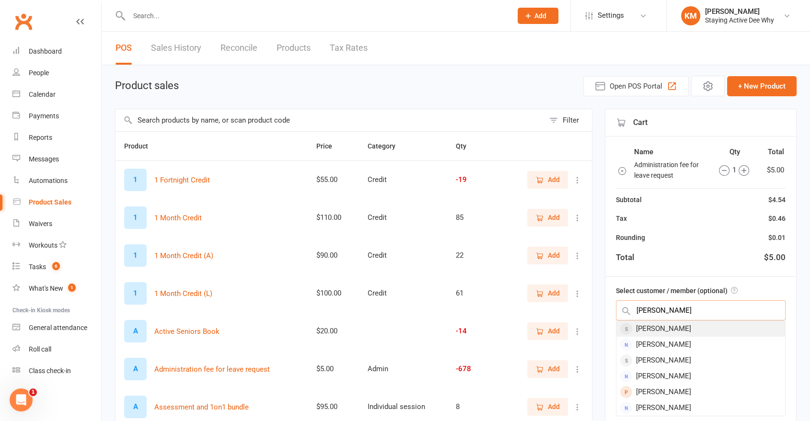
type input "John Darroch"
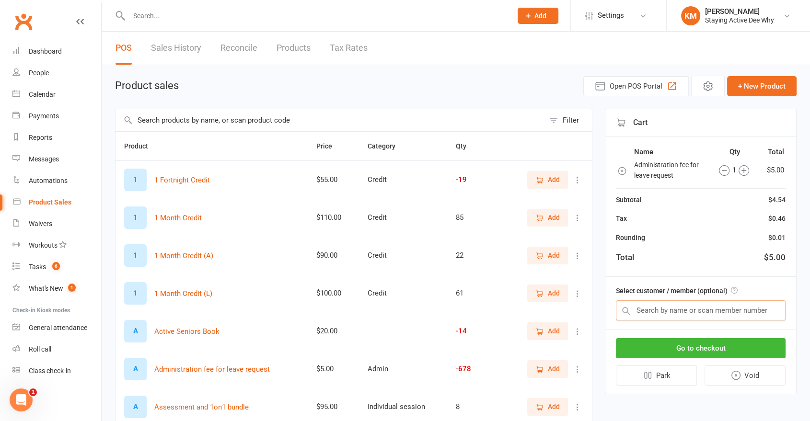
click at [660, 314] on input "text" at bounding box center [701, 311] width 170 height 20
paste input "John Darroch"
type input "John Darroch"
click at [656, 345] on button "Go to checkout" at bounding box center [701, 347] width 170 height 20
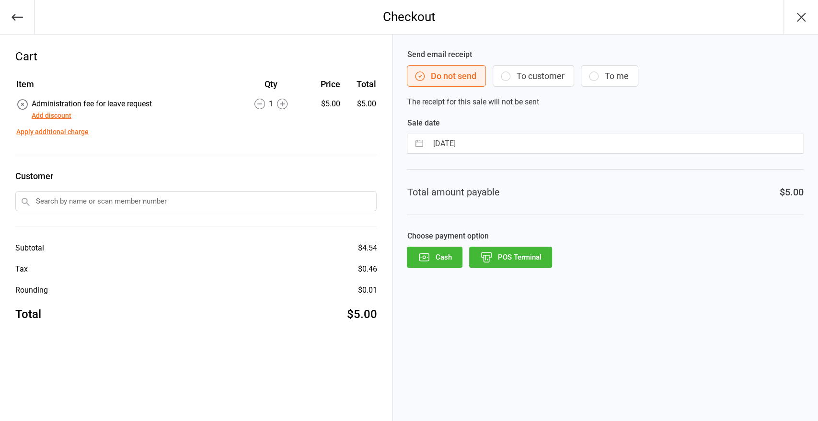
click at [265, 204] on input "text" at bounding box center [195, 201] width 361 height 20
paste input "[PERSON_NAME]"
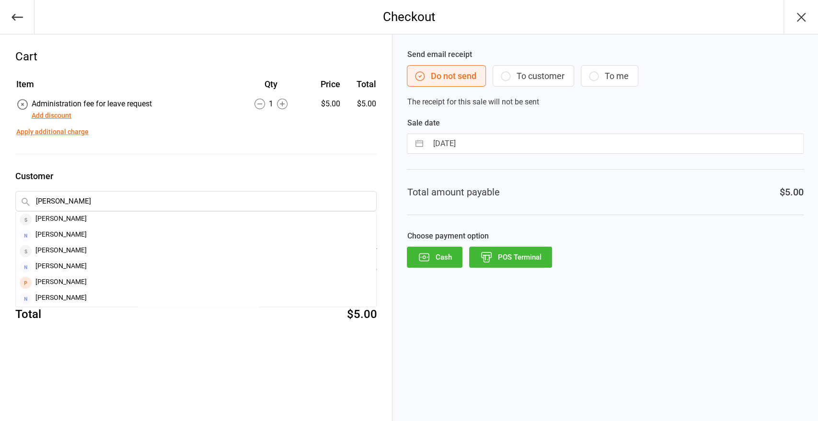
type input "[PERSON_NAME]"
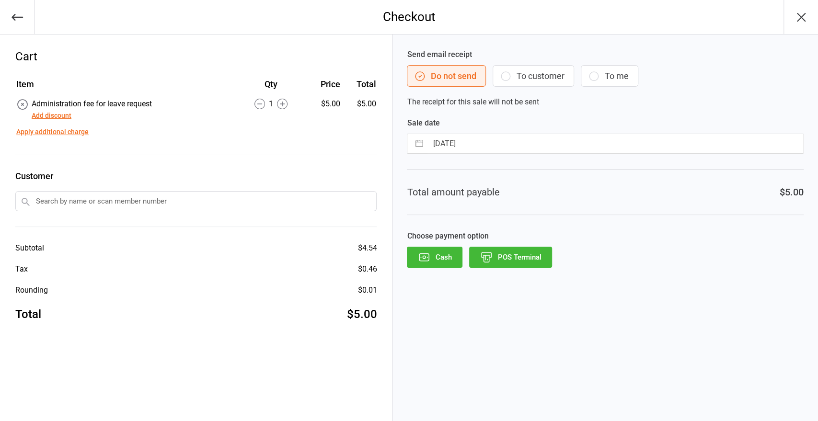
click at [105, 209] on input "text" at bounding box center [195, 201] width 361 height 20
click at [87, 199] on input "text" at bounding box center [195, 201] width 361 height 20
paste input "[PERSON_NAME]"
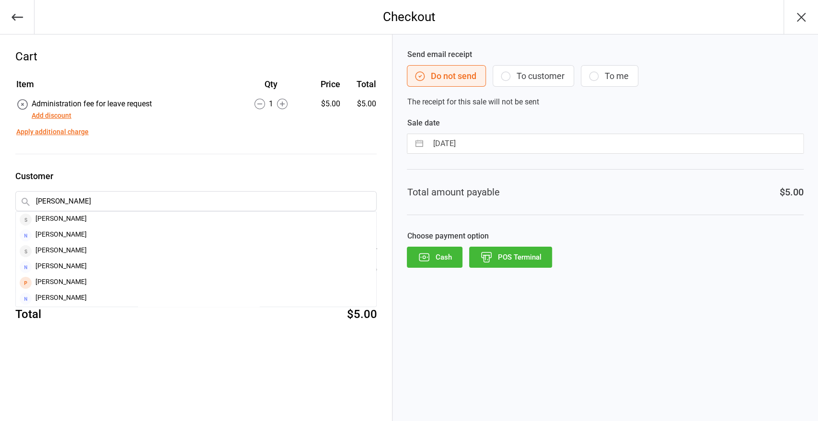
type input "[PERSON_NAME]"
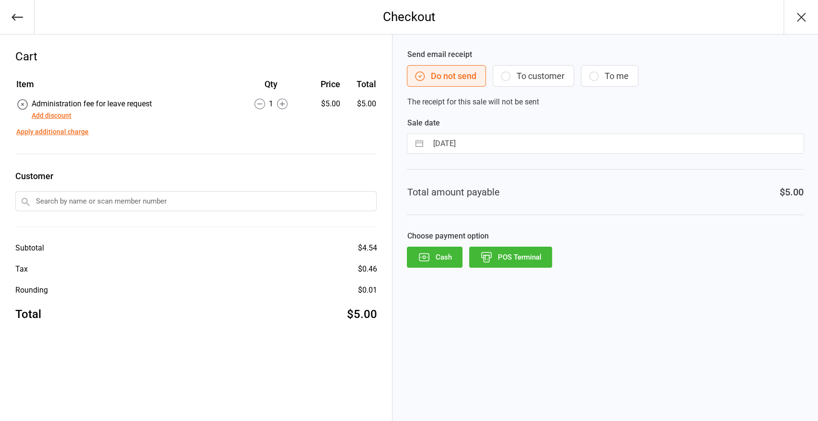
click at [255, 202] on input "text" at bounding box center [195, 201] width 361 height 20
paste input "[PERSON_NAME]"
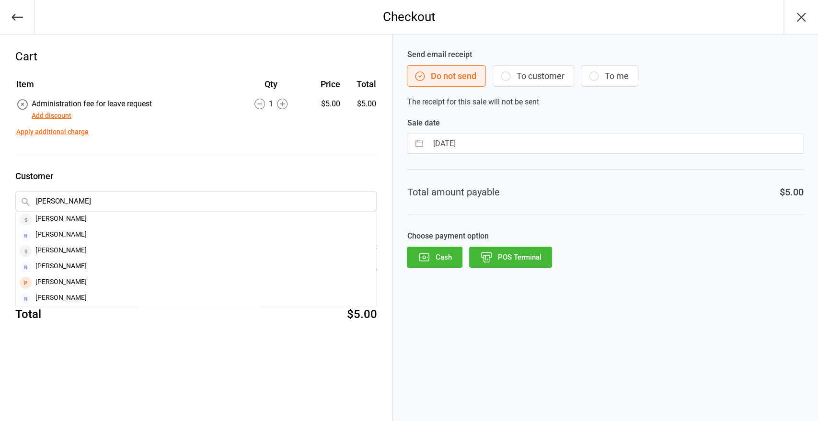
type input "[PERSON_NAME]"
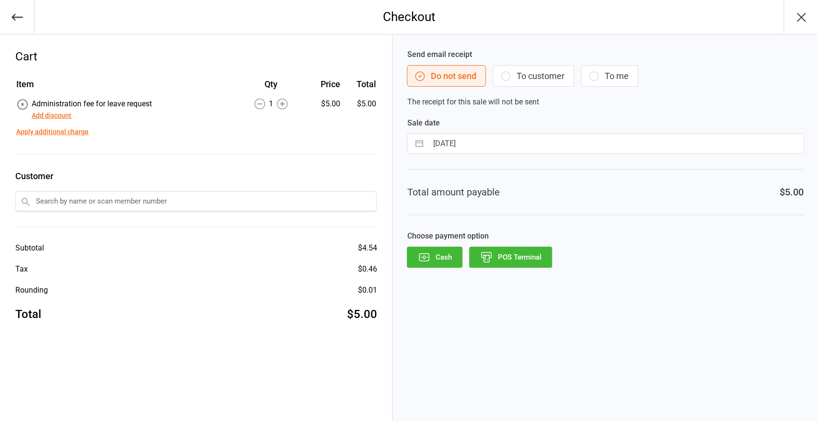
click at [245, 218] on div "Customer" at bounding box center [195, 199] width 361 height 58
click at [247, 216] on div "Customer" at bounding box center [195, 199] width 361 height 58
paste input "[PERSON_NAME]"
click at [257, 205] on input "[PERSON_NAME]" at bounding box center [195, 201] width 361 height 20
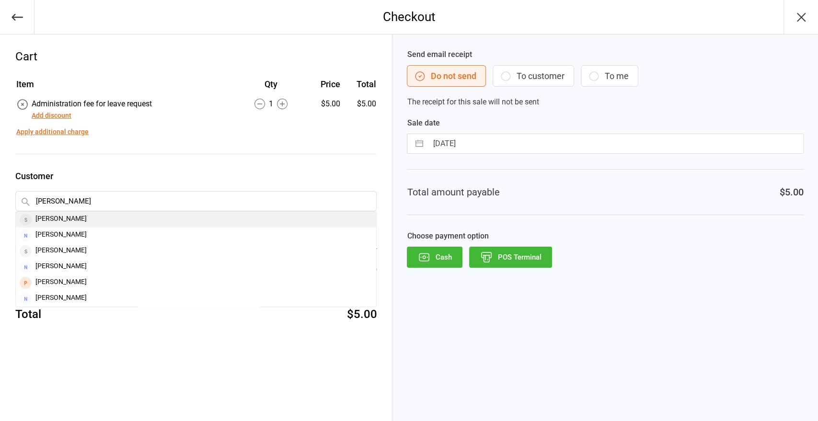
type input "[PERSON_NAME]"
click at [145, 216] on div "[PERSON_NAME]" at bounding box center [196, 220] width 360 height 16
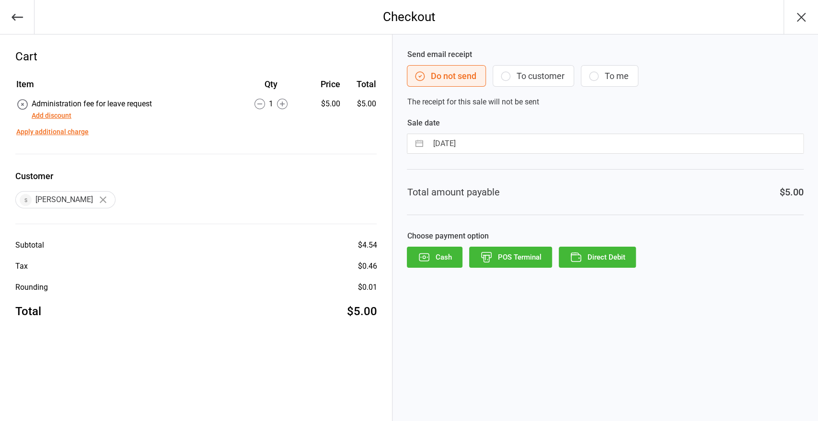
click at [587, 262] on button "Direct Debit" at bounding box center [597, 257] width 77 height 21
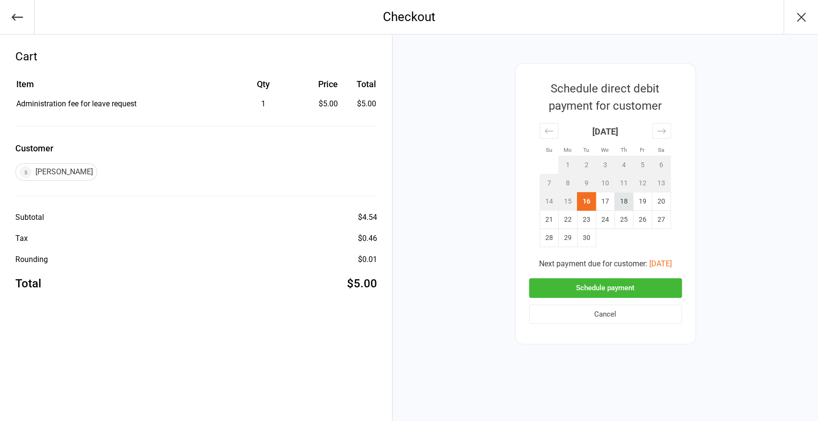
click at [625, 197] on td "18" at bounding box center [623, 202] width 19 height 18
click at [609, 296] on button "Schedule payment" at bounding box center [605, 288] width 153 height 20
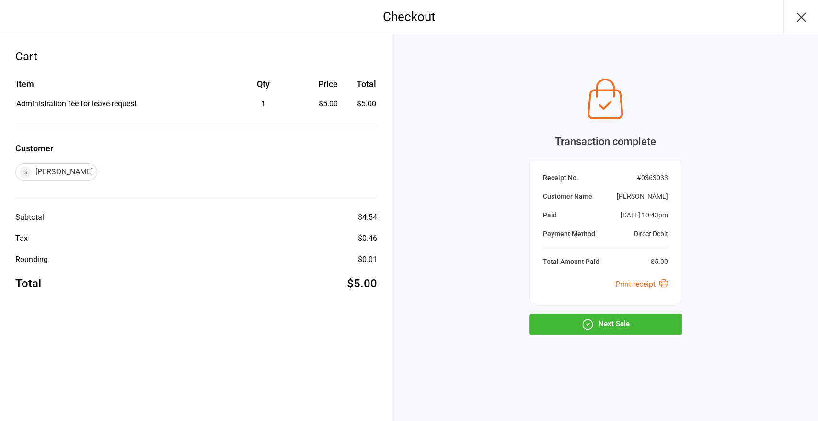
click at [582, 327] on icon "button" at bounding box center [587, 324] width 12 height 12
